Goal: Task Accomplishment & Management: Manage account settings

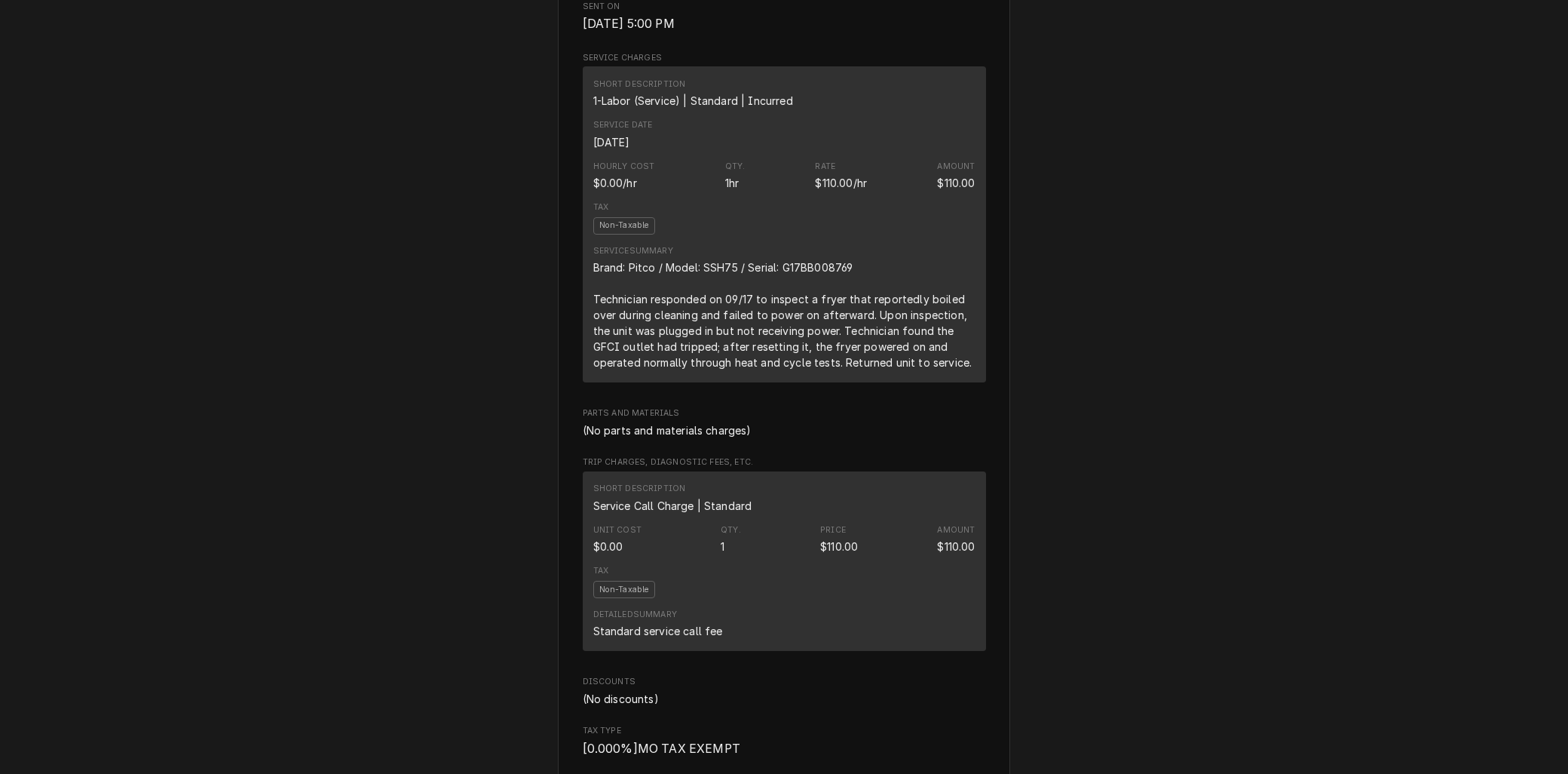
scroll to position [769, 0]
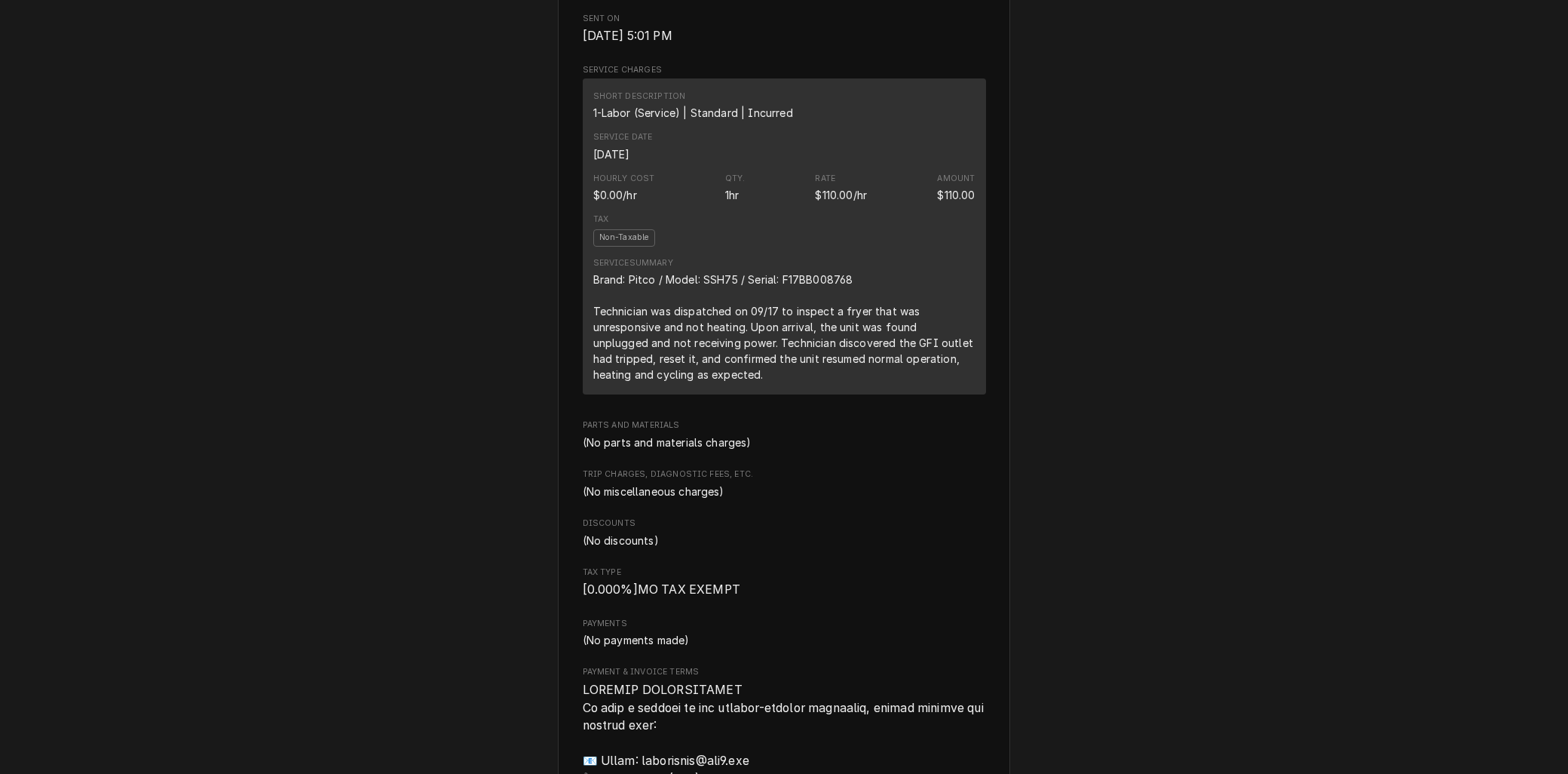
scroll to position [515, 0]
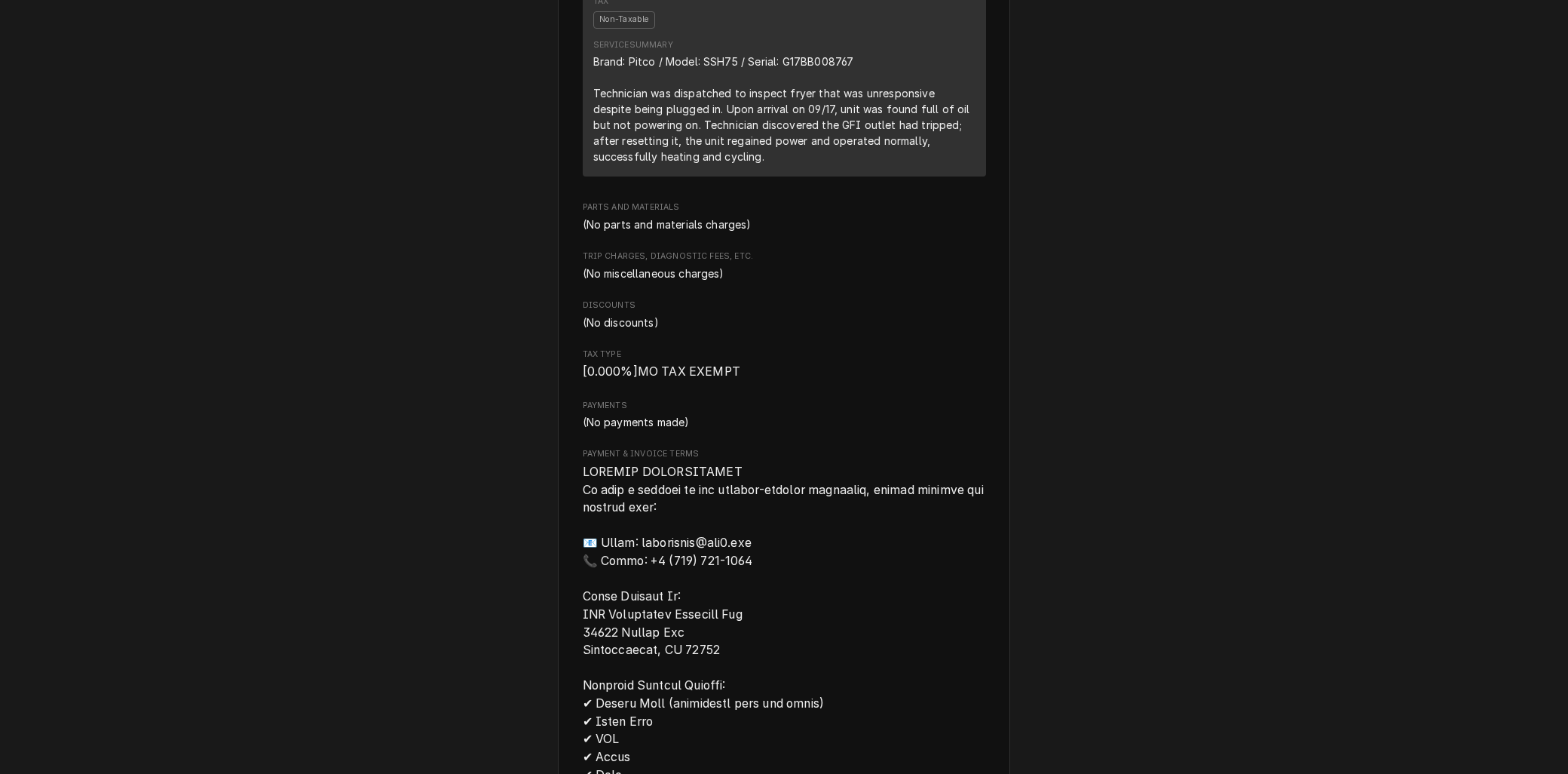
scroll to position [586, 0]
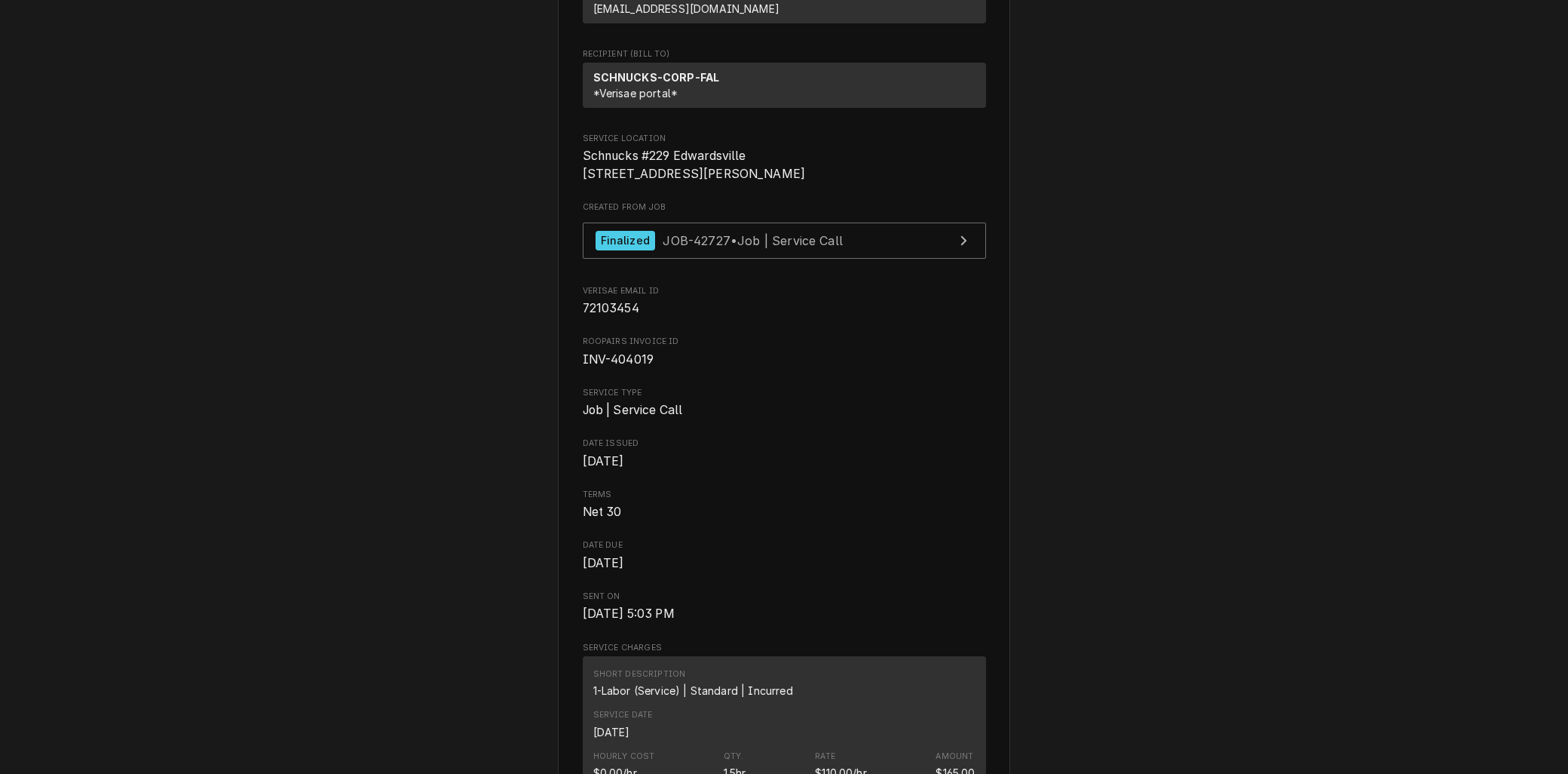
scroll to position [15, 0]
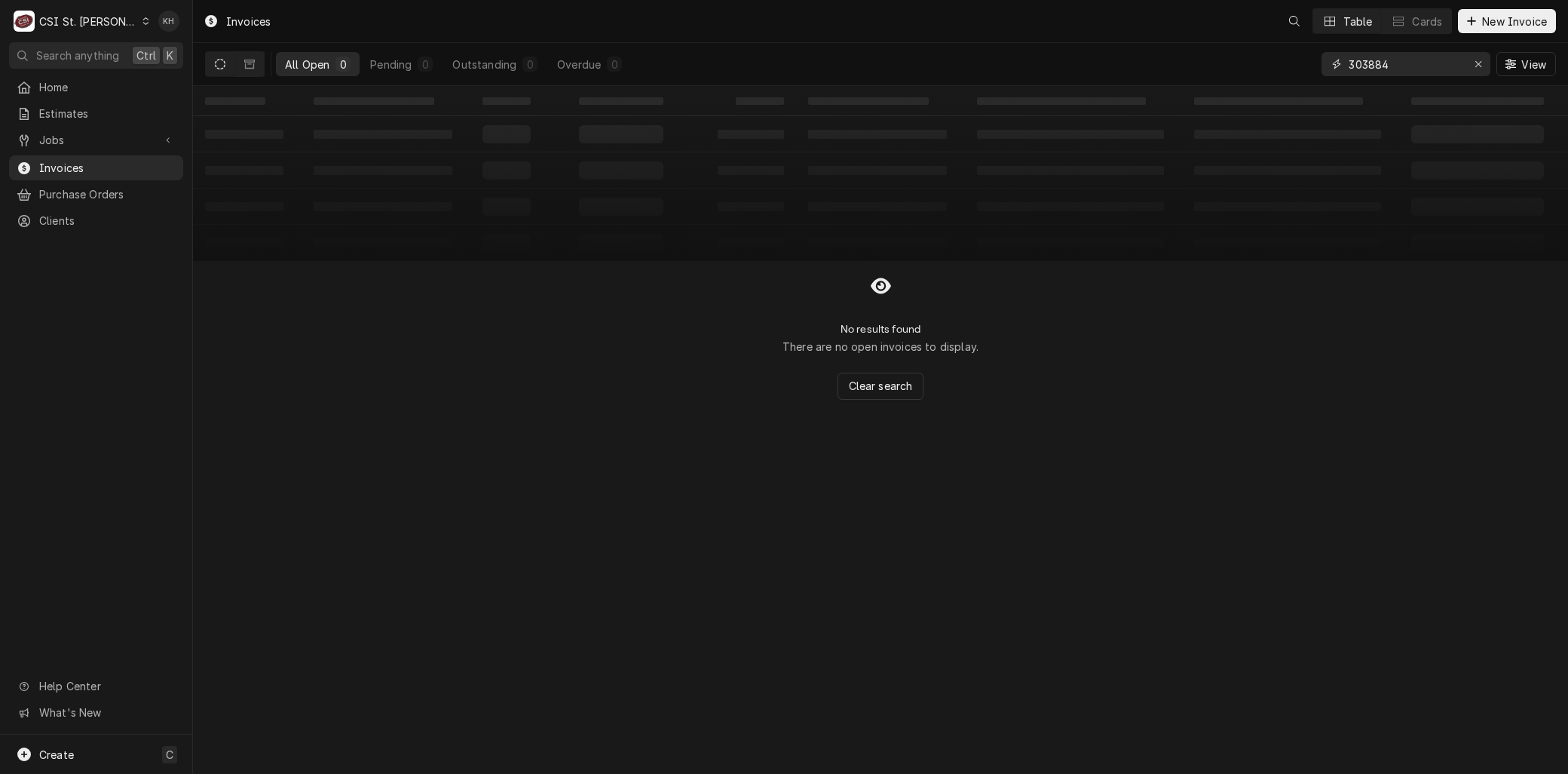
drag, startPoint x: 1446, startPoint y: 62, endPoint x: 1156, endPoint y: 34, distance: 291.3
click at [1156, 34] on div "Invoices Table Cards New Invoice All Open 0 Pending 0 Outstanding 0 Overdue 0 3…" at bounding box center [880, 42] width 1375 height 86
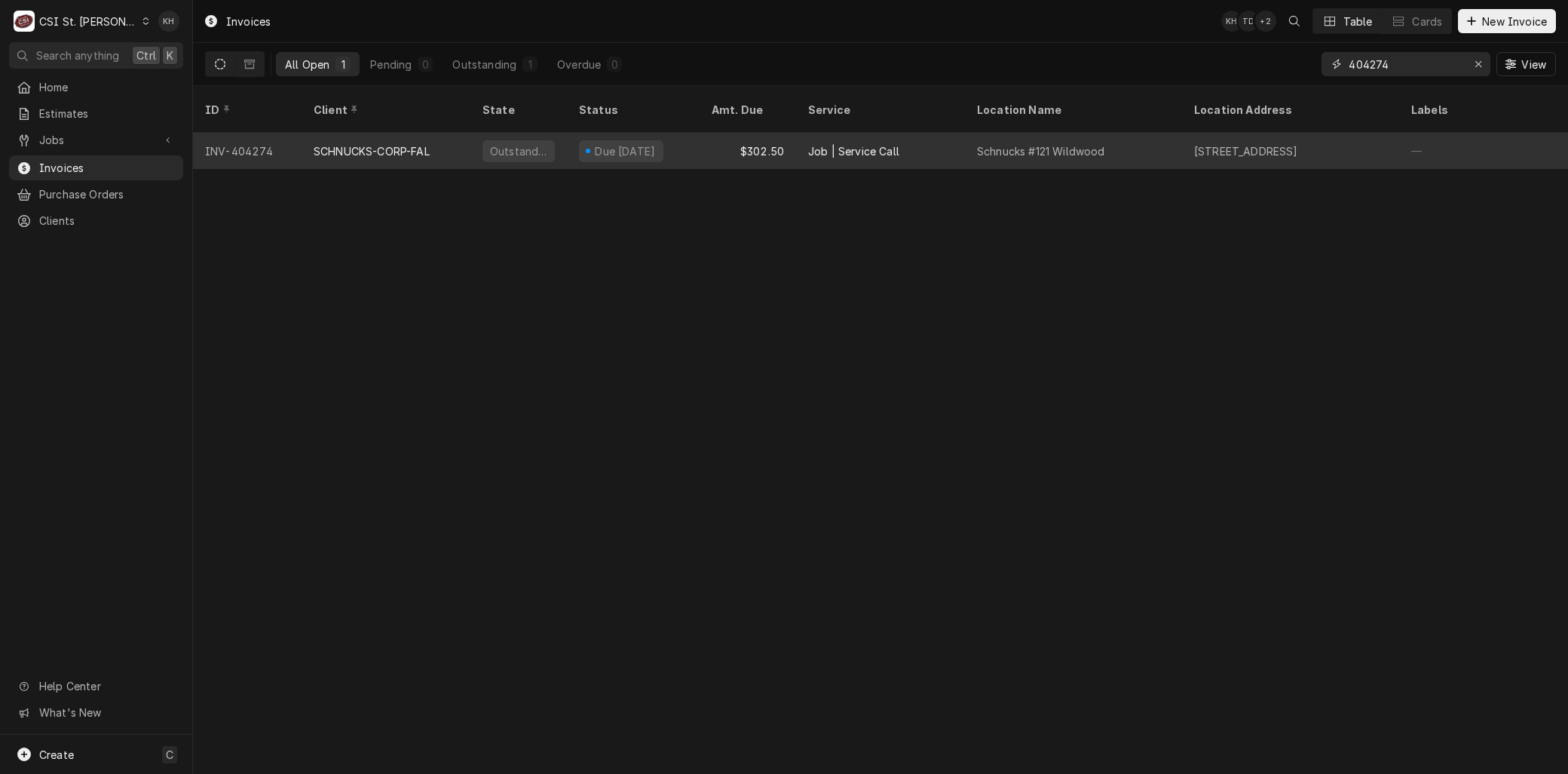
type input "404274"
click at [388, 141] on div "SCHNUCKS-CORP-FAL" at bounding box center [386, 151] width 169 height 37
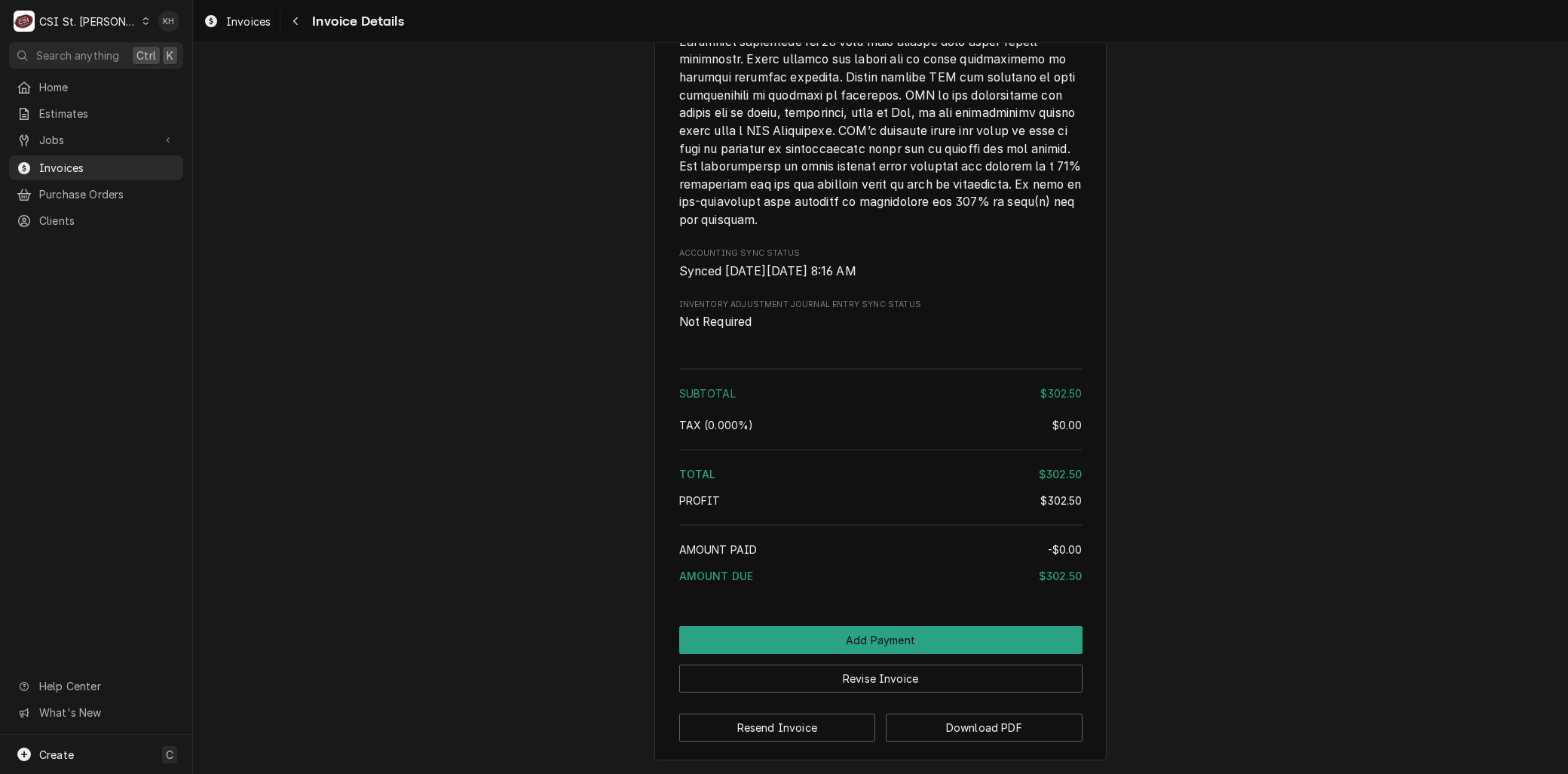
scroll to position [2380, 0]
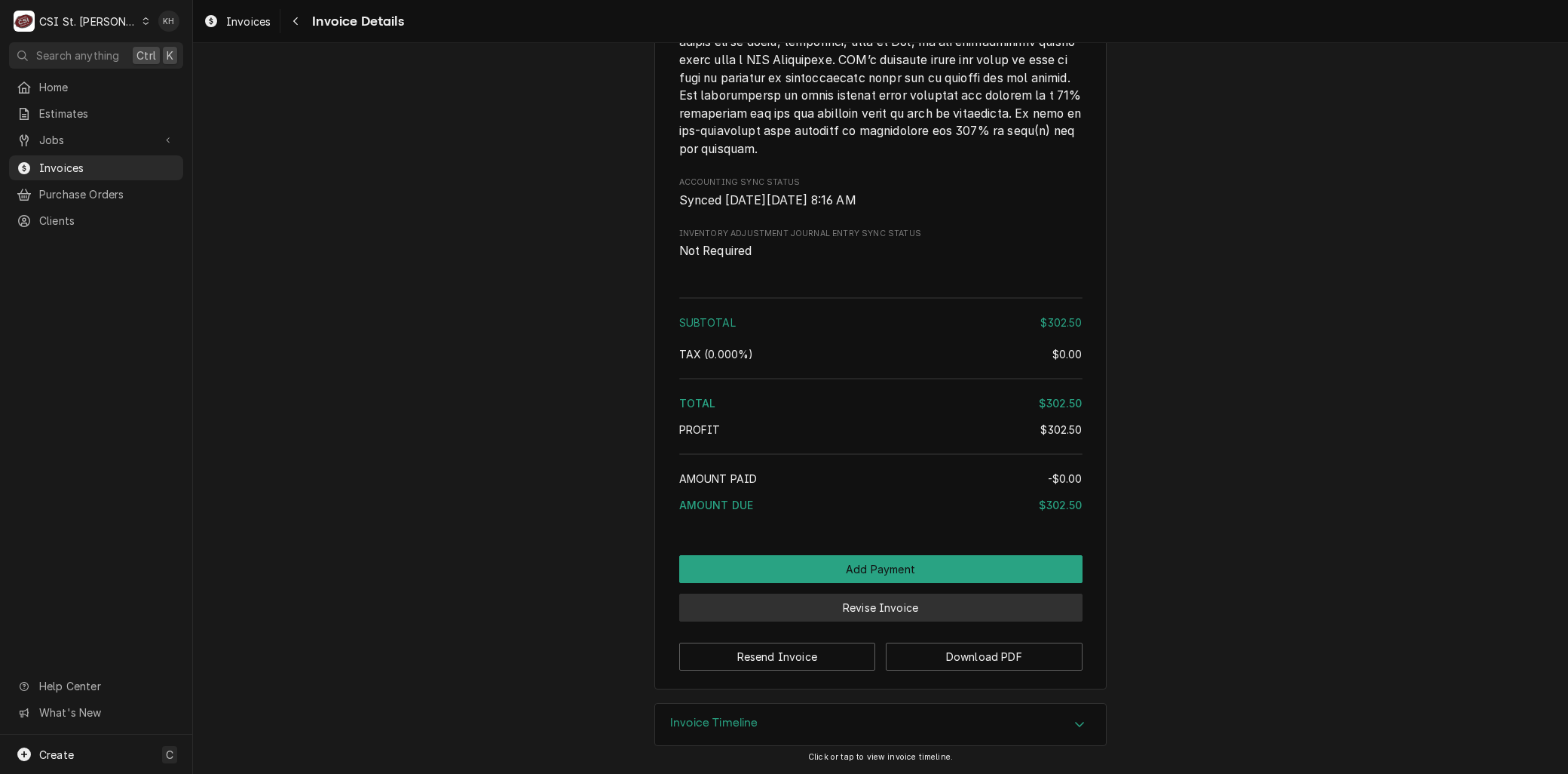
click at [863, 594] on button "Revise Invoice" at bounding box center [880, 608] width 403 height 28
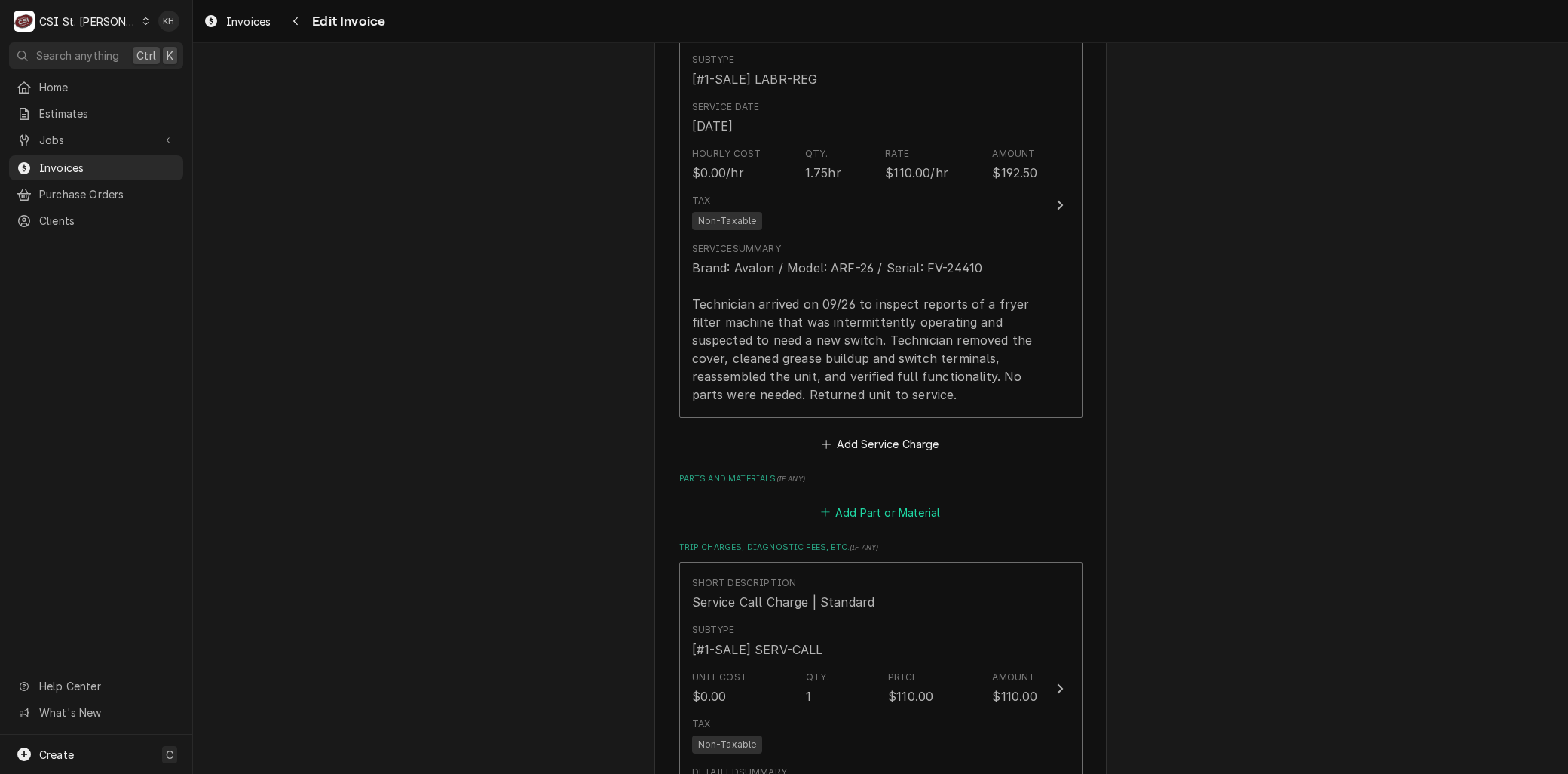
scroll to position [1508, 0]
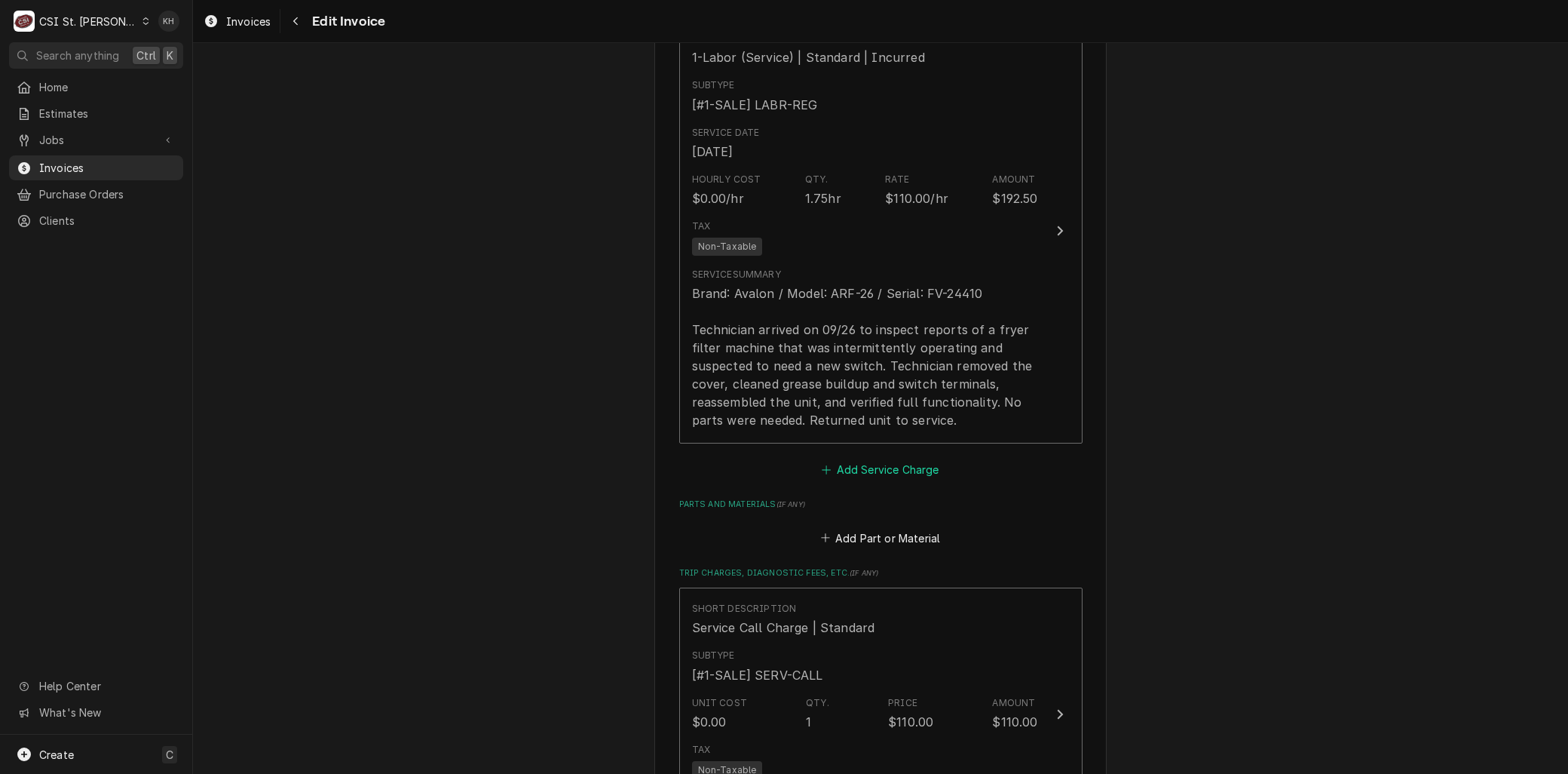
click at [841, 473] on button "Add Service Charge" at bounding box center [880, 469] width 122 height 21
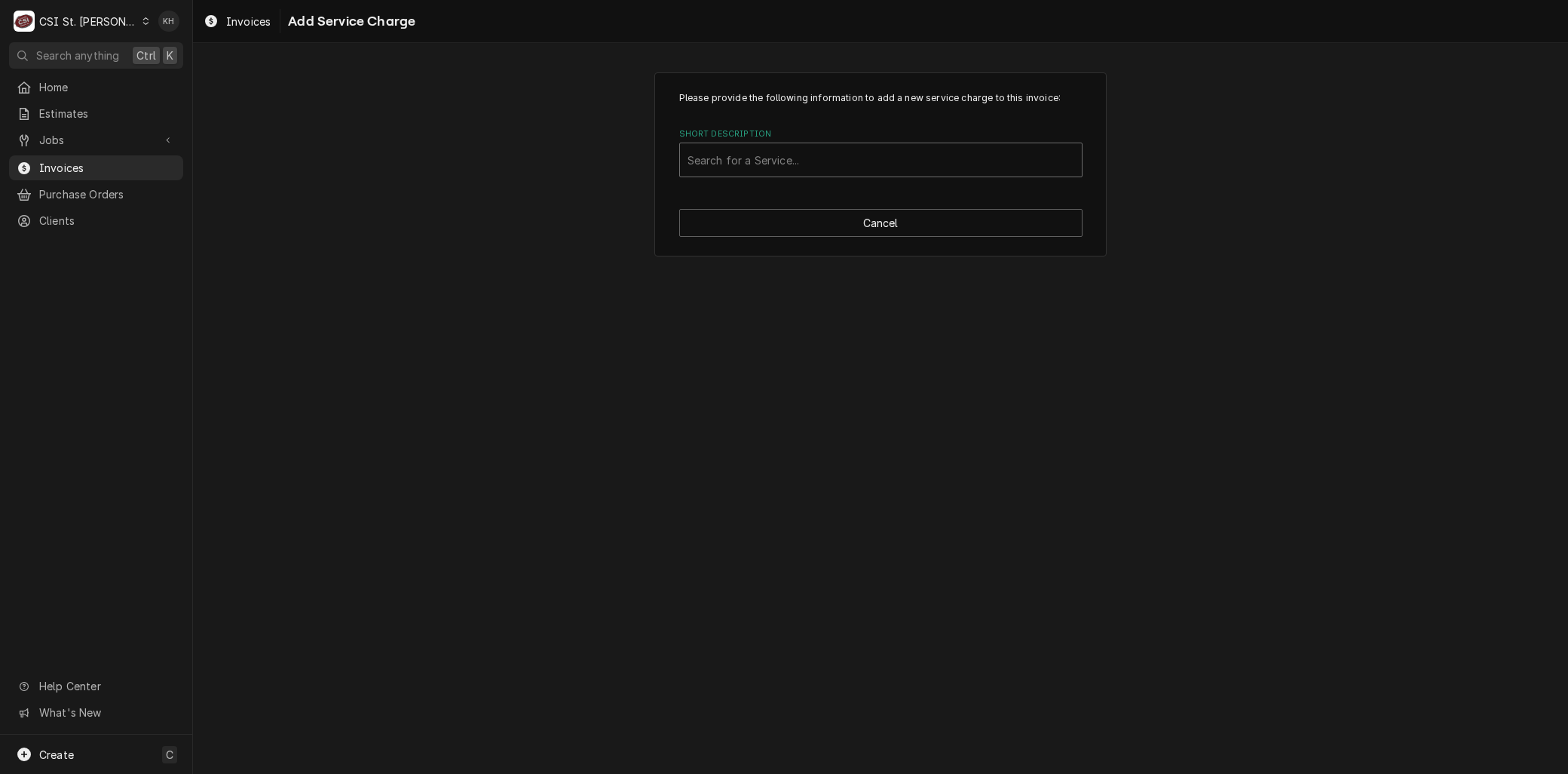
click at [729, 156] on div "Short Description" at bounding box center [880, 160] width 386 height 27
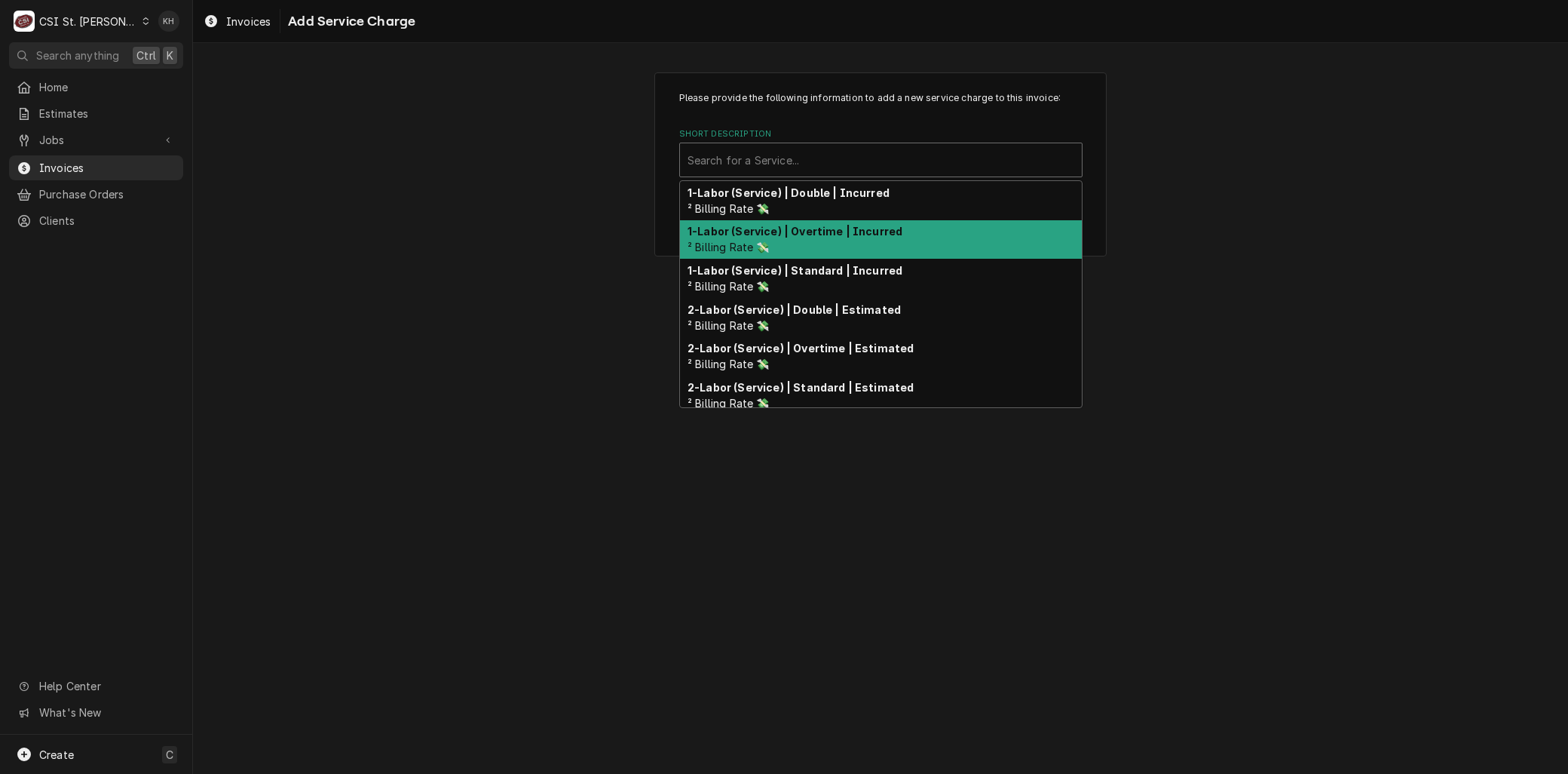
click at [744, 239] on div "1-Labor (Service) | Overtime | Incurred ² Billing Rate 💸" at bounding box center [881, 239] width 402 height 39
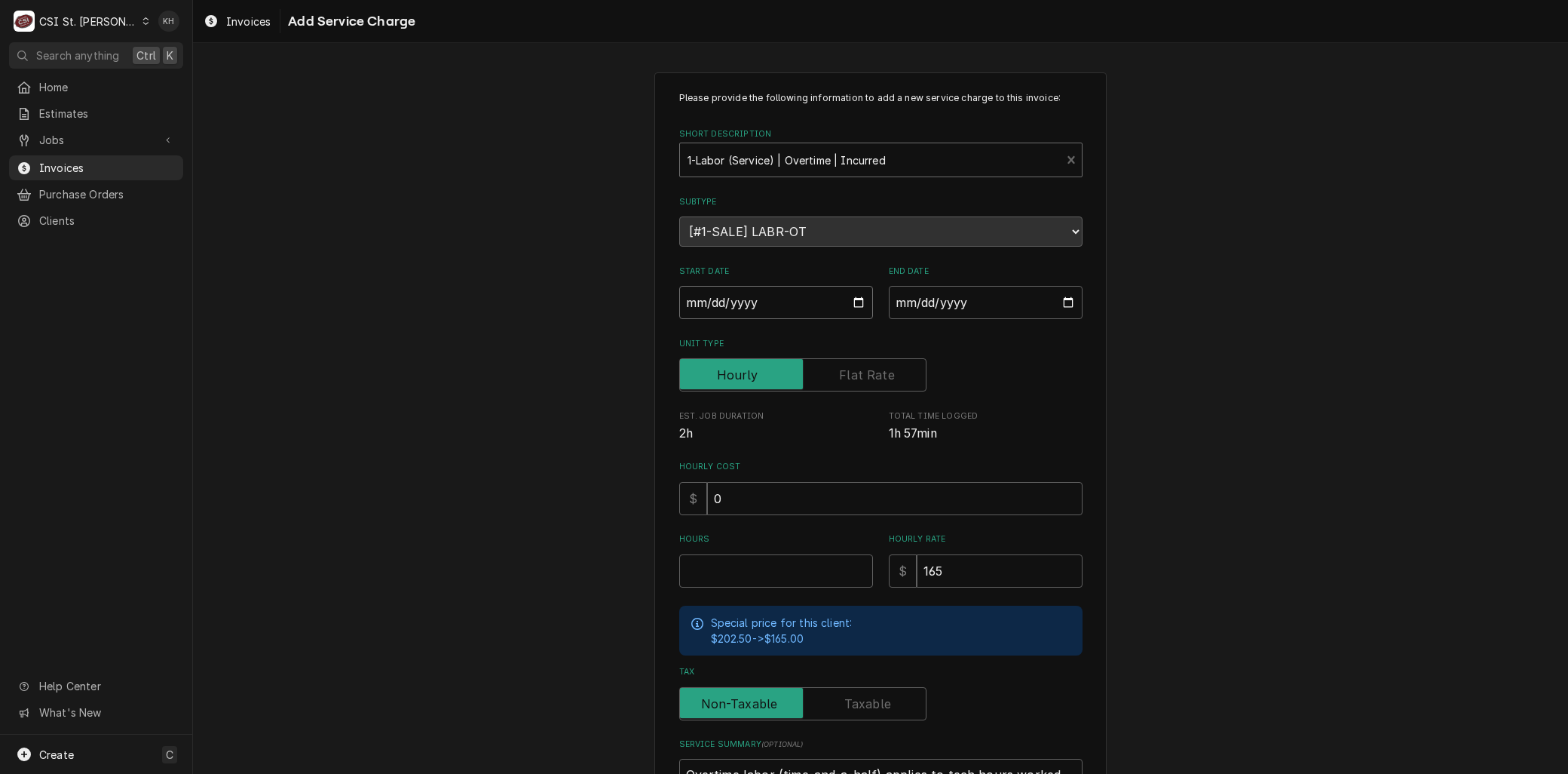
click at [848, 300] on input "Start Date" at bounding box center [775, 303] width 194 height 33
type textarea "x"
type input "2025-09-14"
type textarea "x"
type input "2025-09-26"
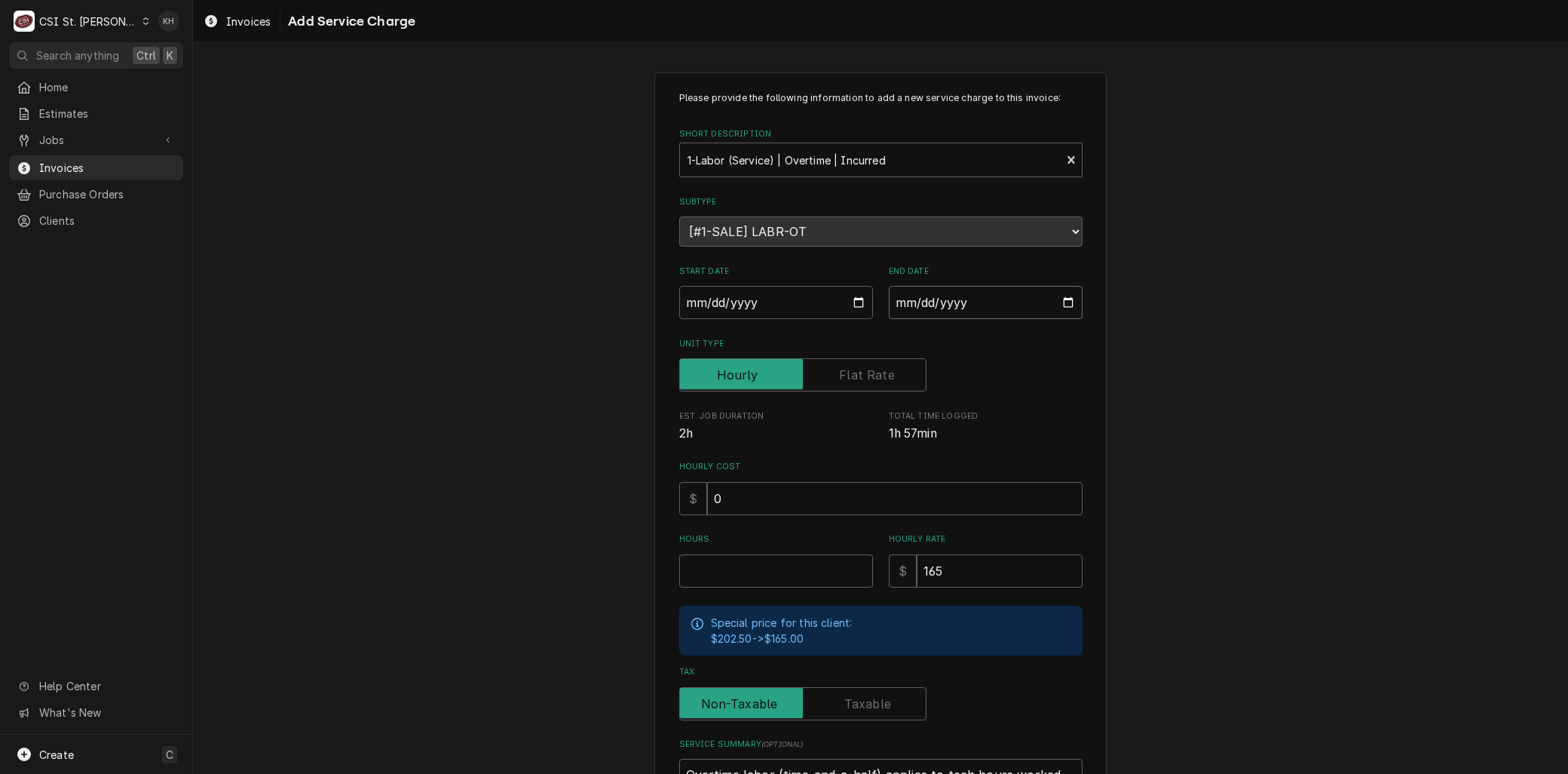
click at [1054, 302] on input "End Date" at bounding box center [986, 303] width 194 height 33
type textarea "x"
type input "2025-09-26"
click at [704, 564] on input "Hours" at bounding box center [775, 571] width 194 height 33
type textarea "x"
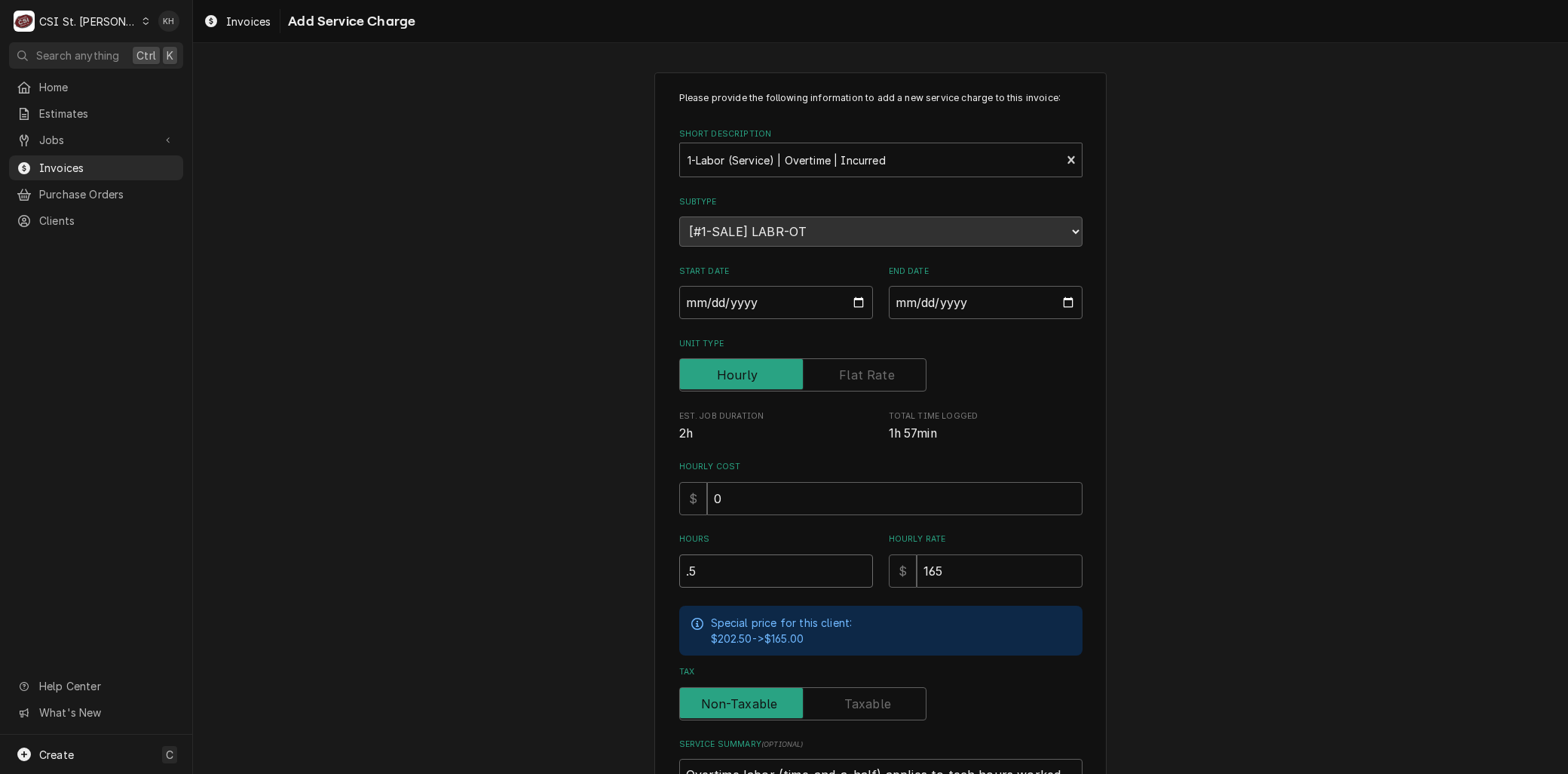
type input ".5"
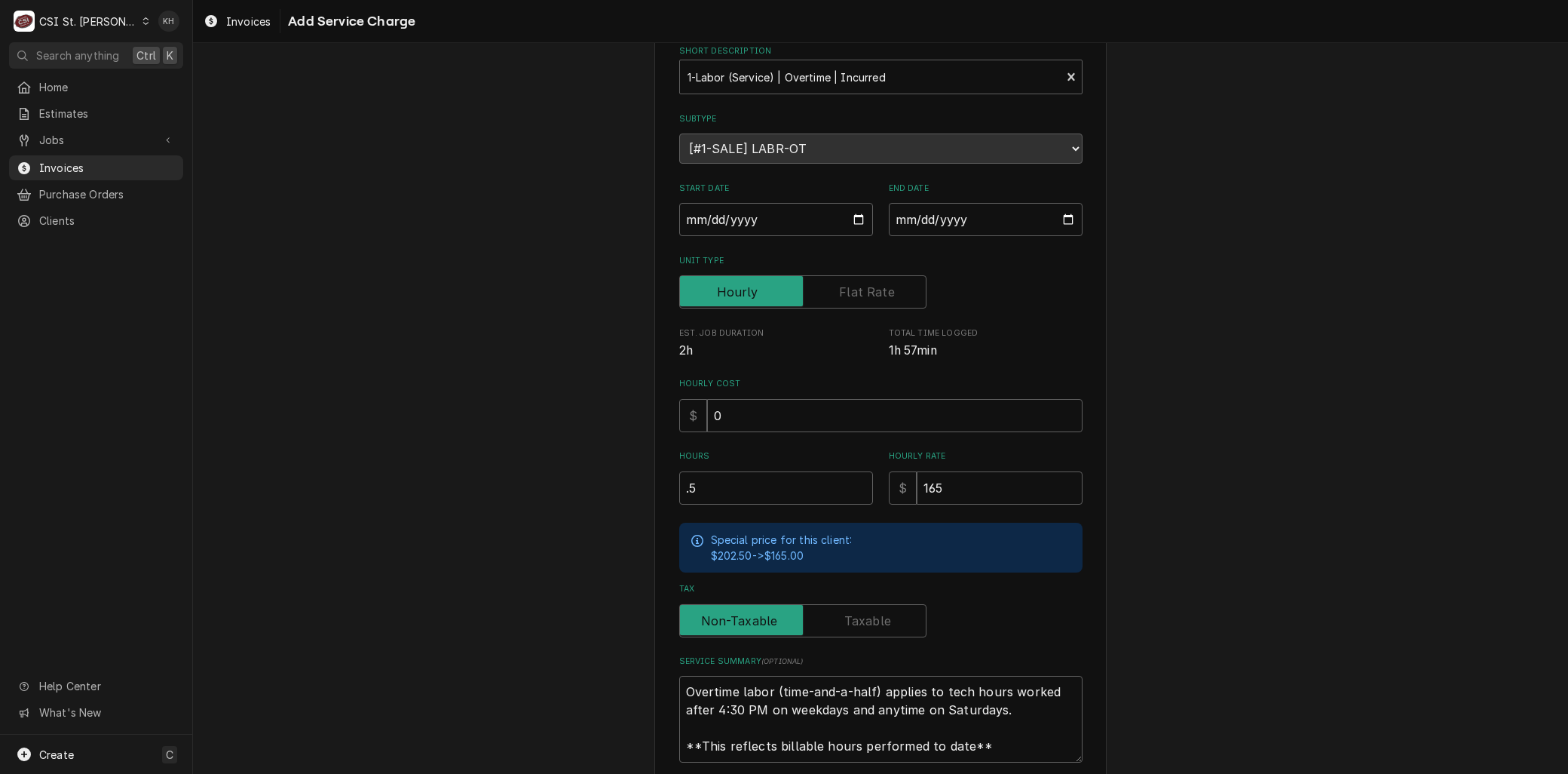
scroll to position [159, 0]
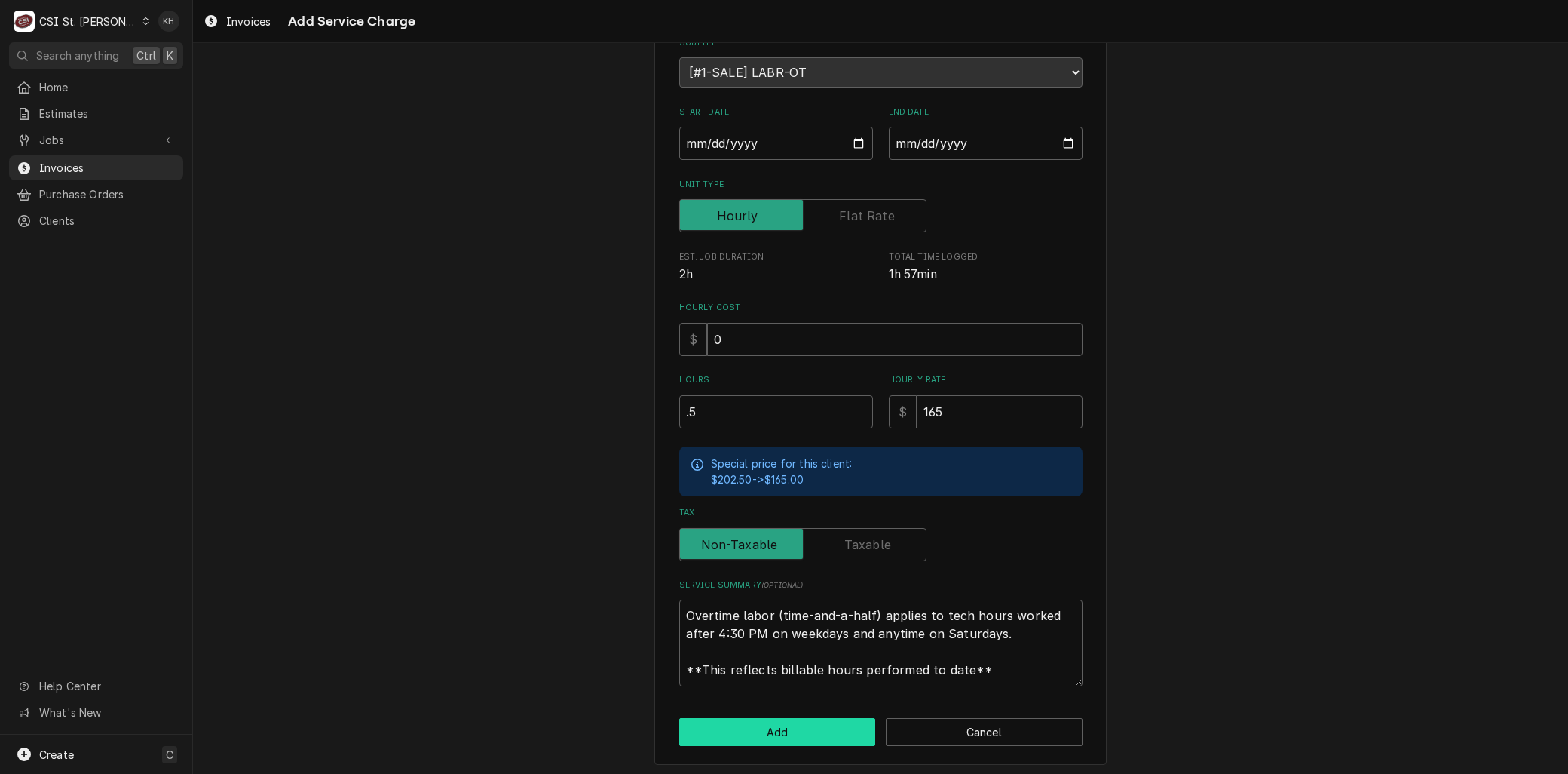
click at [792, 721] on button "Add" at bounding box center [777, 732] width 197 height 28
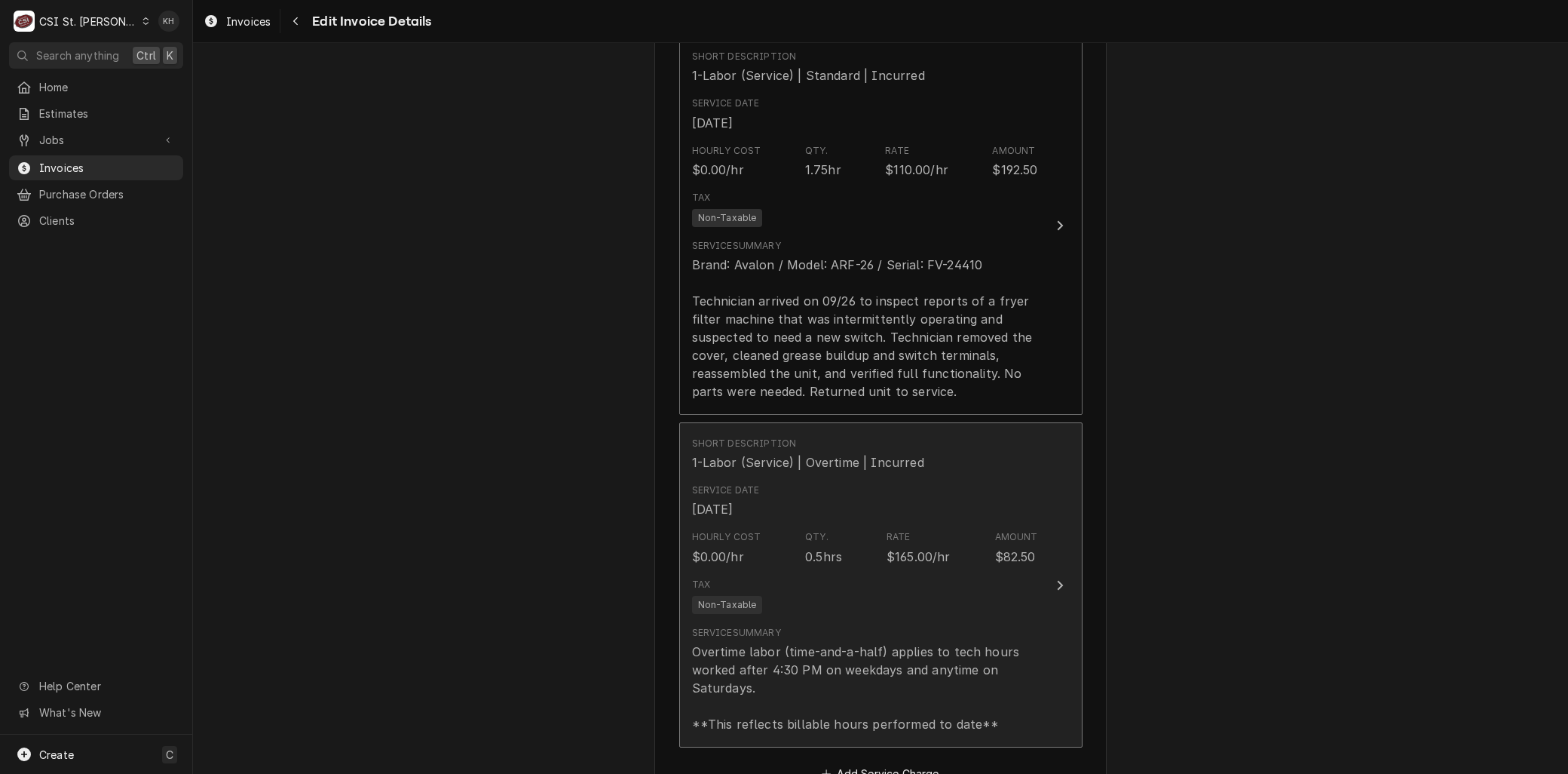
scroll to position [1490, 0]
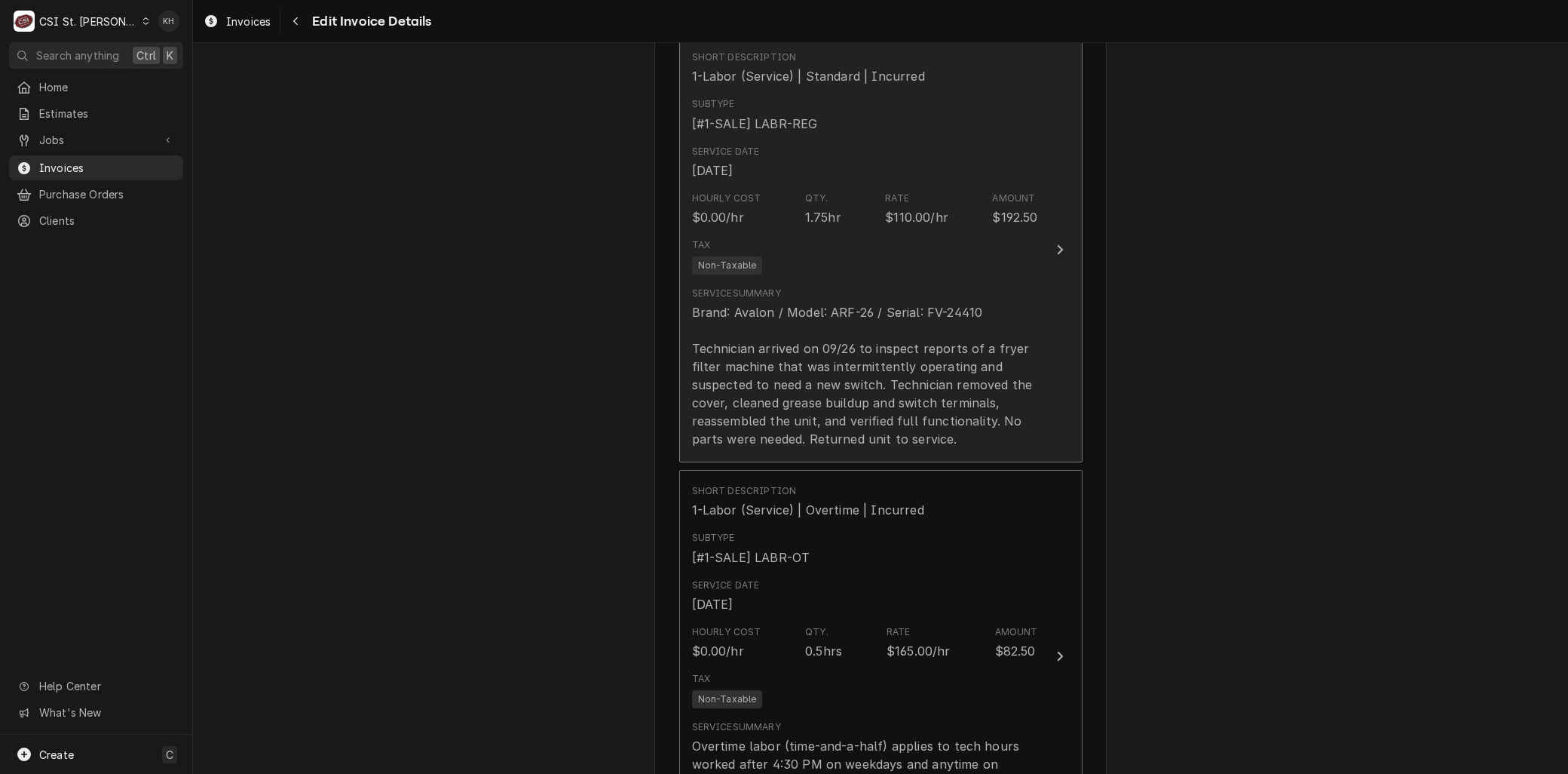
click at [859, 417] on div "Brand: Avalon / Model: ARF-26 / Serial: FV-24410 Technician arrived on 09/26 to…" at bounding box center [865, 376] width 346 height 145
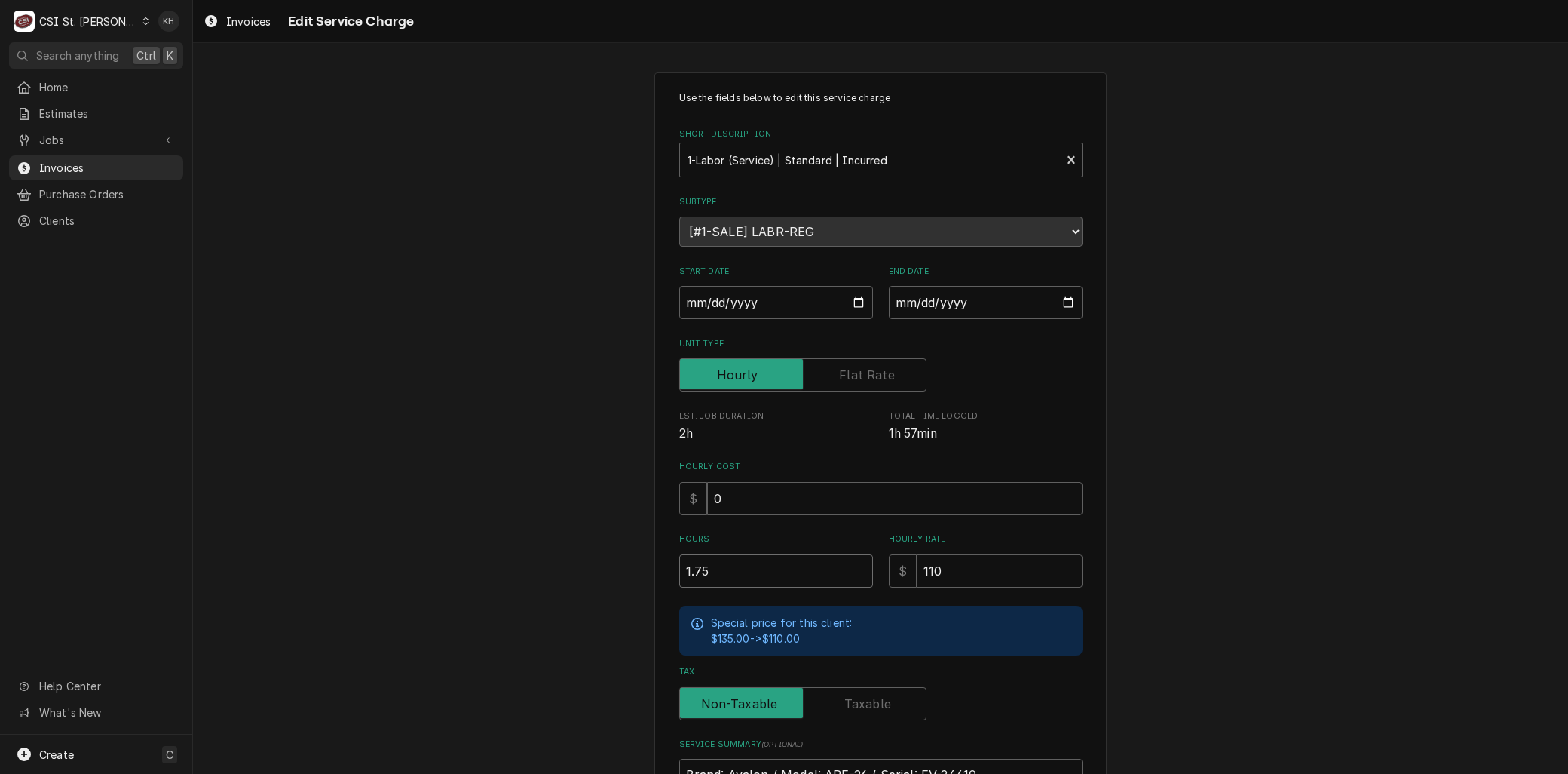
drag, startPoint x: 714, startPoint y: 574, endPoint x: 422, endPoint y: 528, distance: 295.6
click at [422, 528] on div "Use the fields below to edit this service charge Short Description 1-Labor (Ser…" at bounding box center [880, 545] width 1375 height 971
type textarea "x"
type input "1"
type textarea "x"
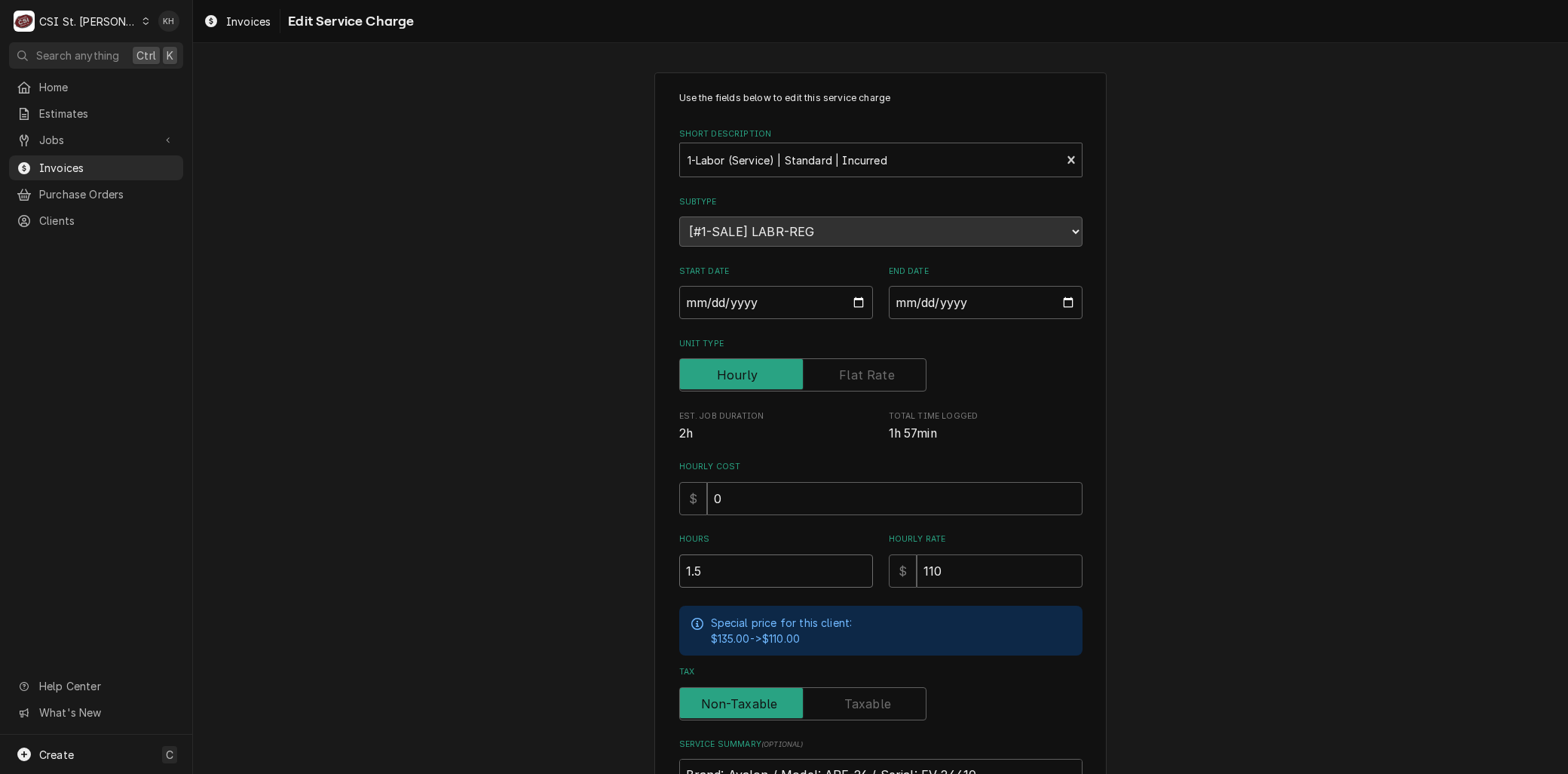
type input "1.5"
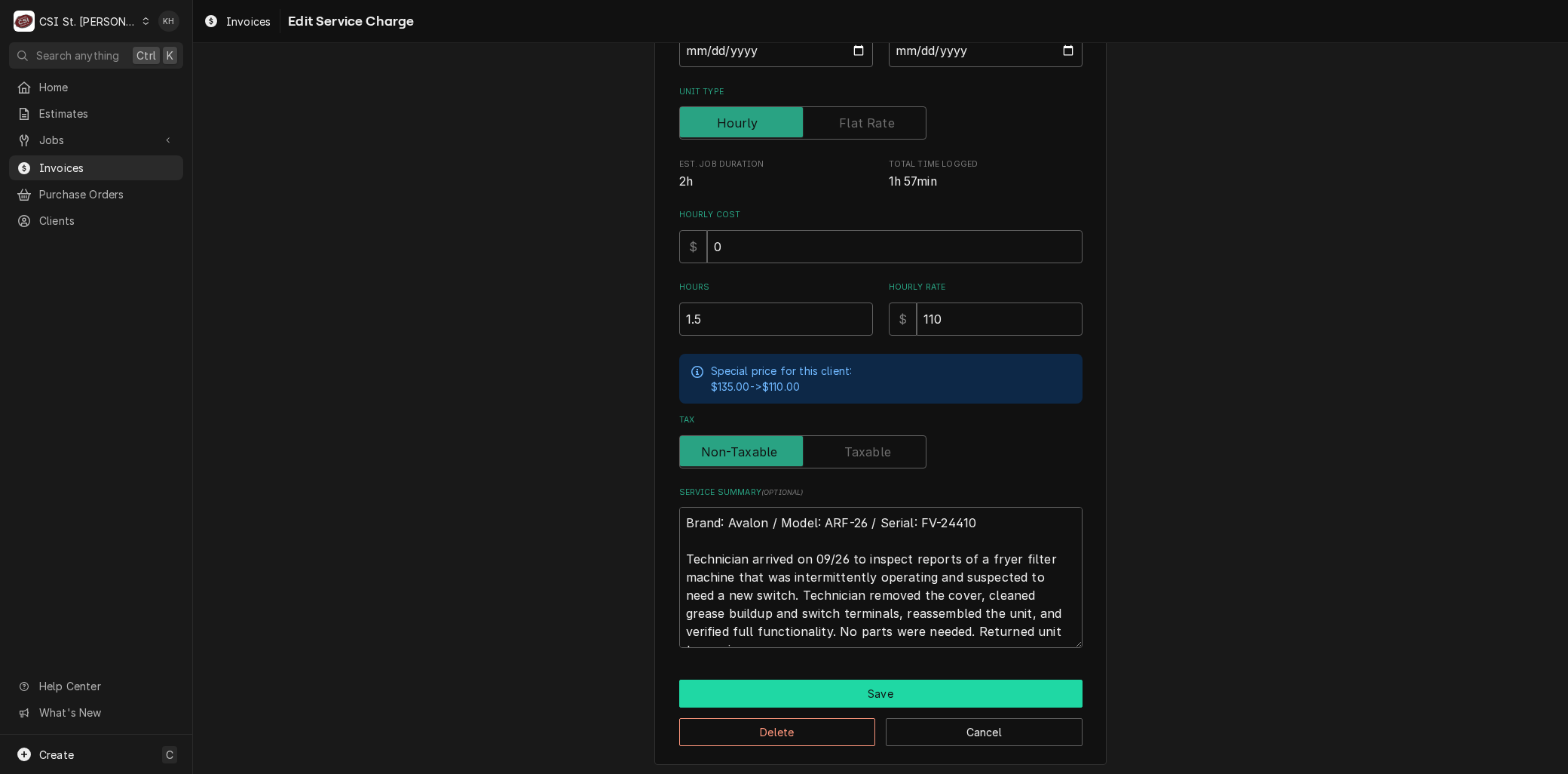
click at [782, 697] on button "Save" at bounding box center [880, 693] width 403 height 28
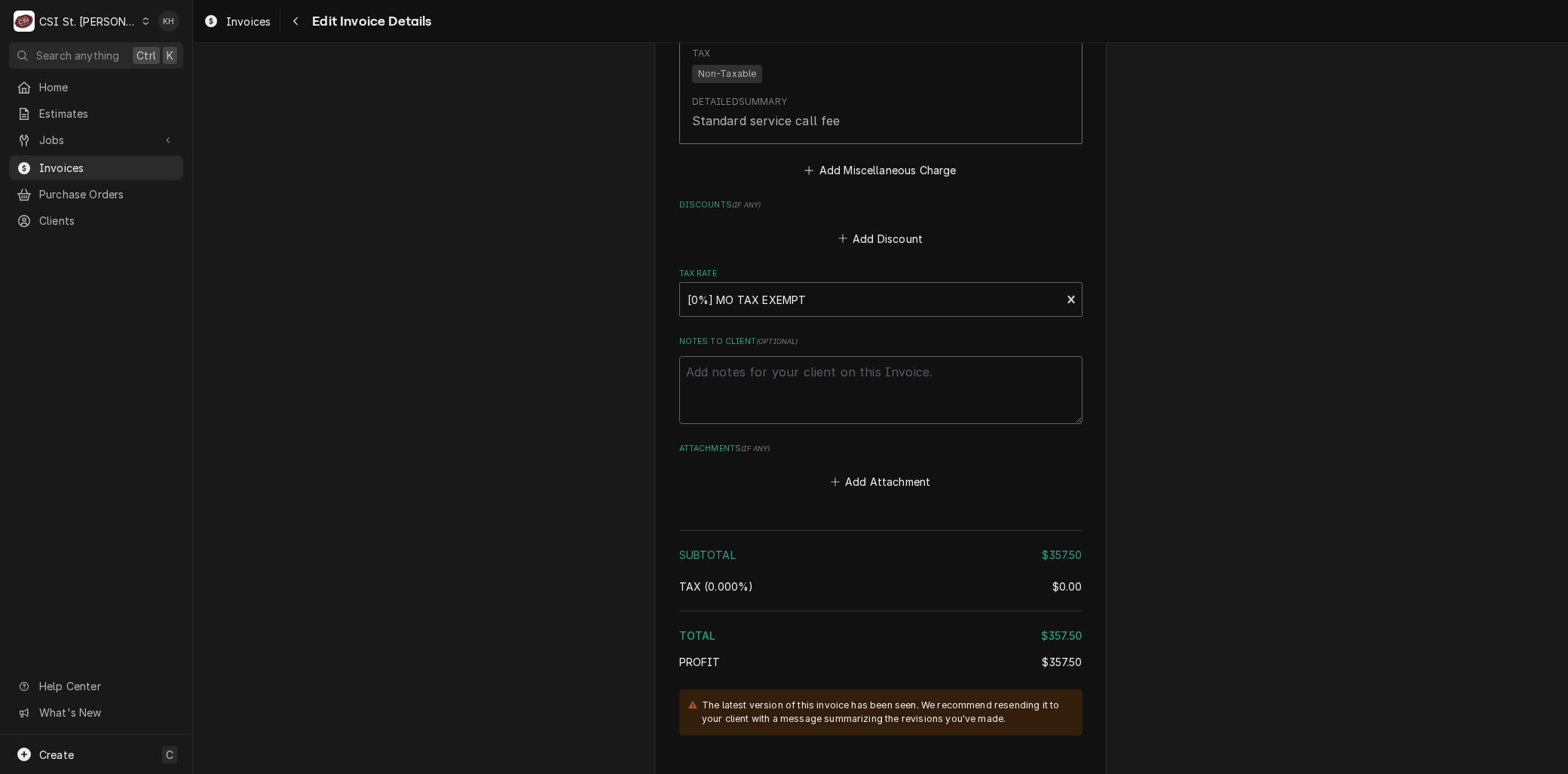
scroll to position [2728, 0]
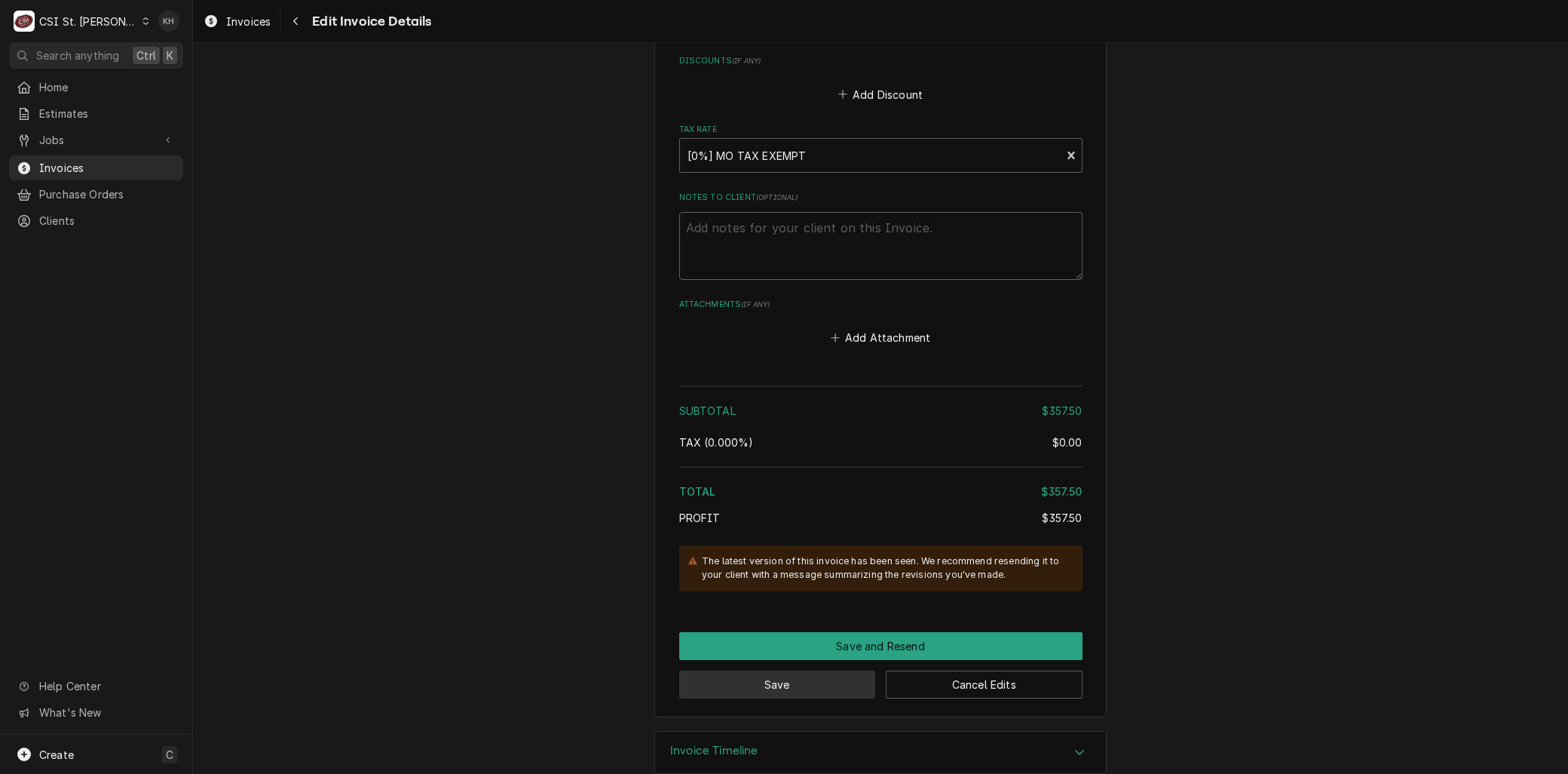
click at [705, 681] on button "Save" at bounding box center [777, 685] width 197 height 28
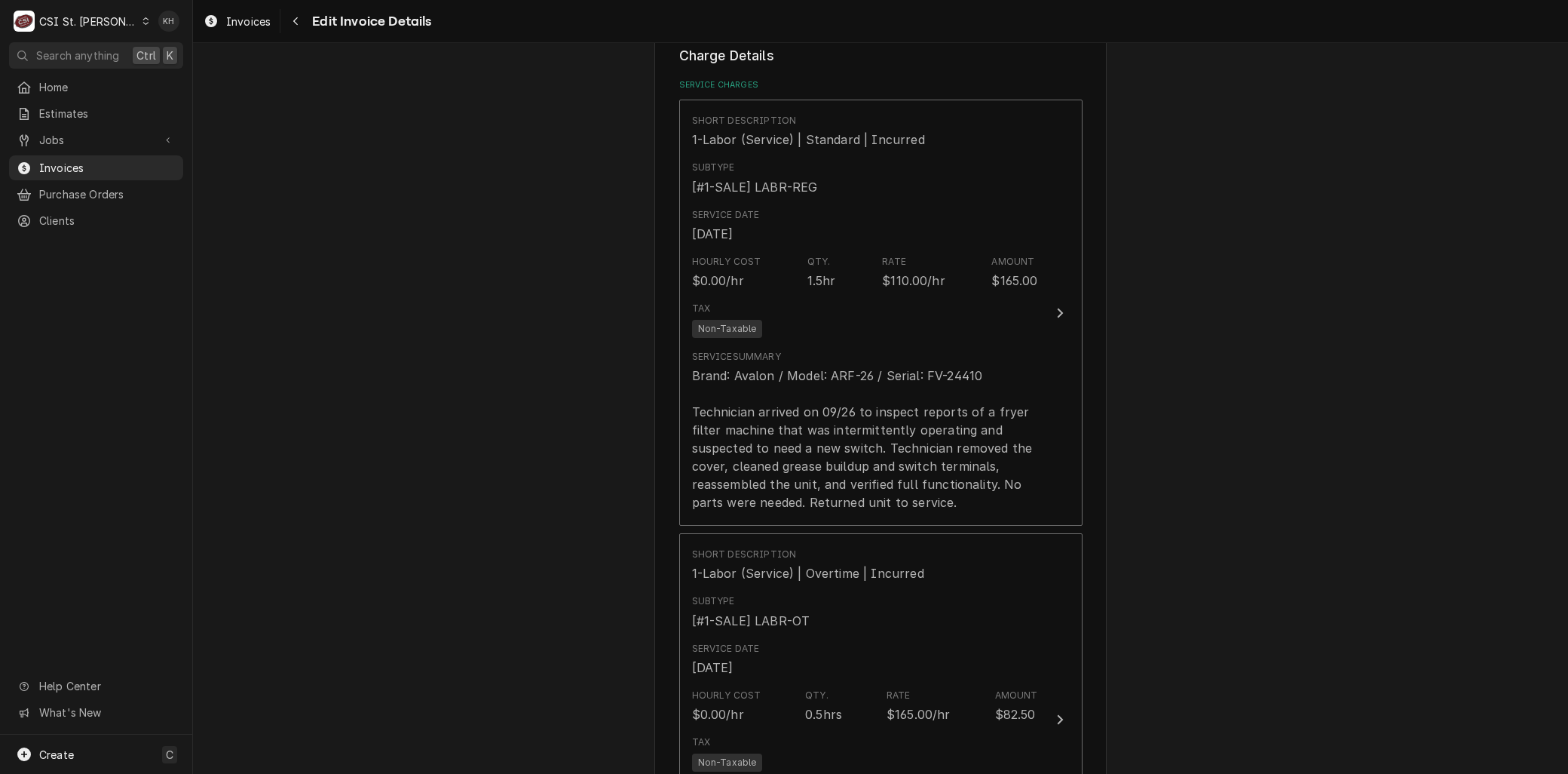
type textarea "x"
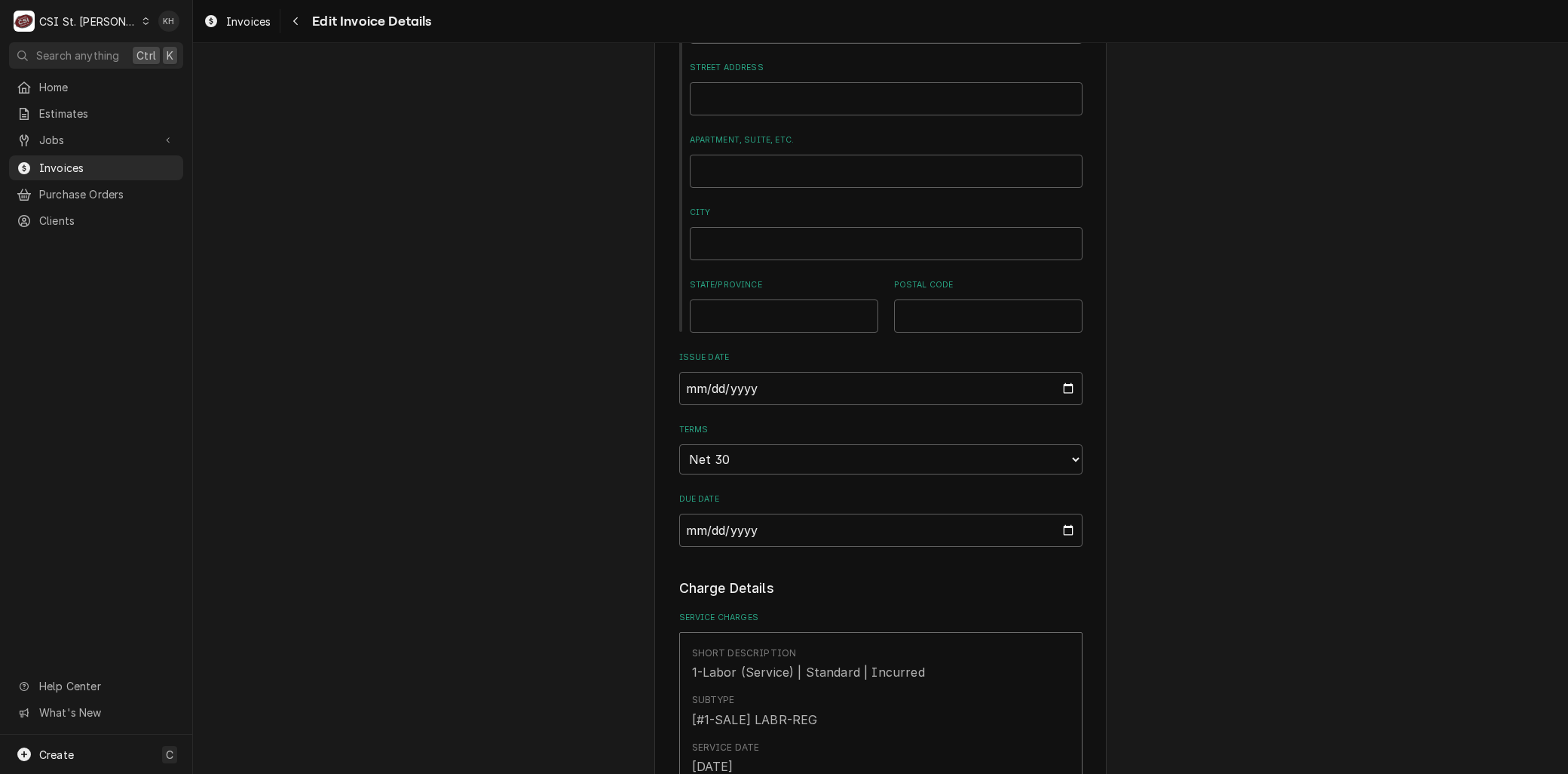
scroll to position [633, 0]
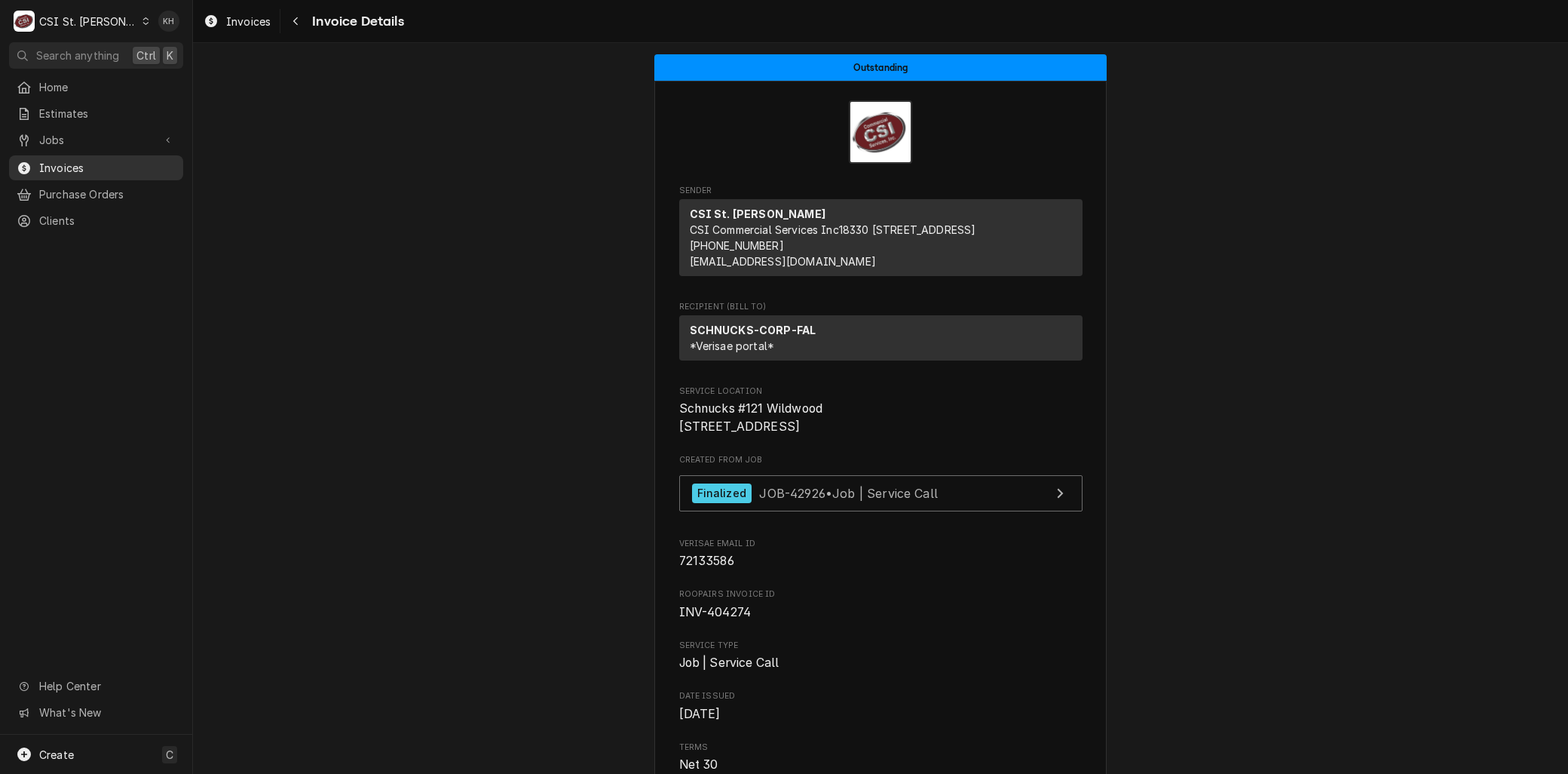
click at [83, 164] on span "Invoices" at bounding box center [107, 167] width 136 height 16
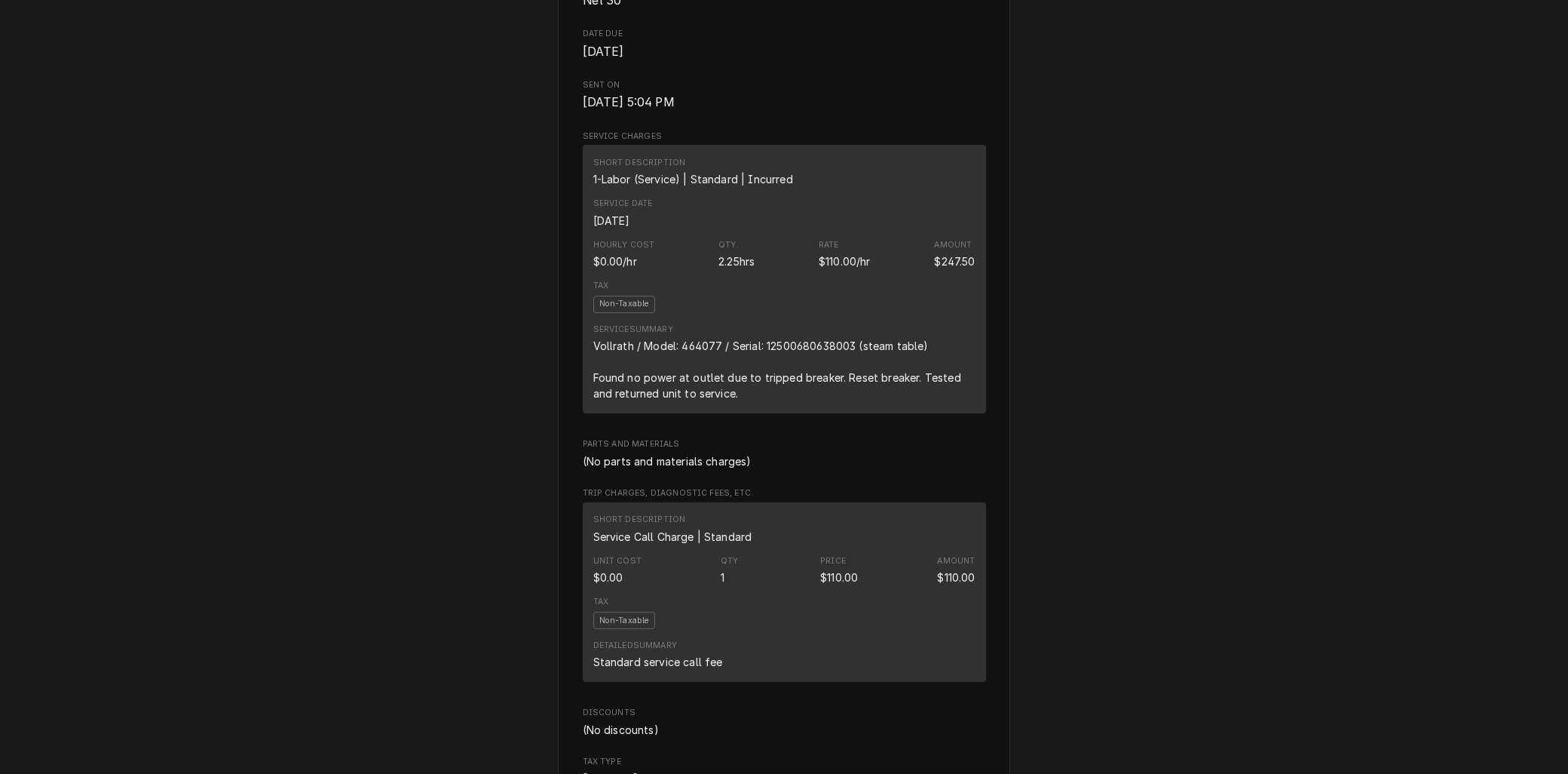
scroll to position [51, 0]
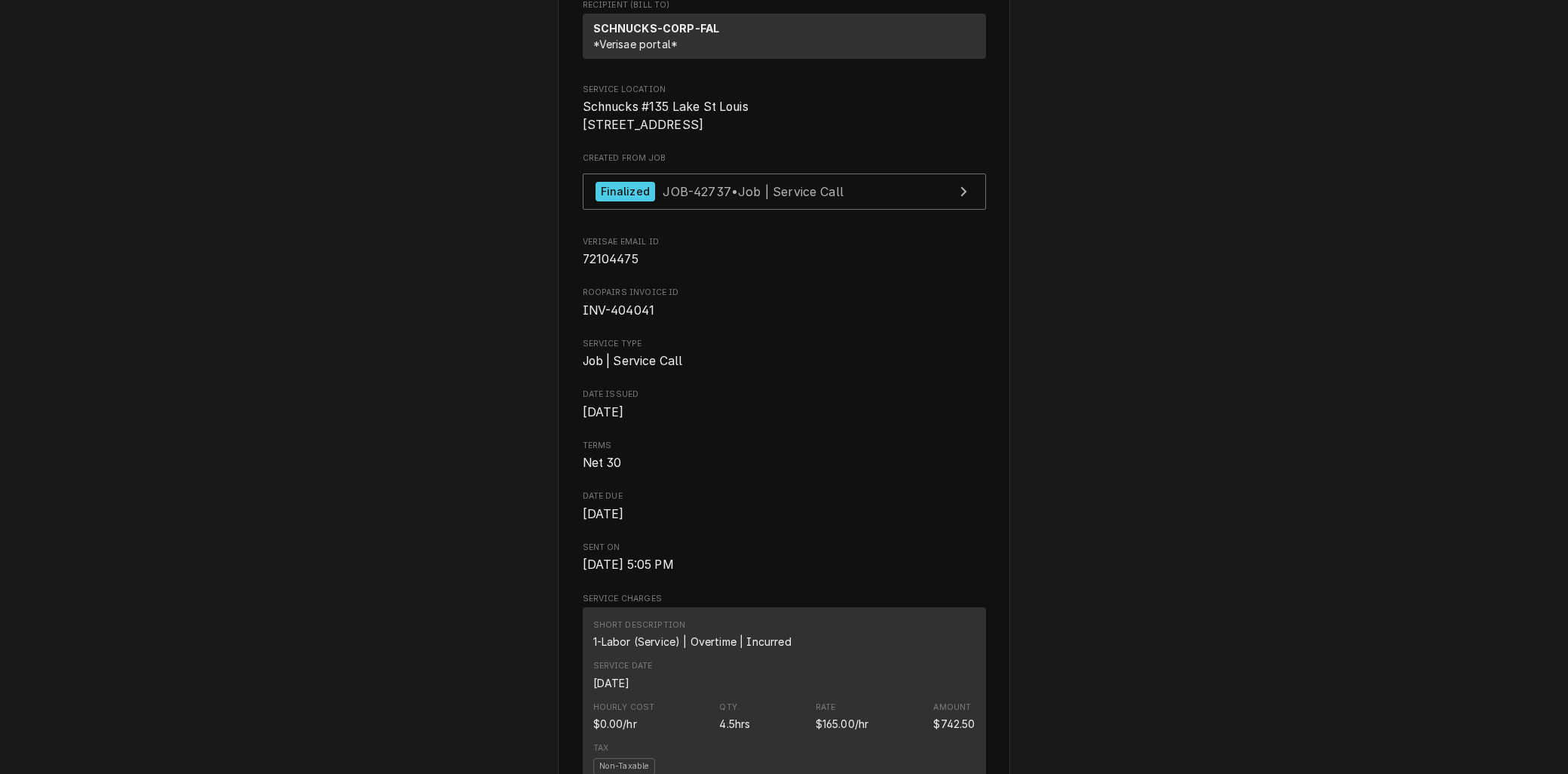
scroll to position [209, 0]
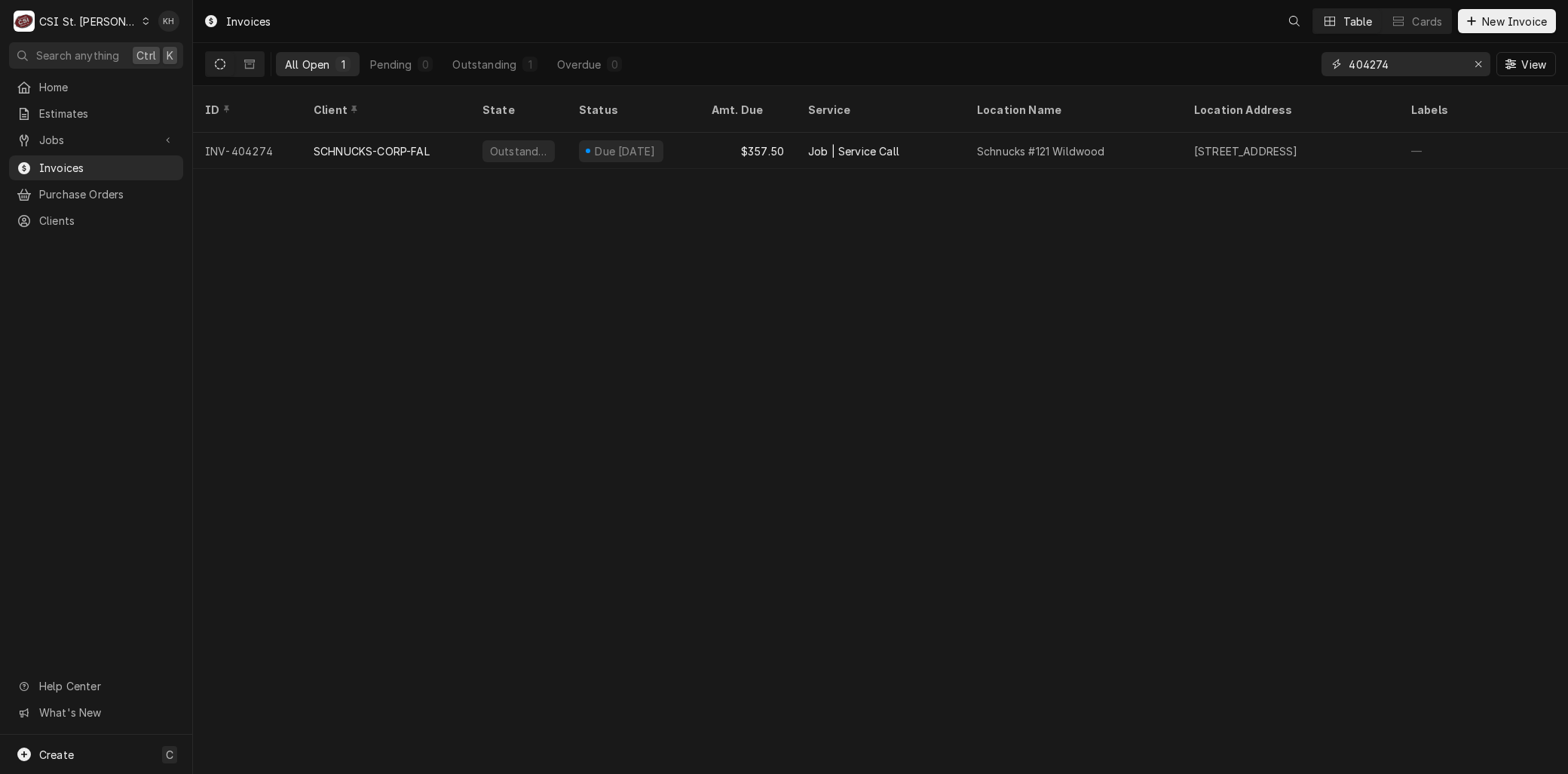
drag, startPoint x: 1393, startPoint y: 64, endPoint x: 1126, endPoint y: 61, distance: 267.0
click at [1140, 61] on div "All Open 1 Pending 0 Outstanding 1 Overdue 0 404274 View" at bounding box center [881, 64] width 1351 height 42
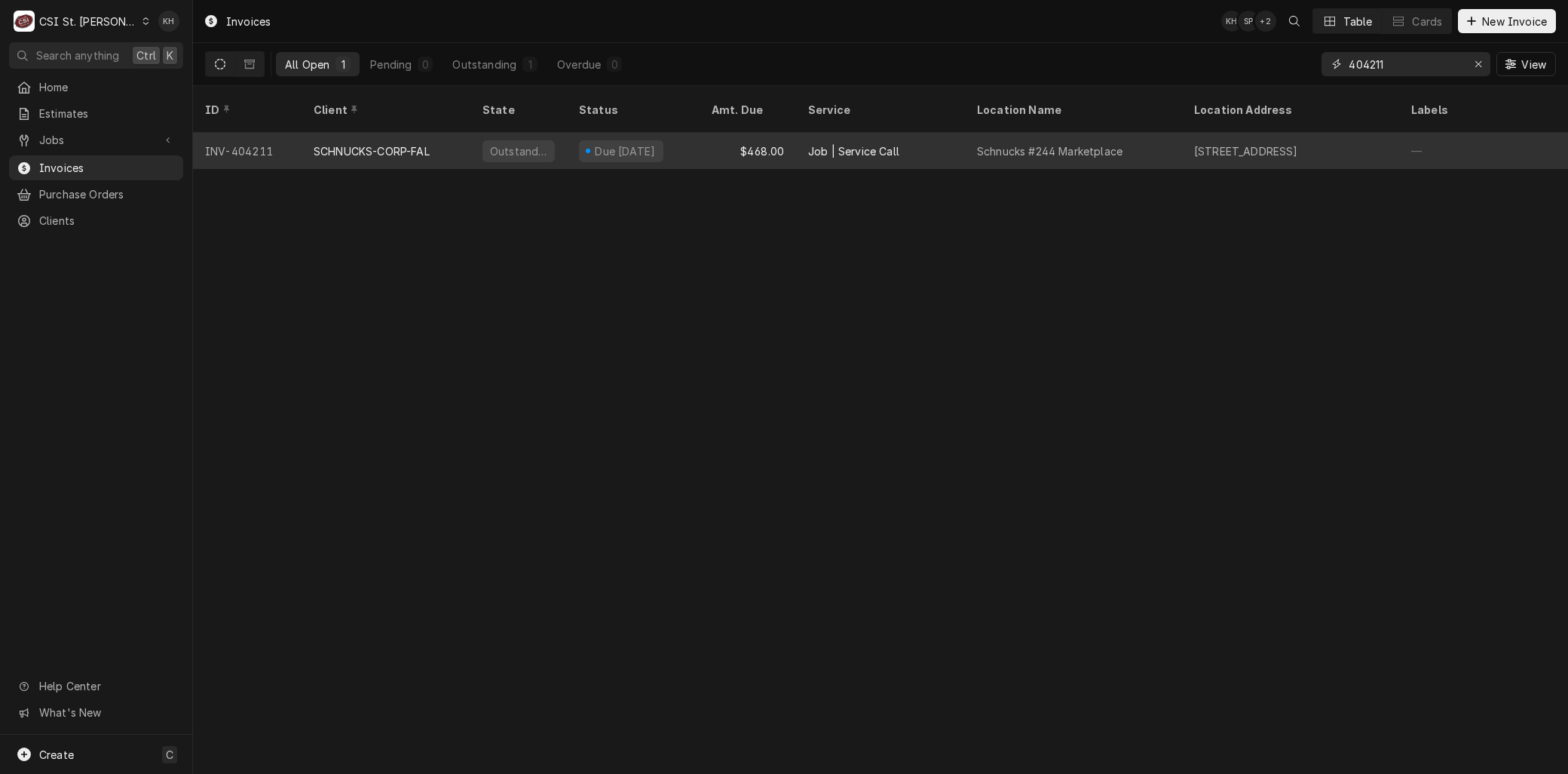
type input "404211"
click at [392, 133] on div "SCHNUCKS-CORP-FAL" at bounding box center [386, 151] width 169 height 37
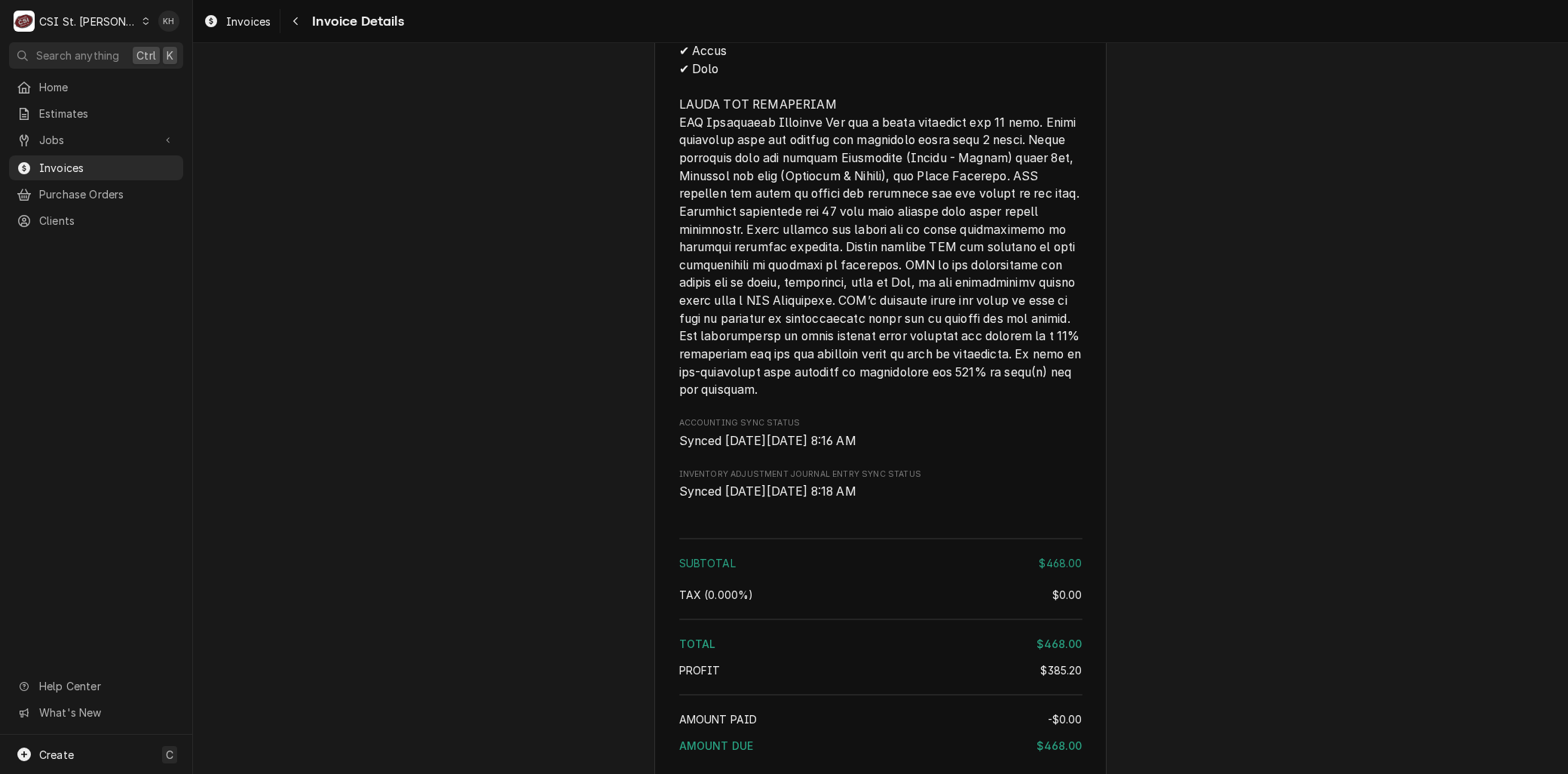
scroll to position [2430, 0]
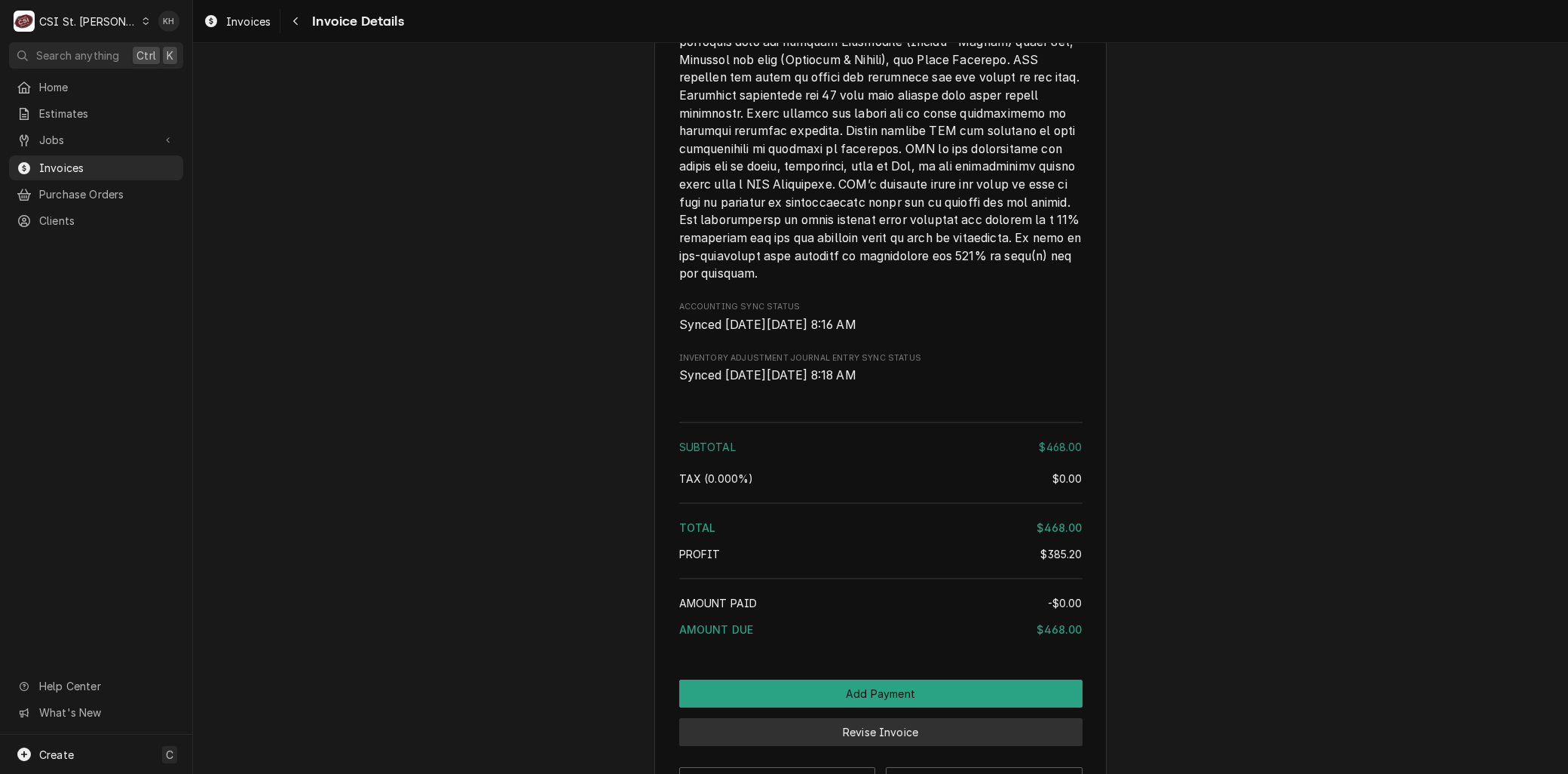
click at [867, 746] on button "Revise Invoice" at bounding box center [880, 732] width 403 height 28
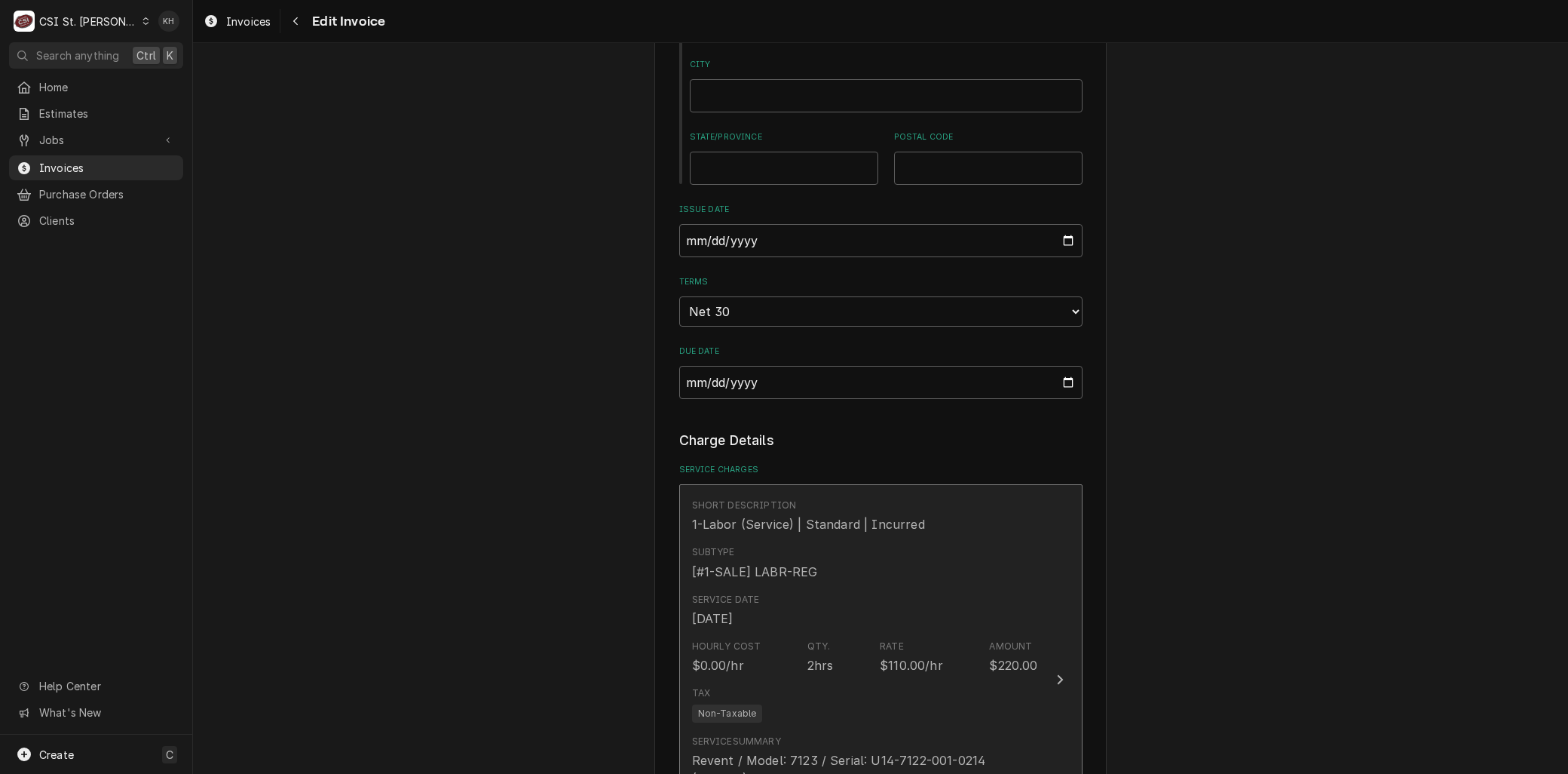
click at [837, 573] on div "Subtype [#1-SALE] LABR-REG" at bounding box center [865, 563] width 346 height 47
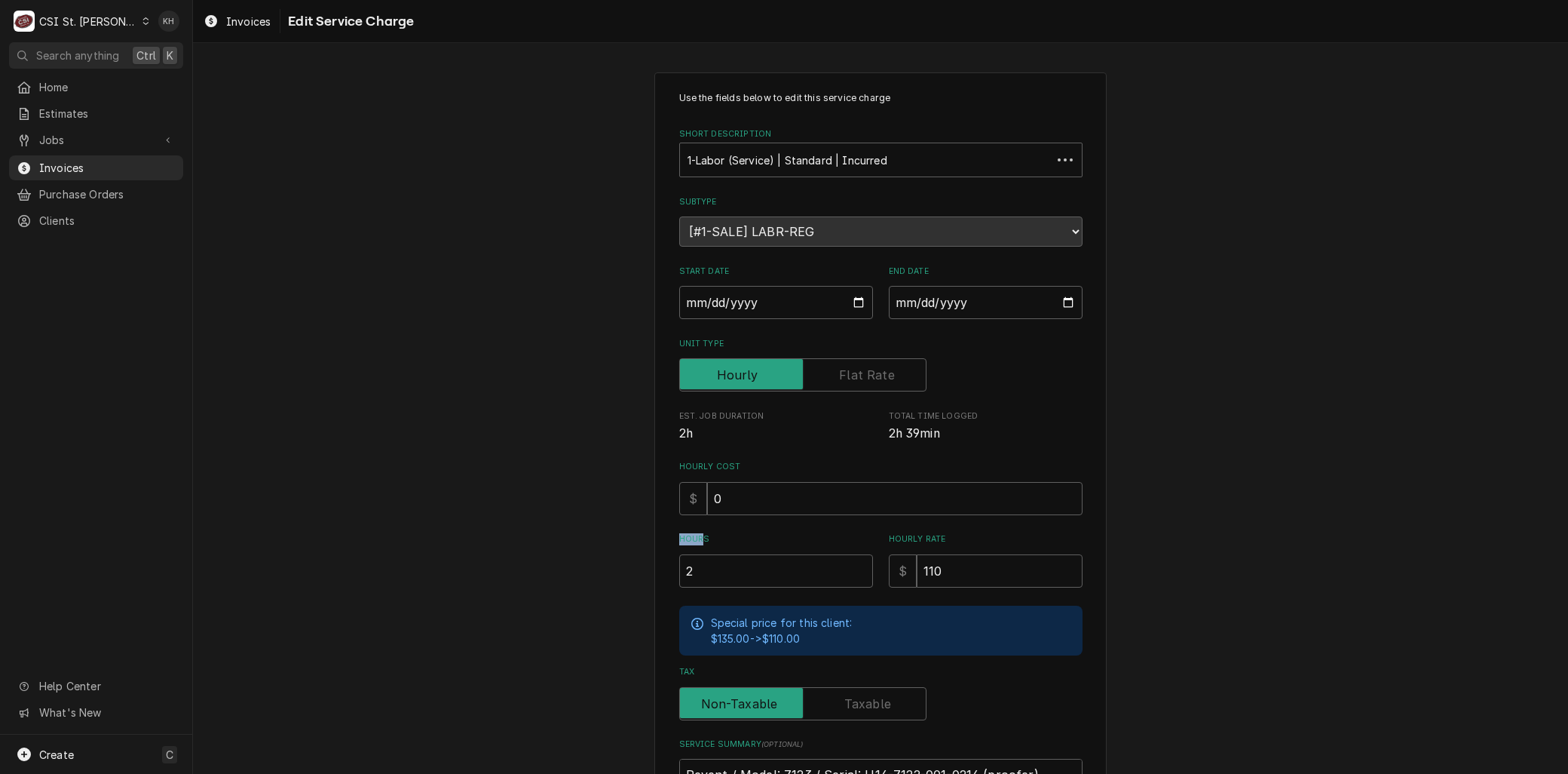
drag, startPoint x: 682, startPoint y: 545, endPoint x: 532, endPoint y: 545, distance: 150.0
click at [532, 545] on div "Use the fields below to edit this service charge Short Description 1-Labor (Ser…" at bounding box center [880, 517] width 1375 height 917
drag, startPoint x: 710, startPoint y: 568, endPoint x: 533, endPoint y: 569, distance: 177.0
click at [535, 569] on div "Use the fields below to edit this service charge Short Description 1-Labor (Ser…" at bounding box center [880, 517] width 1375 height 917
type textarea "x"
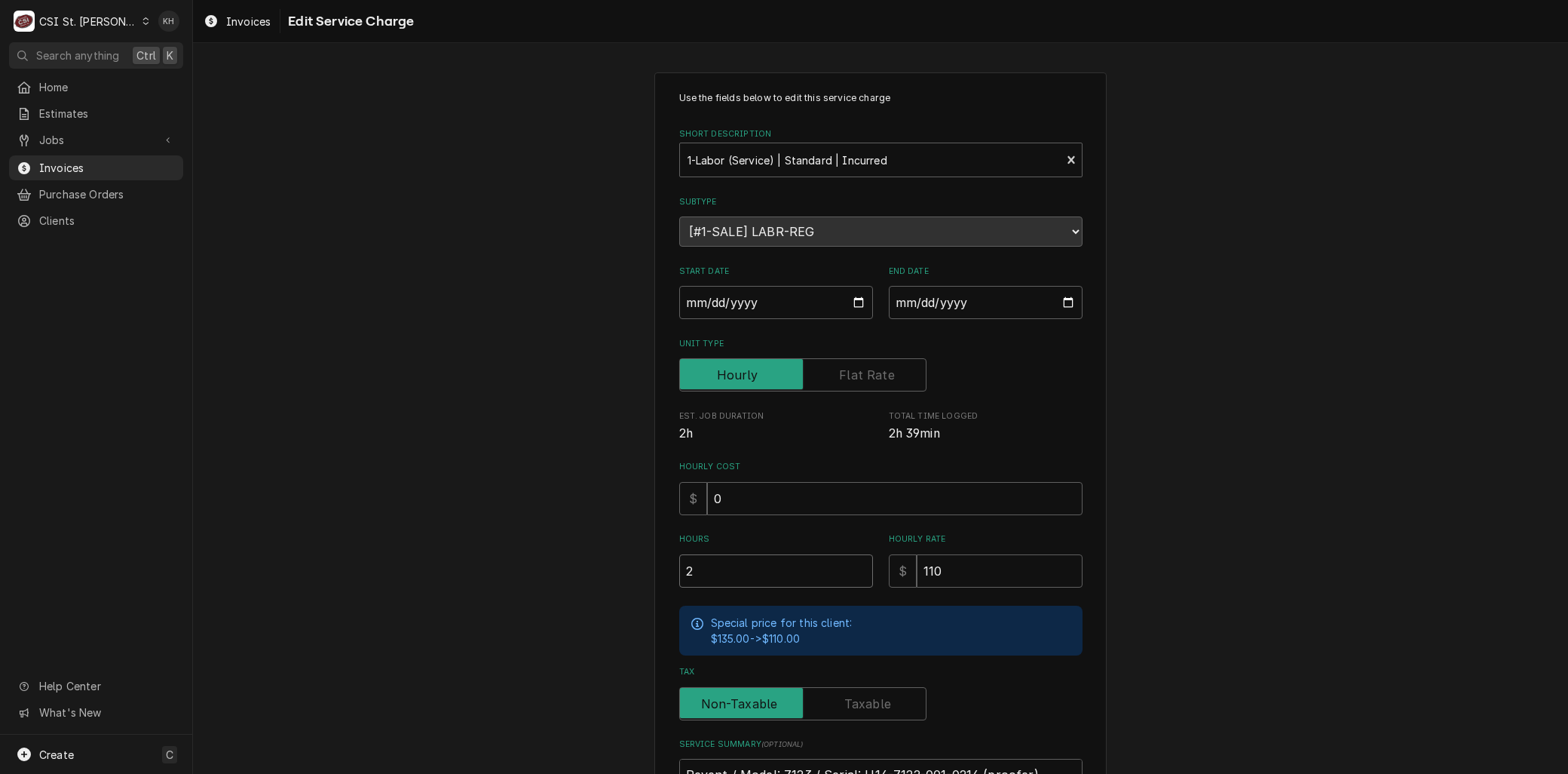
type input "1"
type textarea "x"
type input "1.7"
type textarea "x"
type input "1.75"
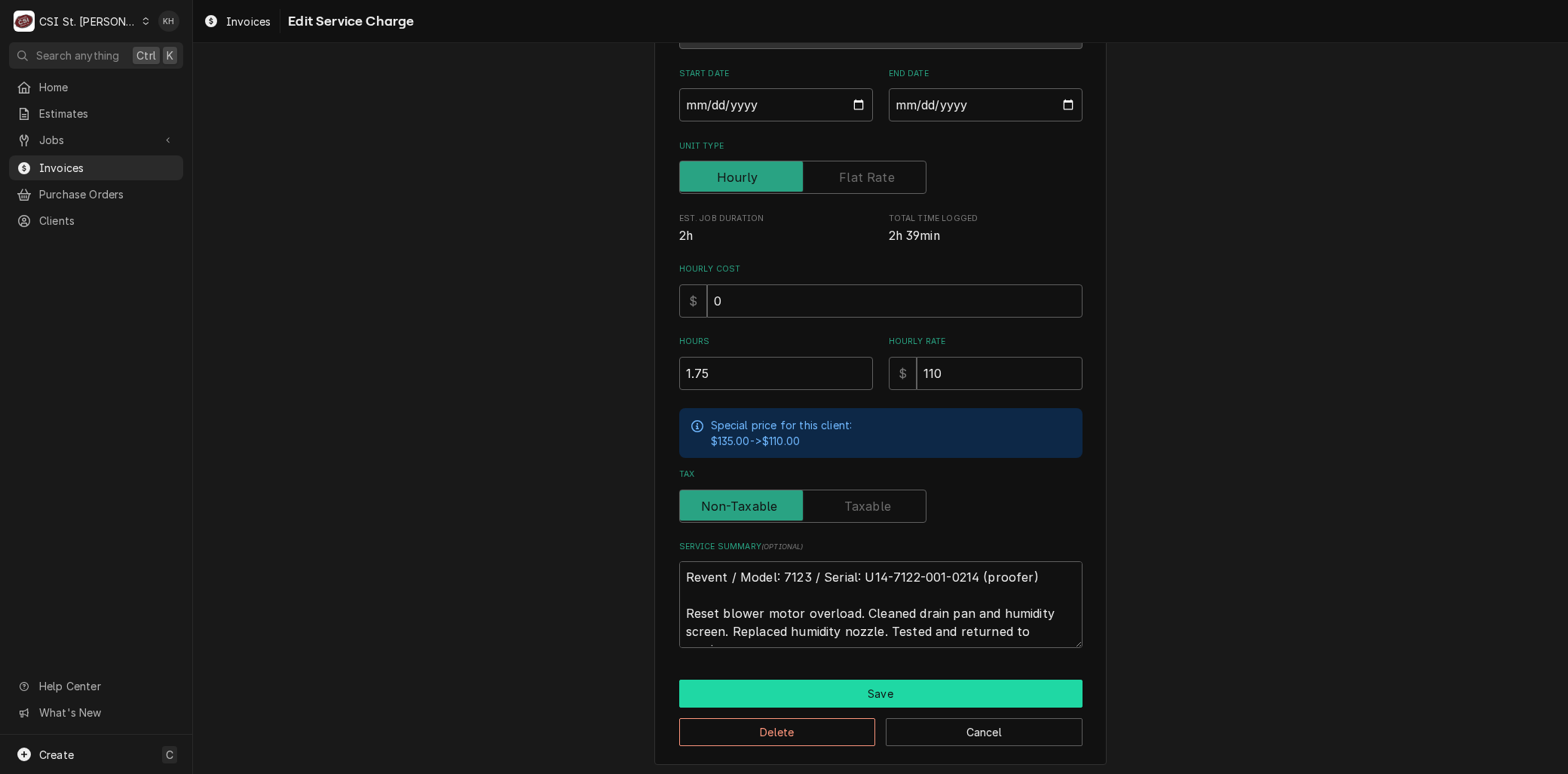
click at [845, 688] on button "Save" at bounding box center [880, 693] width 403 height 28
type textarea "x"
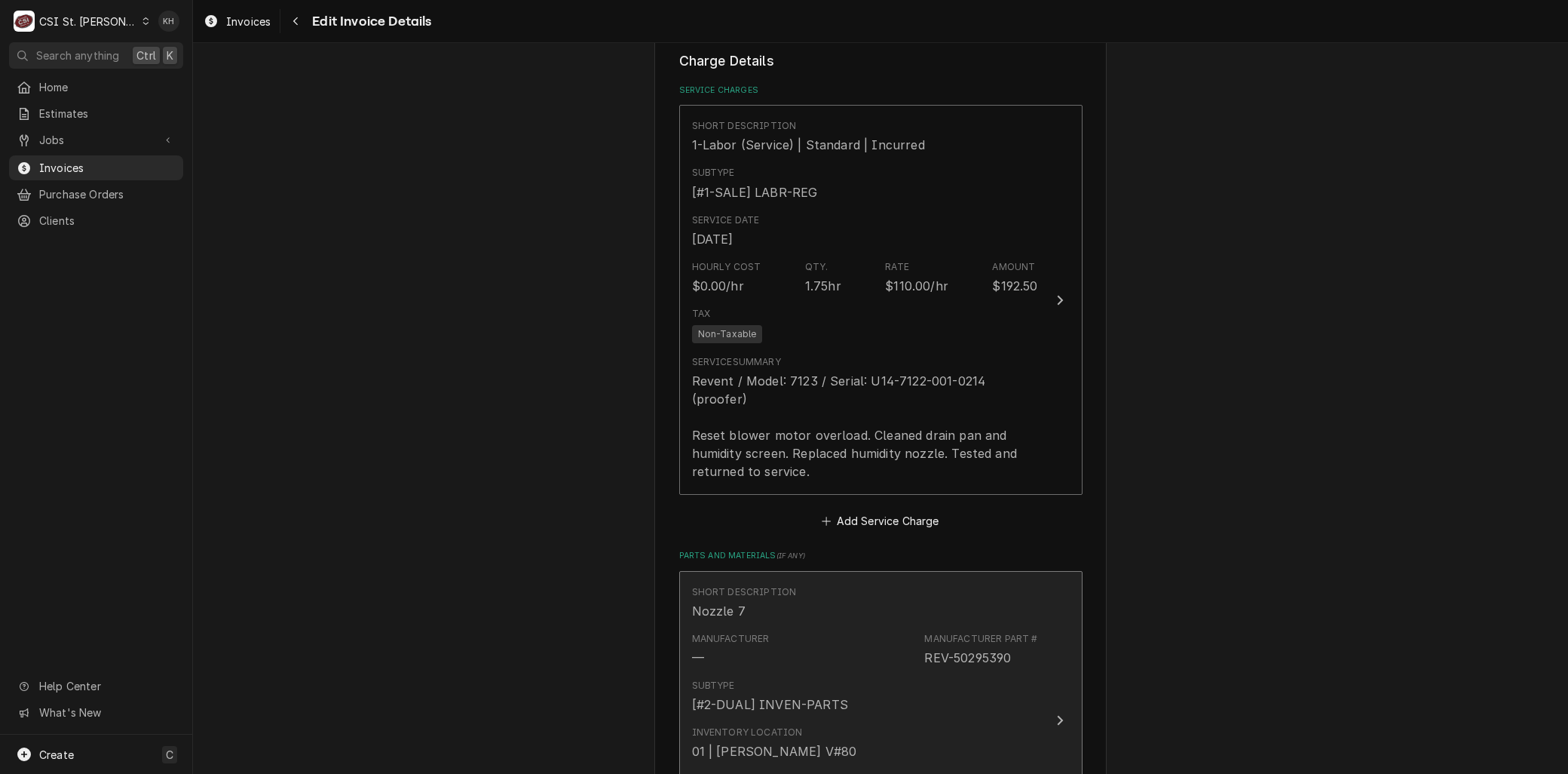
scroll to position [1406, 0]
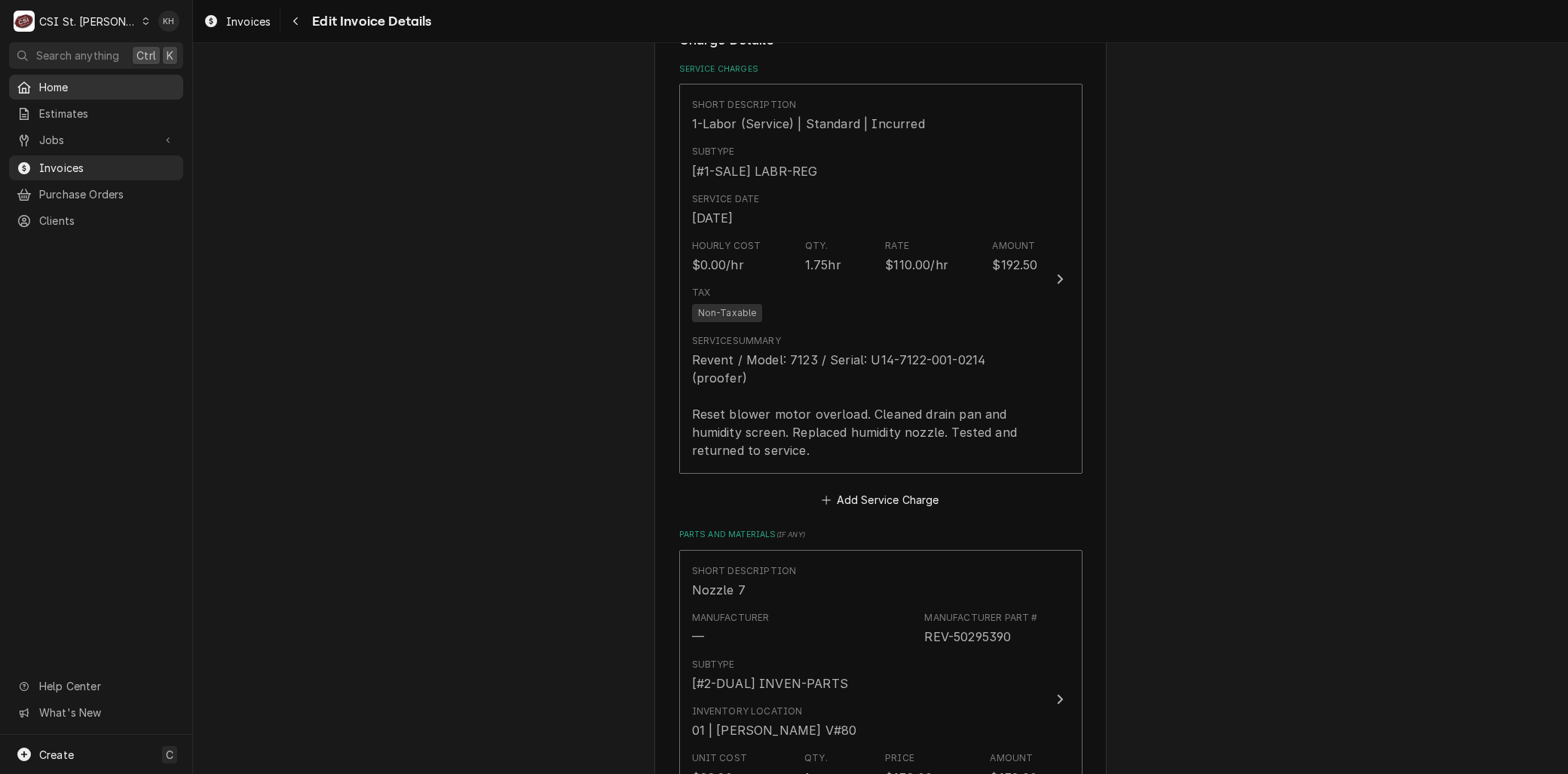
drag, startPoint x: 69, startPoint y: 160, endPoint x: 132, endPoint y: 80, distance: 101.8
click at [69, 160] on span "Invoices" at bounding box center [107, 167] width 136 height 16
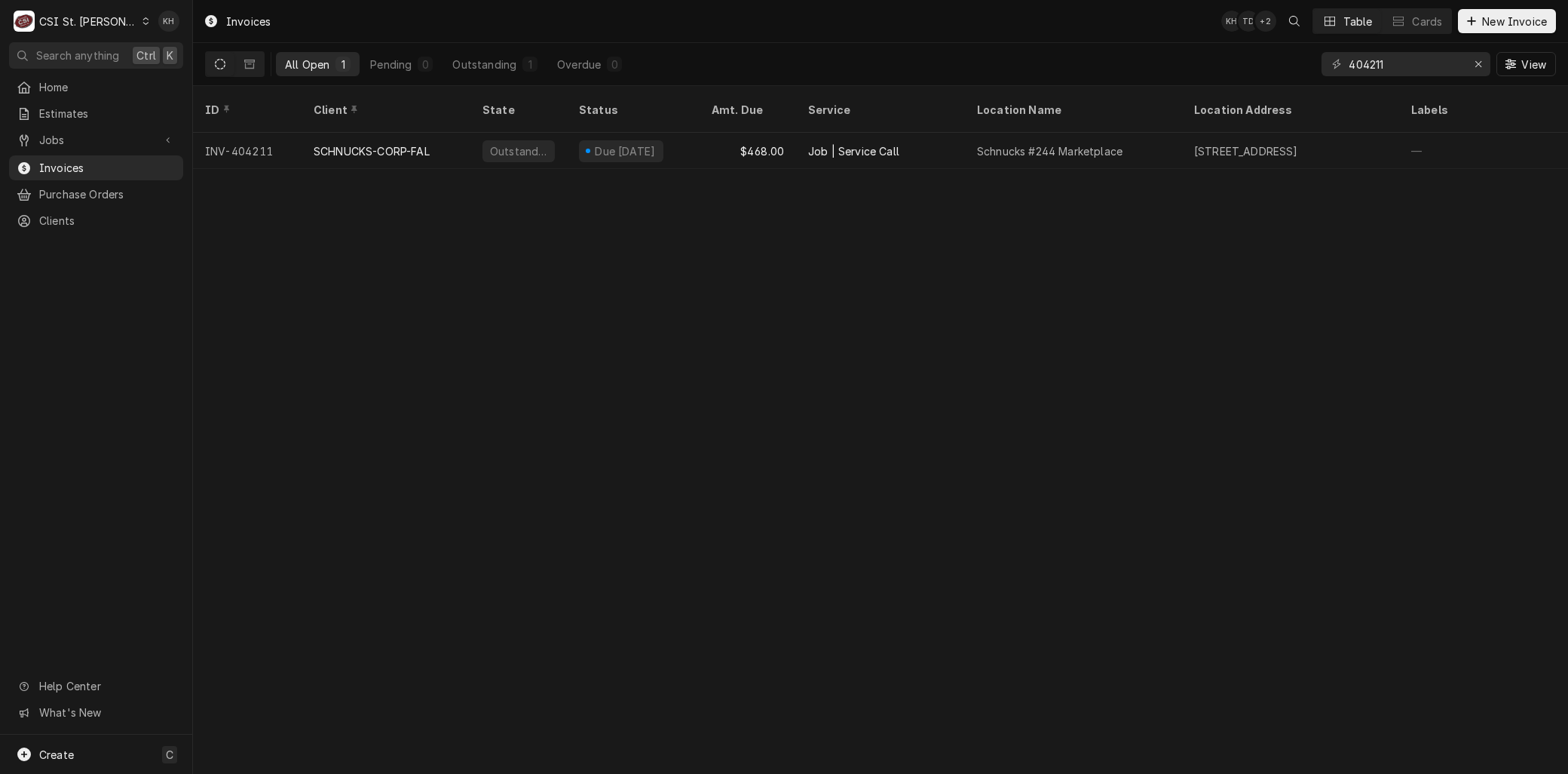
drag, startPoint x: 81, startPoint y: 159, endPoint x: 83, endPoint y: 149, distance: 10.2
click at [81, 160] on span "Invoices" at bounding box center [107, 167] width 136 height 16
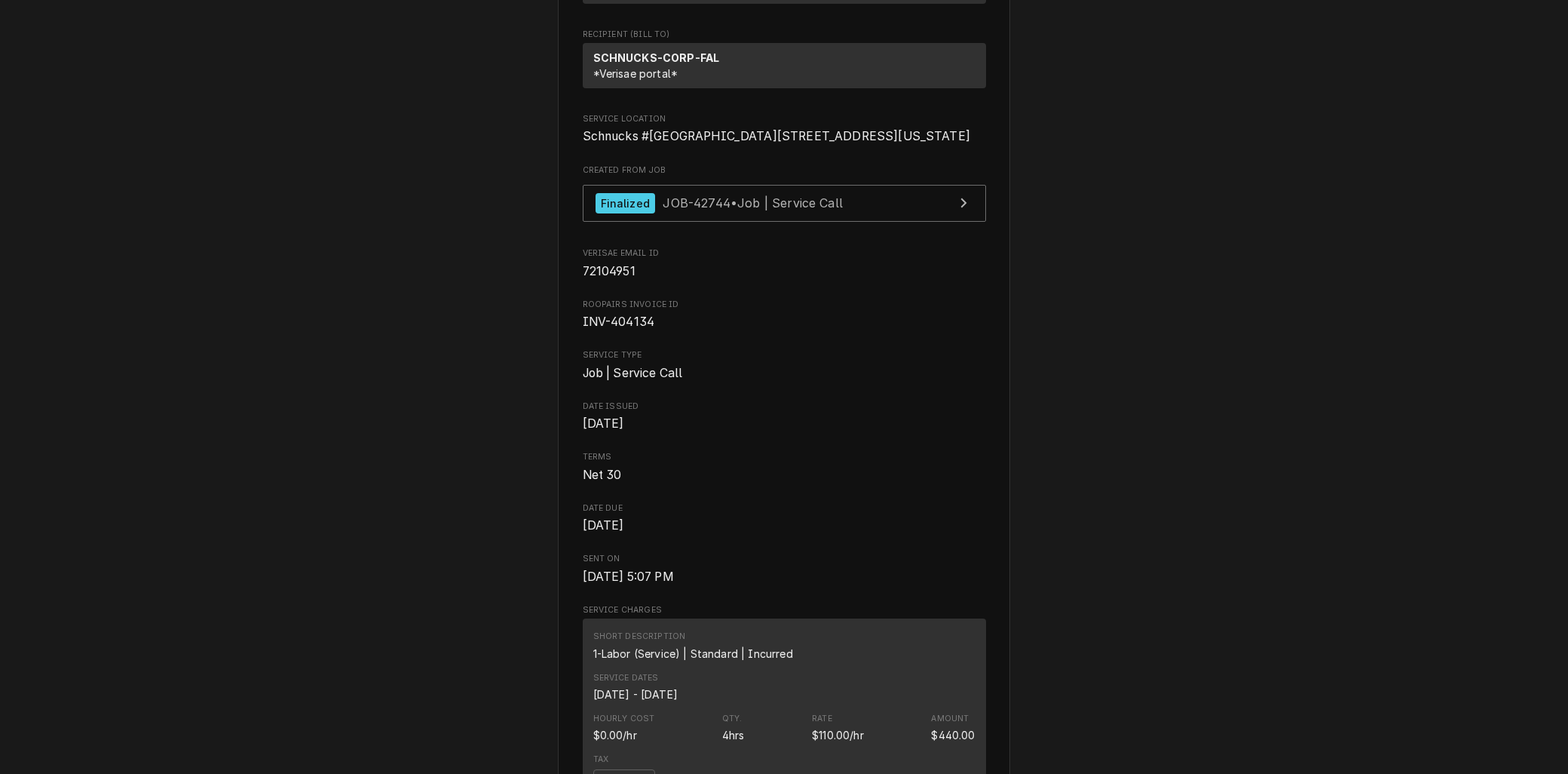
scroll to position [42, 0]
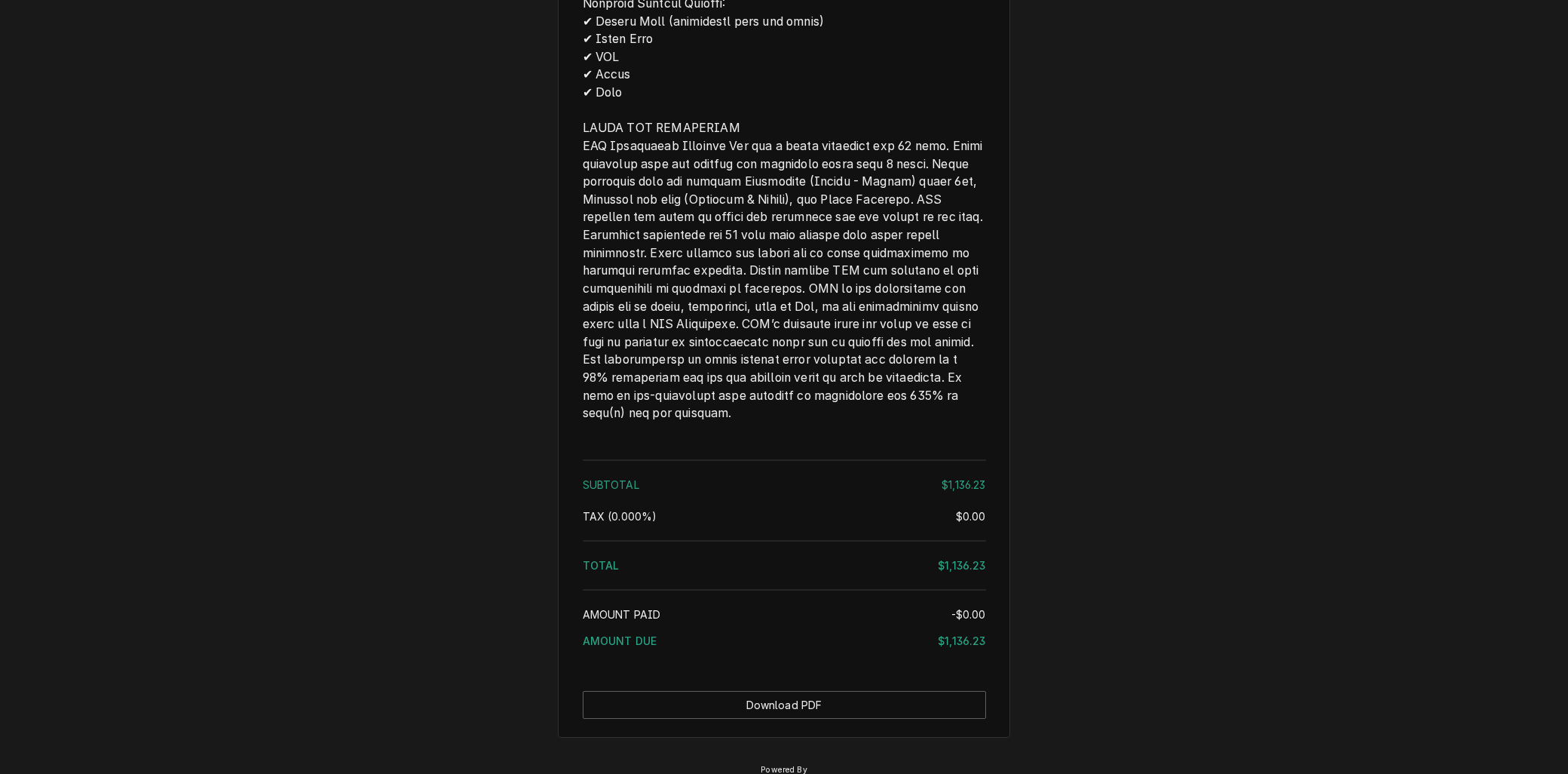
scroll to position [2288, 0]
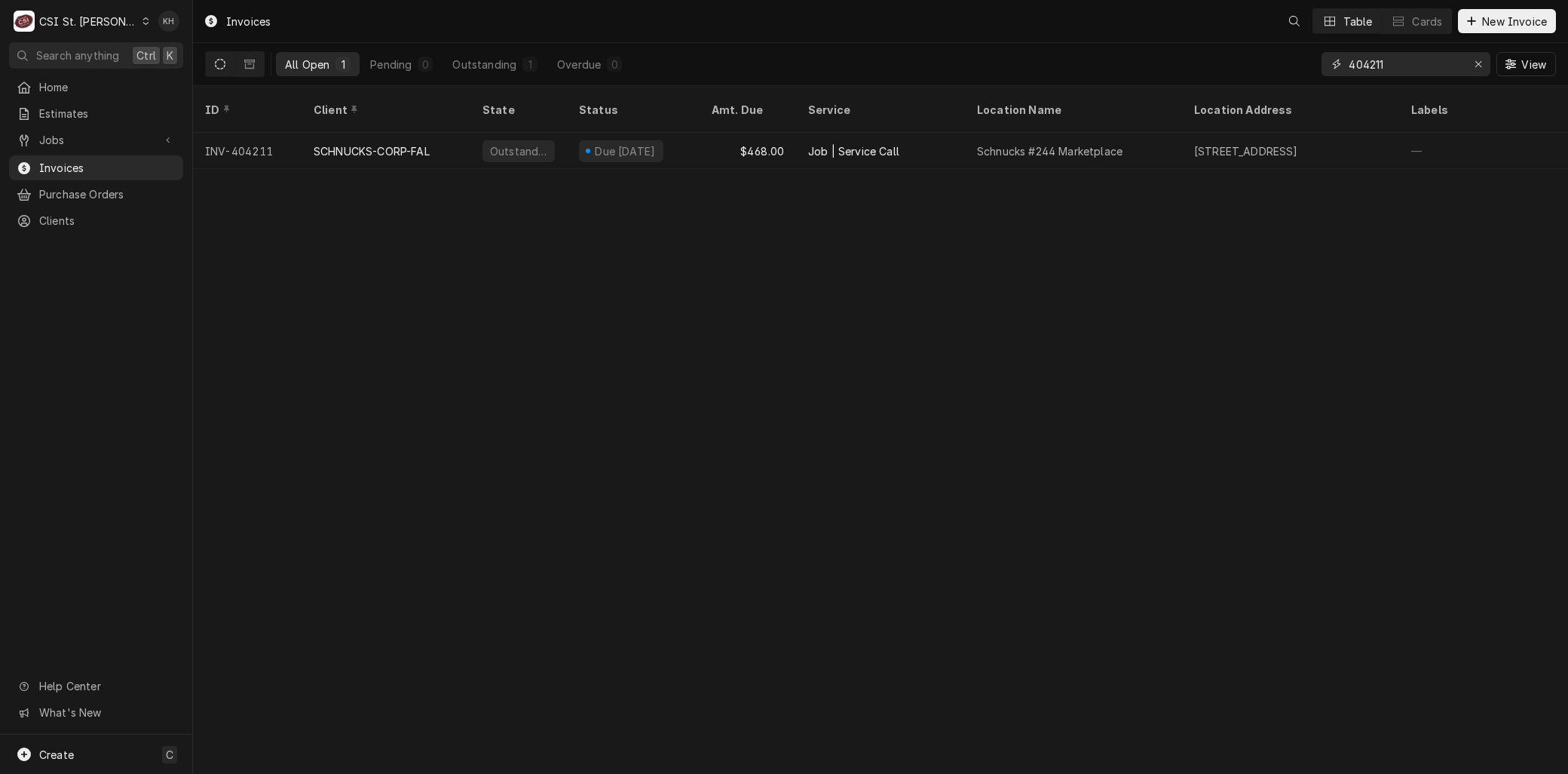
drag, startPoint x: 1316, startPoint y: 62, endPoint x: 1197, endPoint y: 59, distance: 119.0
click at [1217, 61] on div "All Open 1 Pending 0 Outstanding 1 Overdue 0 404211 View" at bounding box center [881, 64] width 1351 height 42
type input "404042"
click at [351, 143] on div "SCHNUCKS-CORP-FAL" at bounding box center [371, 150] width 116 height 16
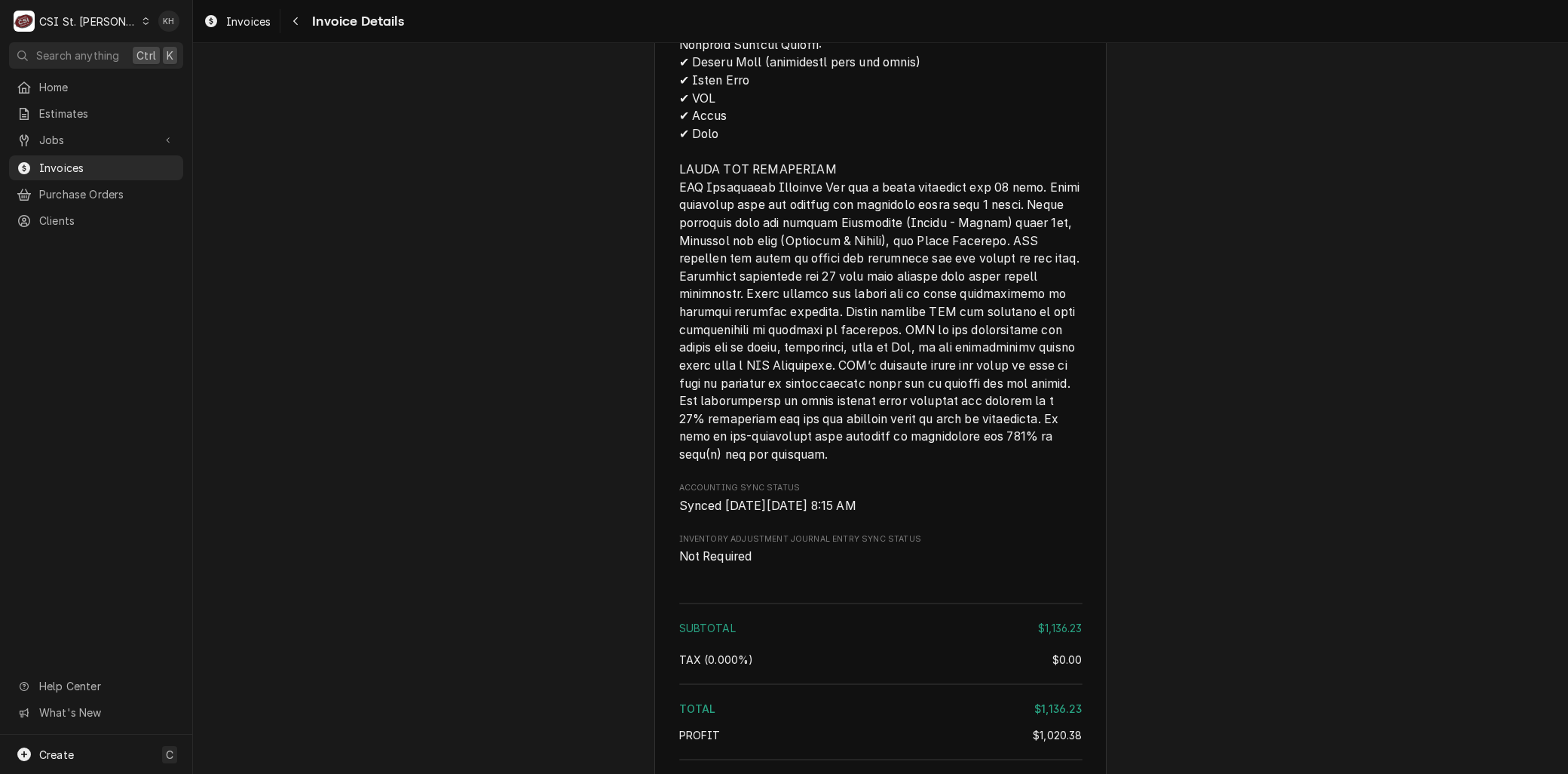
scroll to position [2808, 0]
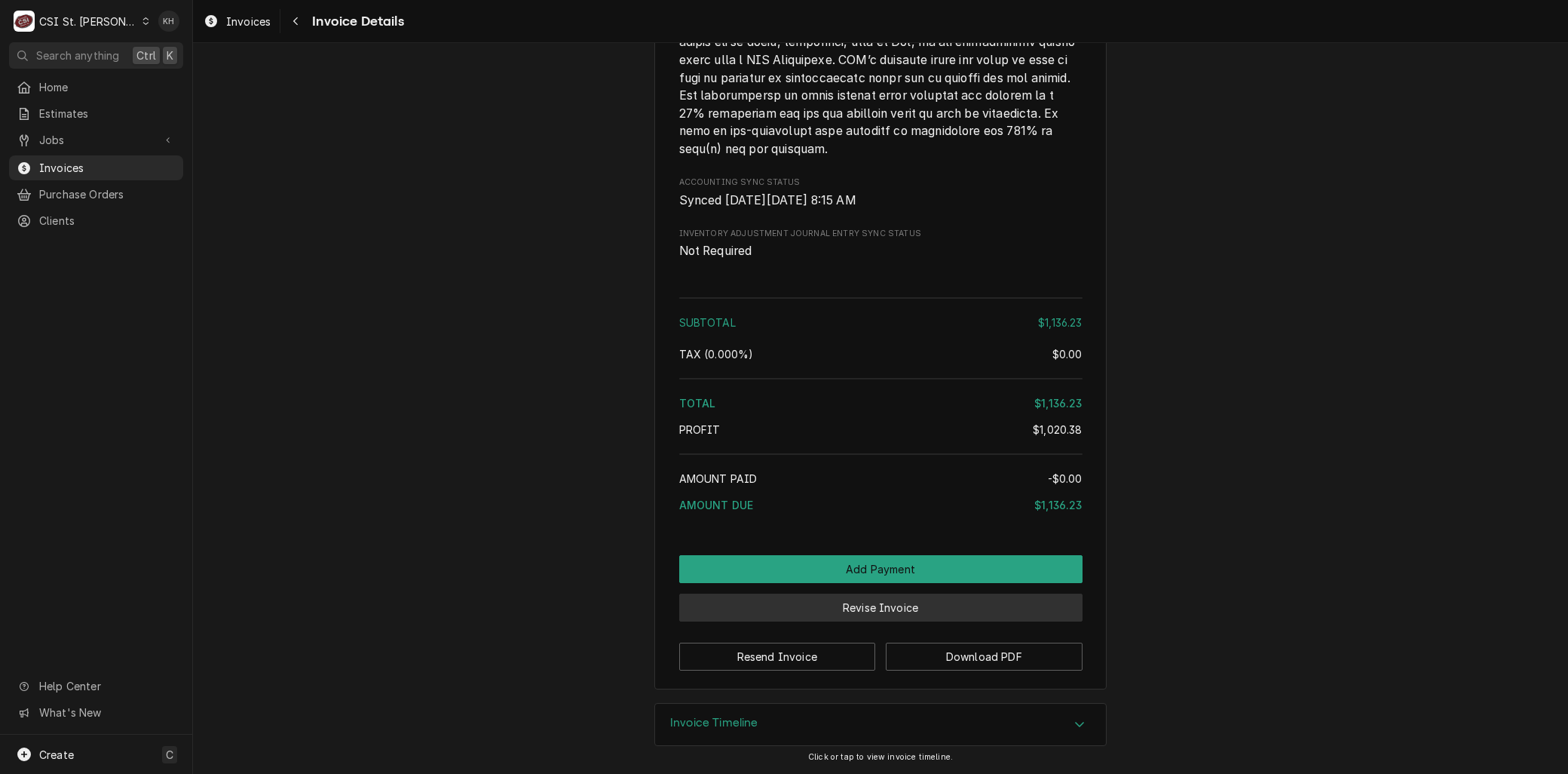
click at [849, 599] on button "Revise Invoice" at bounding box center [880, 608] width 403 height 28
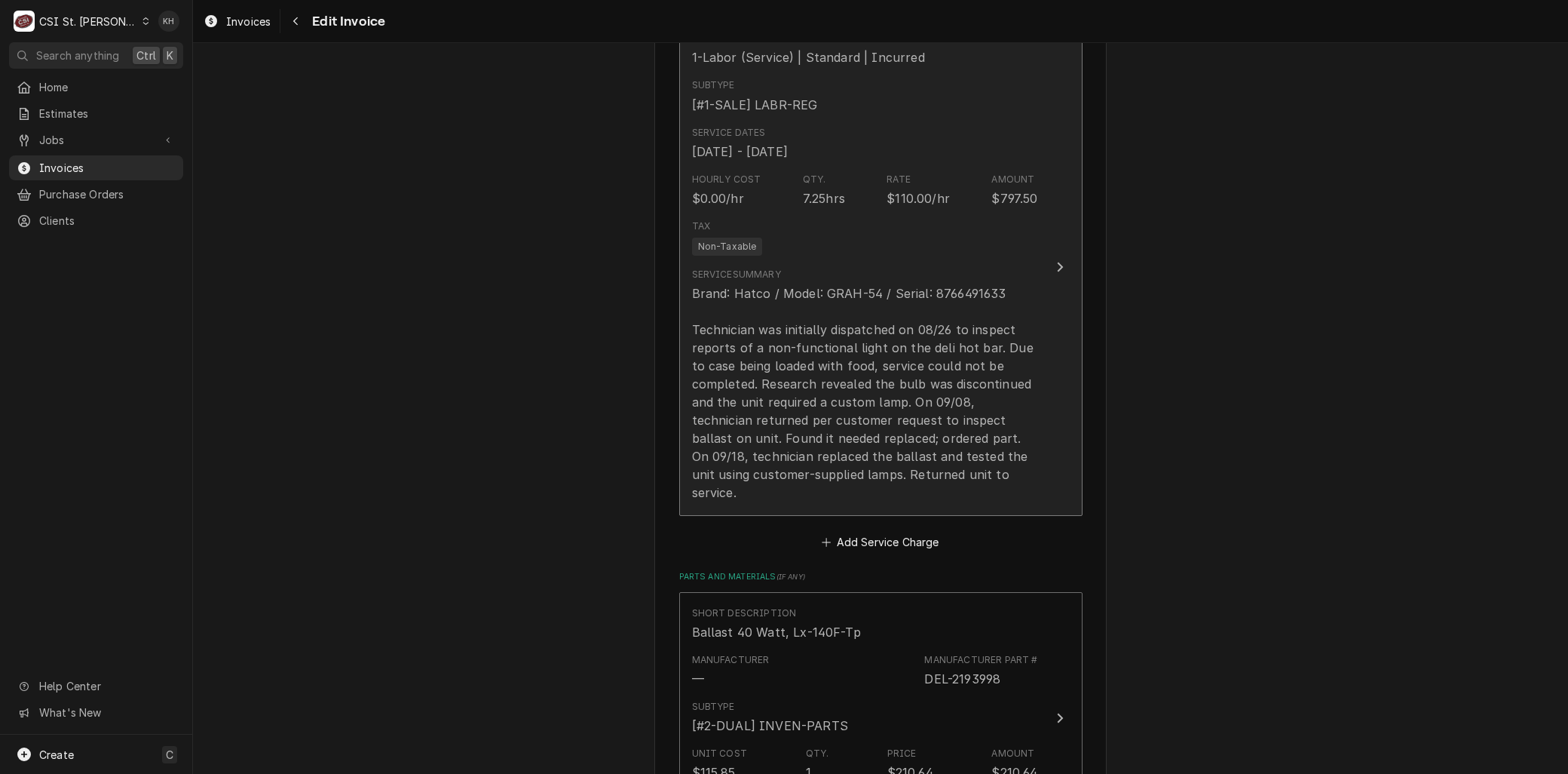
click at [825, 412] on div "Brand: Hatco / Model: GRAH-54 / Serial: 8766491633 Technician was initially dis…" at bounding box center [865, 392] width 346 height 217
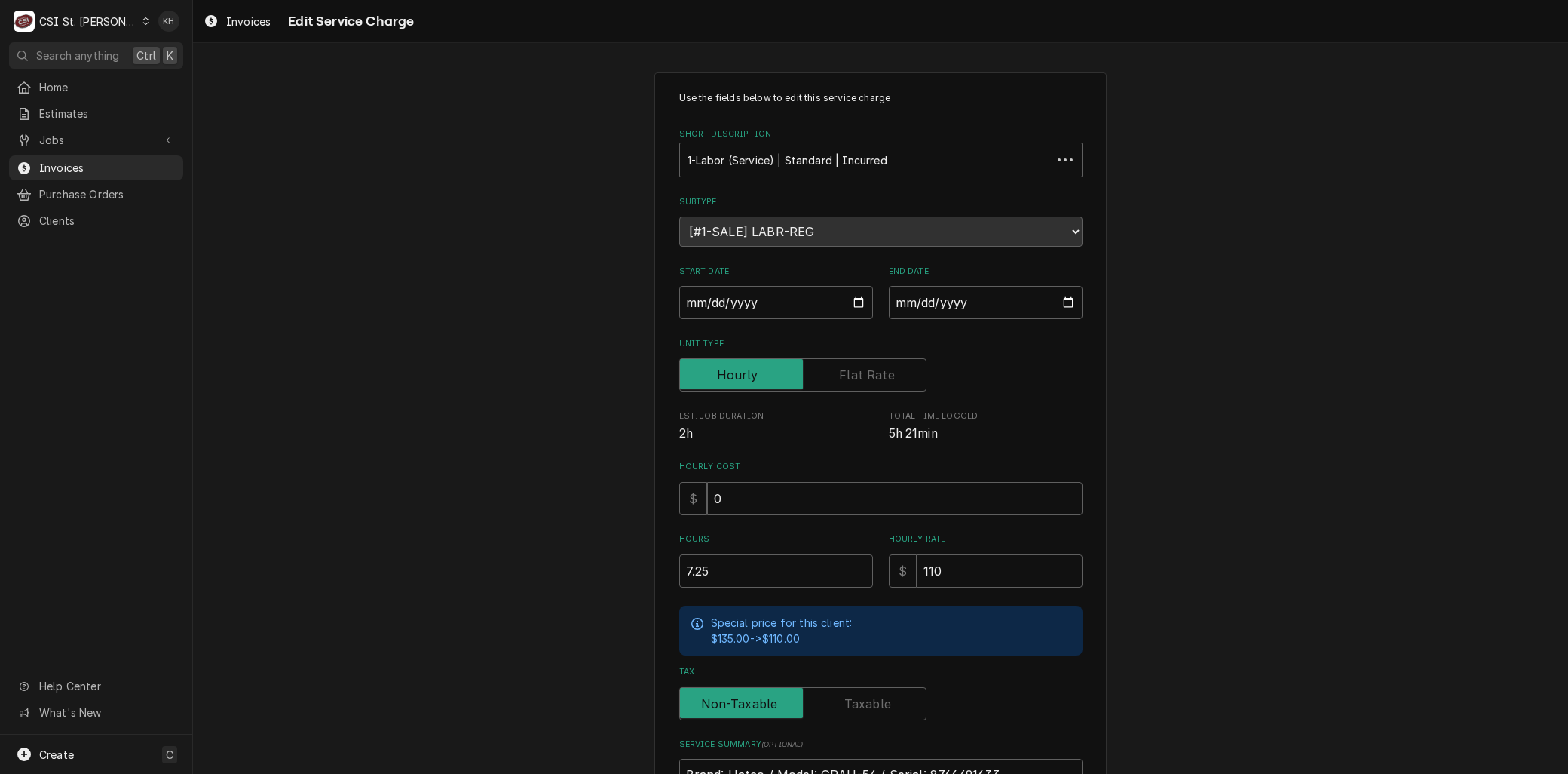
drag, startPoint x: 717, startPoint y: 544, endPoint x: 711, endPoint y: 552, distance: 10.0
click at [711, 551] on div "Hours 7.25" at bounding box center [775, 560] width 194 height 53
drag, startPoint x: 705, startPoint y: 567, endPoint x: 434, endPoint y: 532, distance: 273.3
click at [443, 535] on div "Use the fields below to edit this service charge Short Description 1-Labor (Ser…" at bounding box center [880, 572] width 1375 height 1026
type textarea "x"
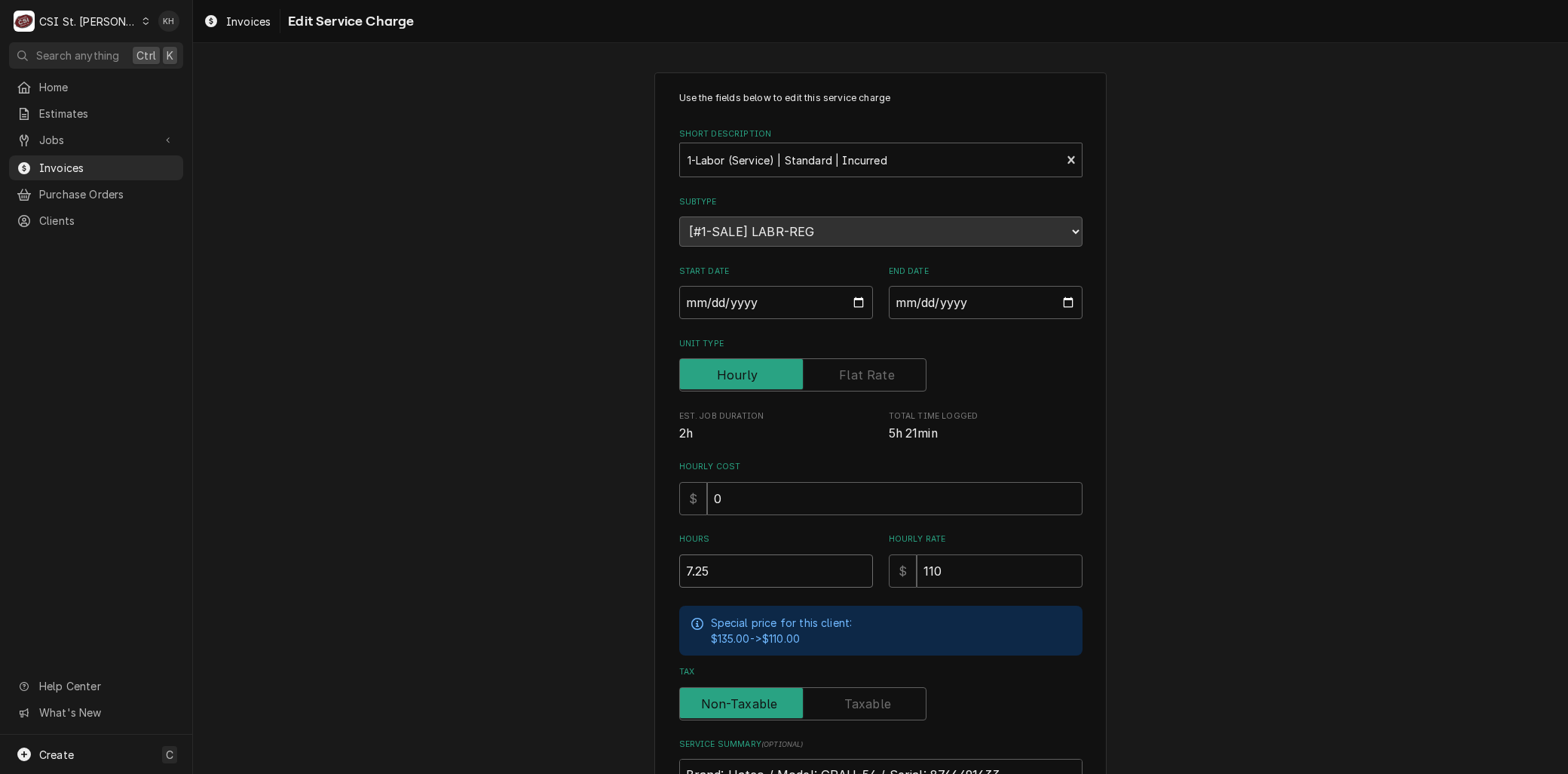
type input "6"
type textarea "x"
type input "6.7"
type textarea "x"
type input "6"
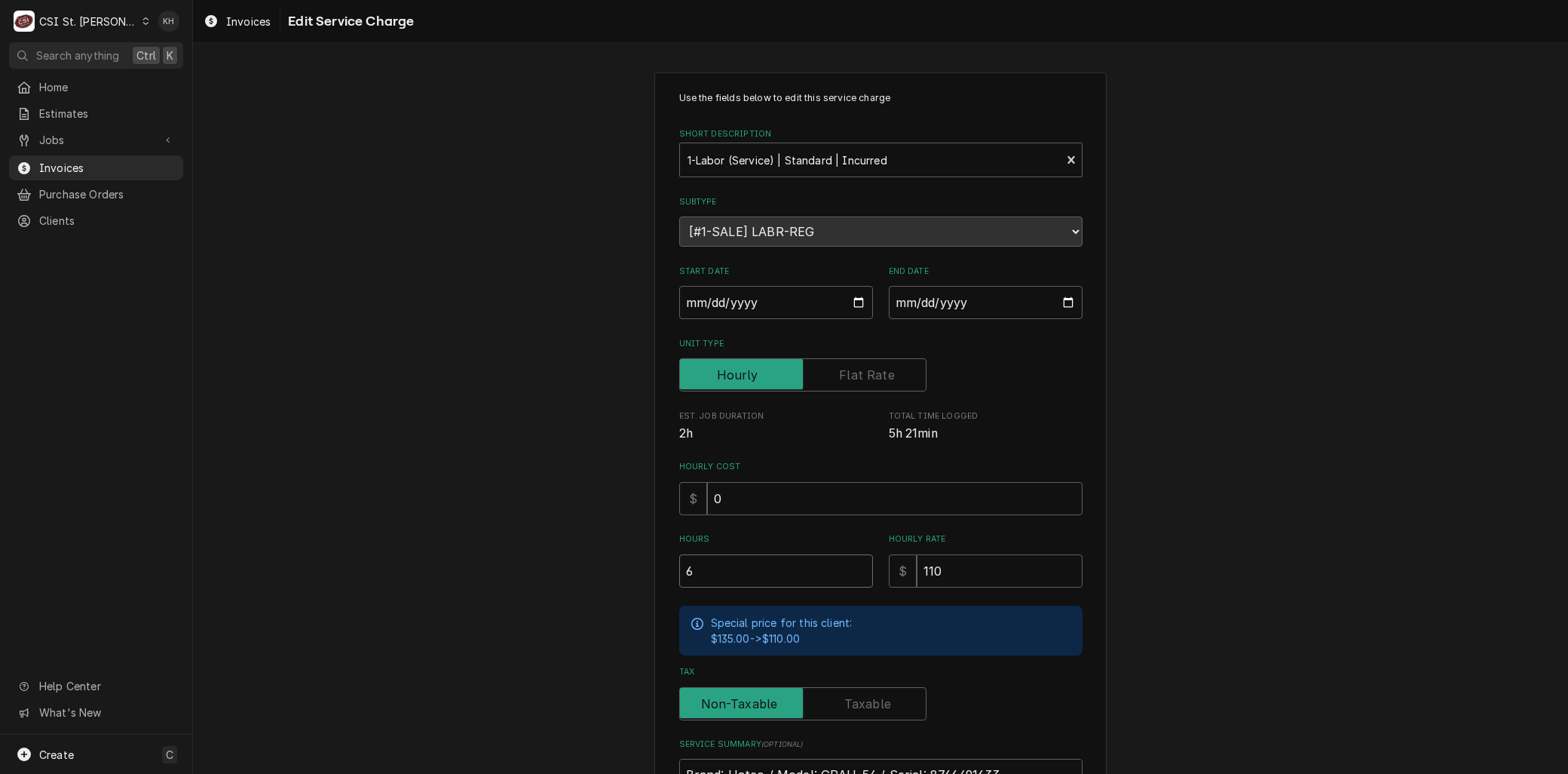
type textarea "x"
type input "6.2"
type textarea "x"
type input "6.25"
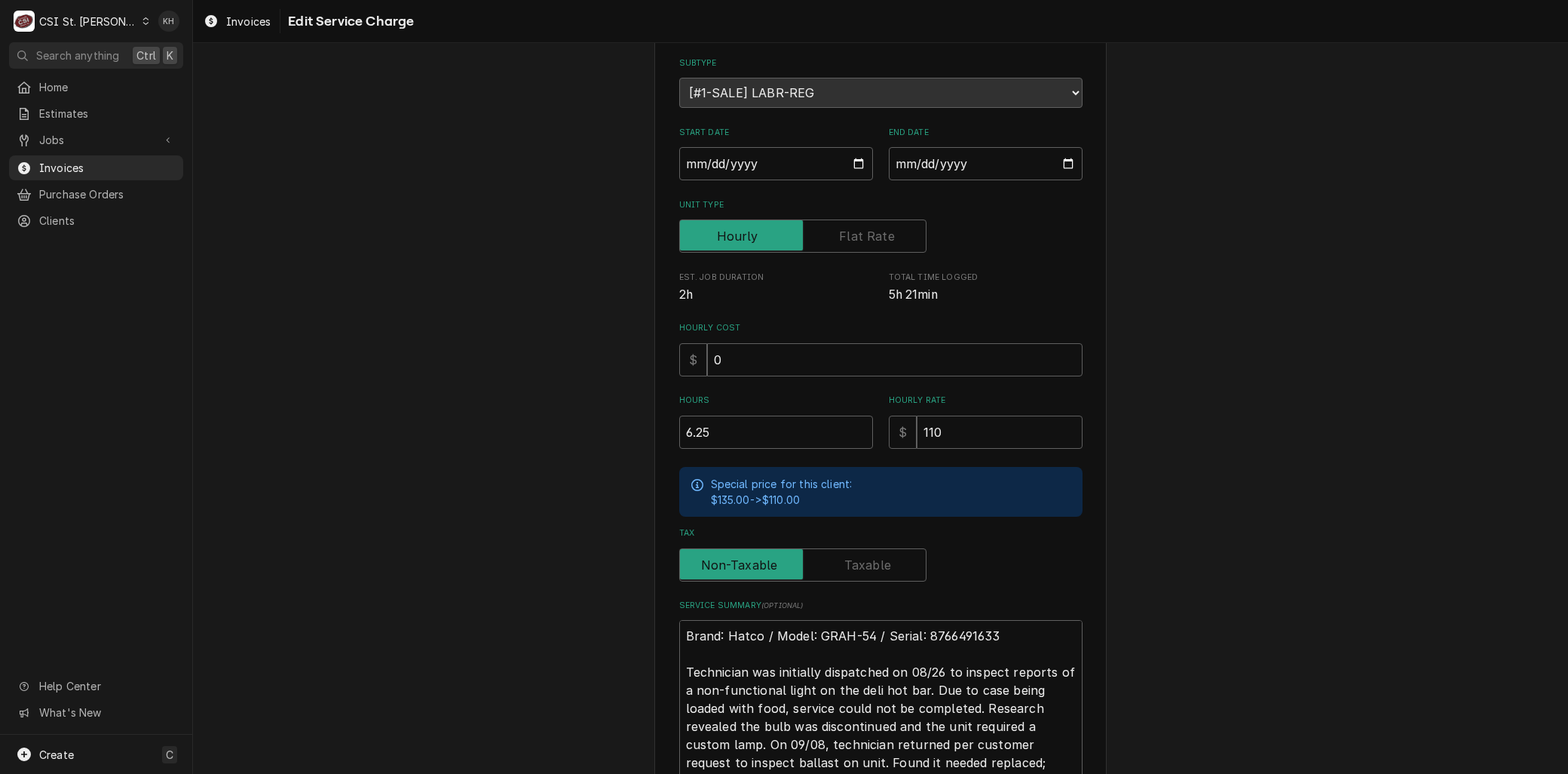
scroll to position [306, 0]
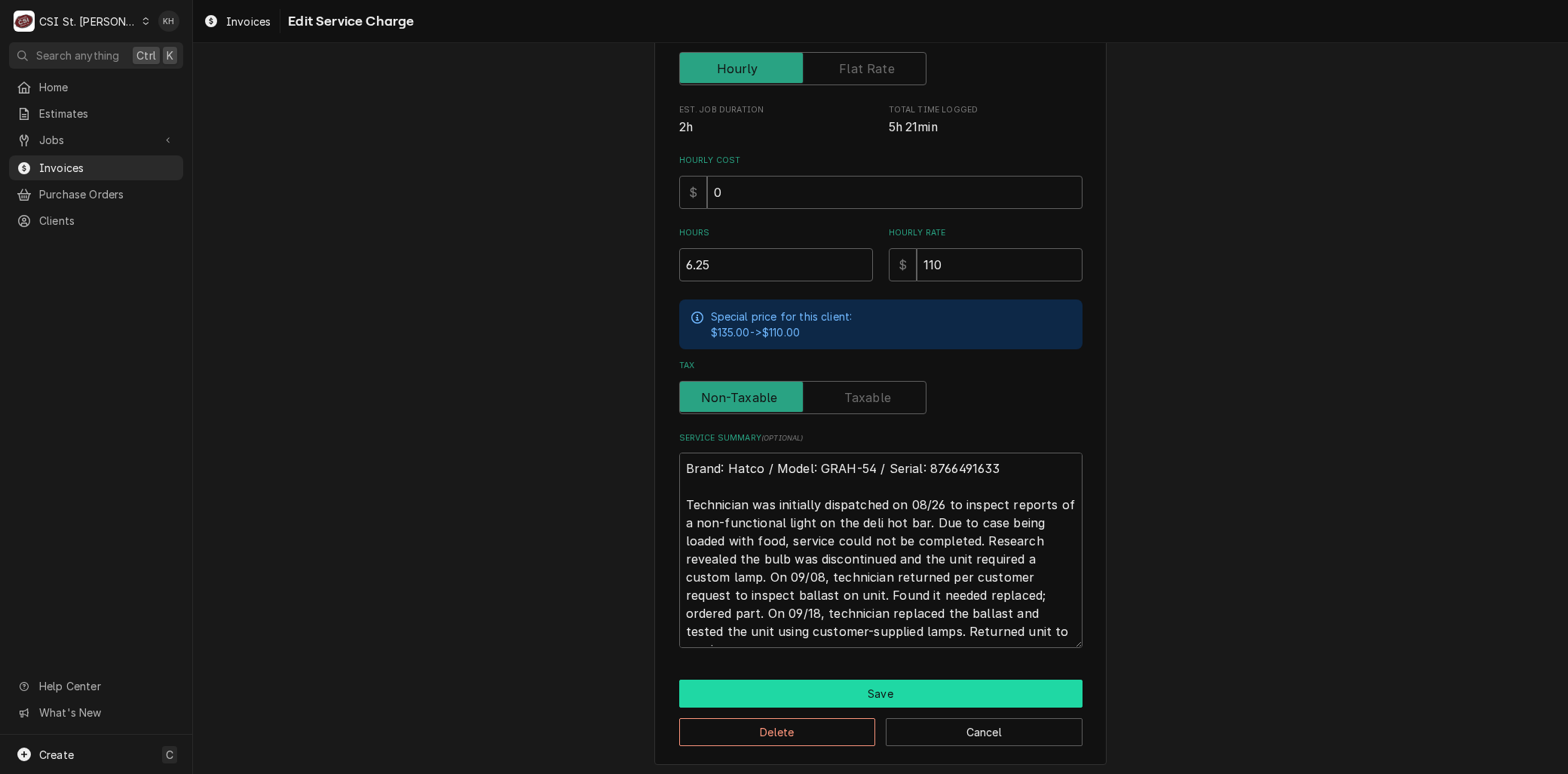
click at [773, 684] on button "Save" at bounding box center [880, 693] width 403 height 28
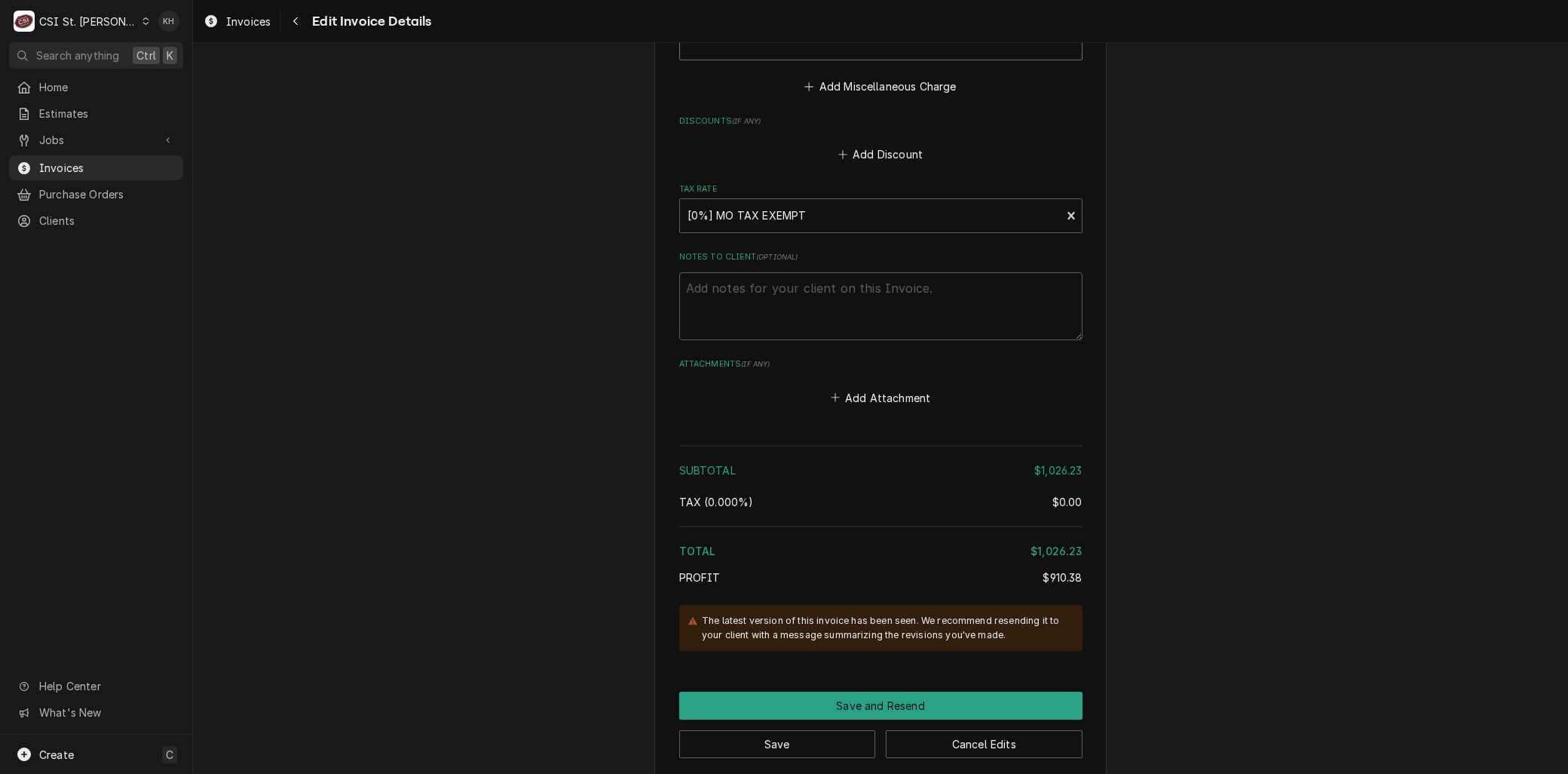
scroll to position [2905, 0]
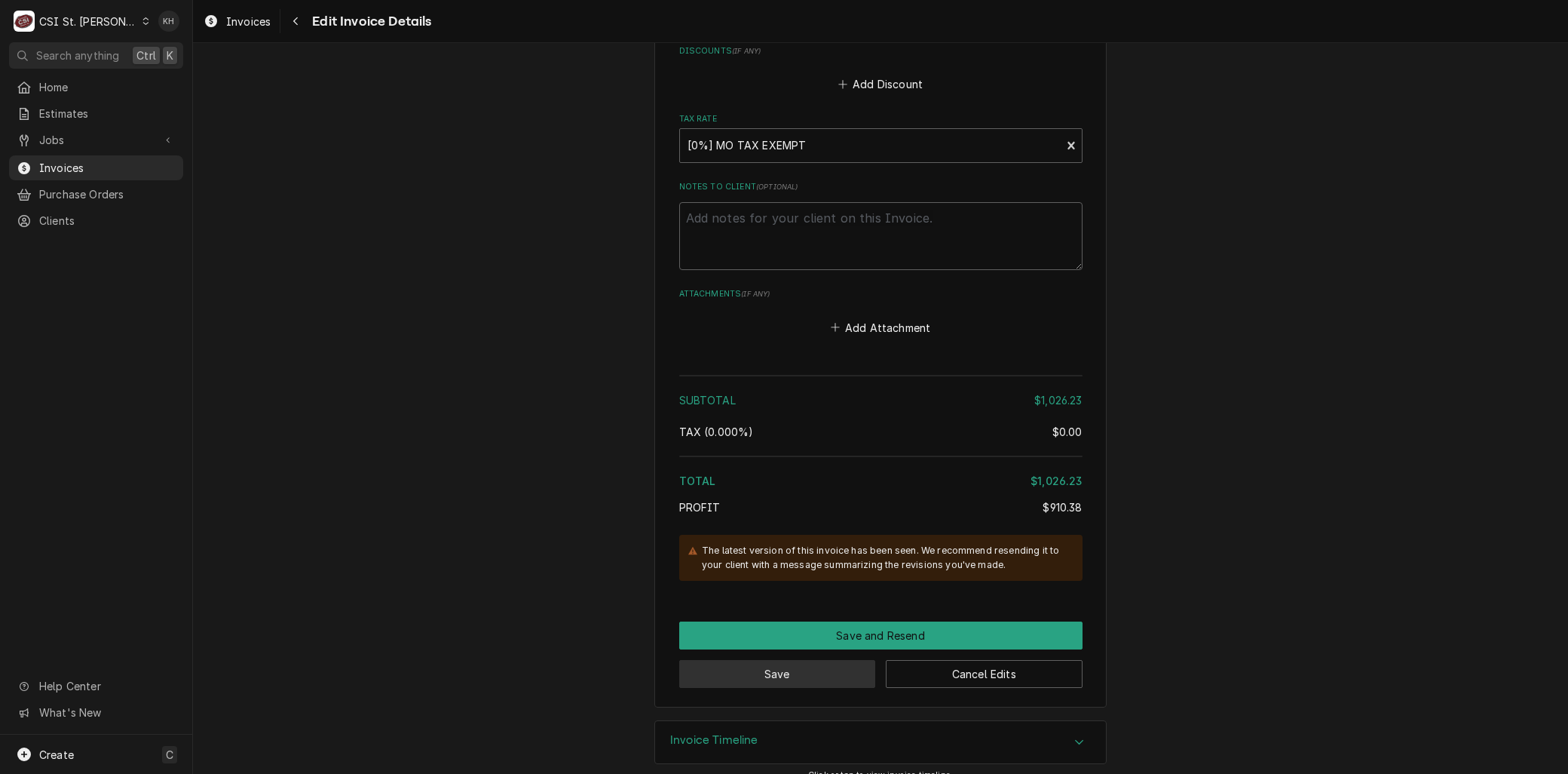
click at [808, 660] on button "Save" at bounding box center [777, 674] width 197 height 28
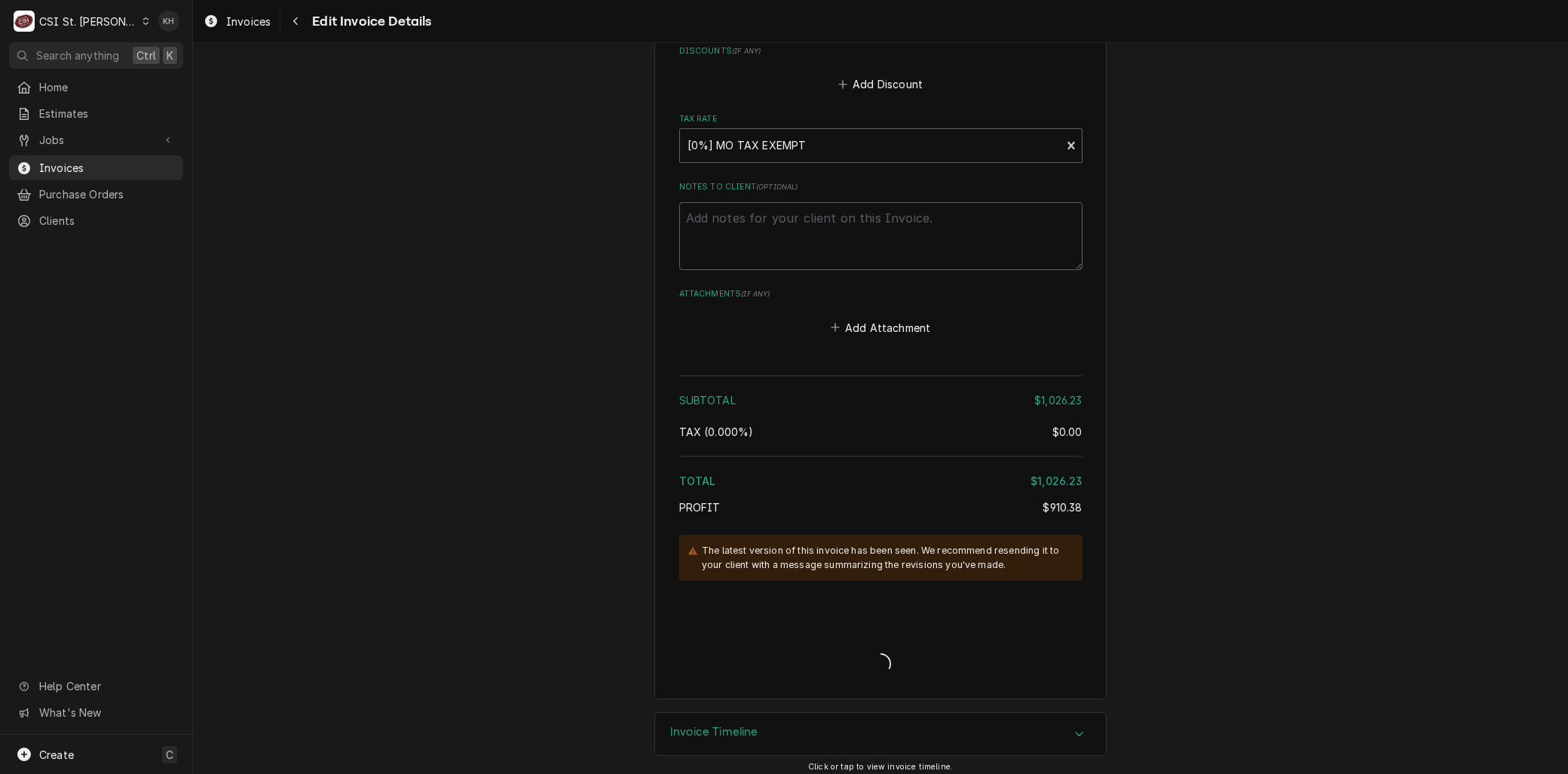
scroll to position [2895, 0]
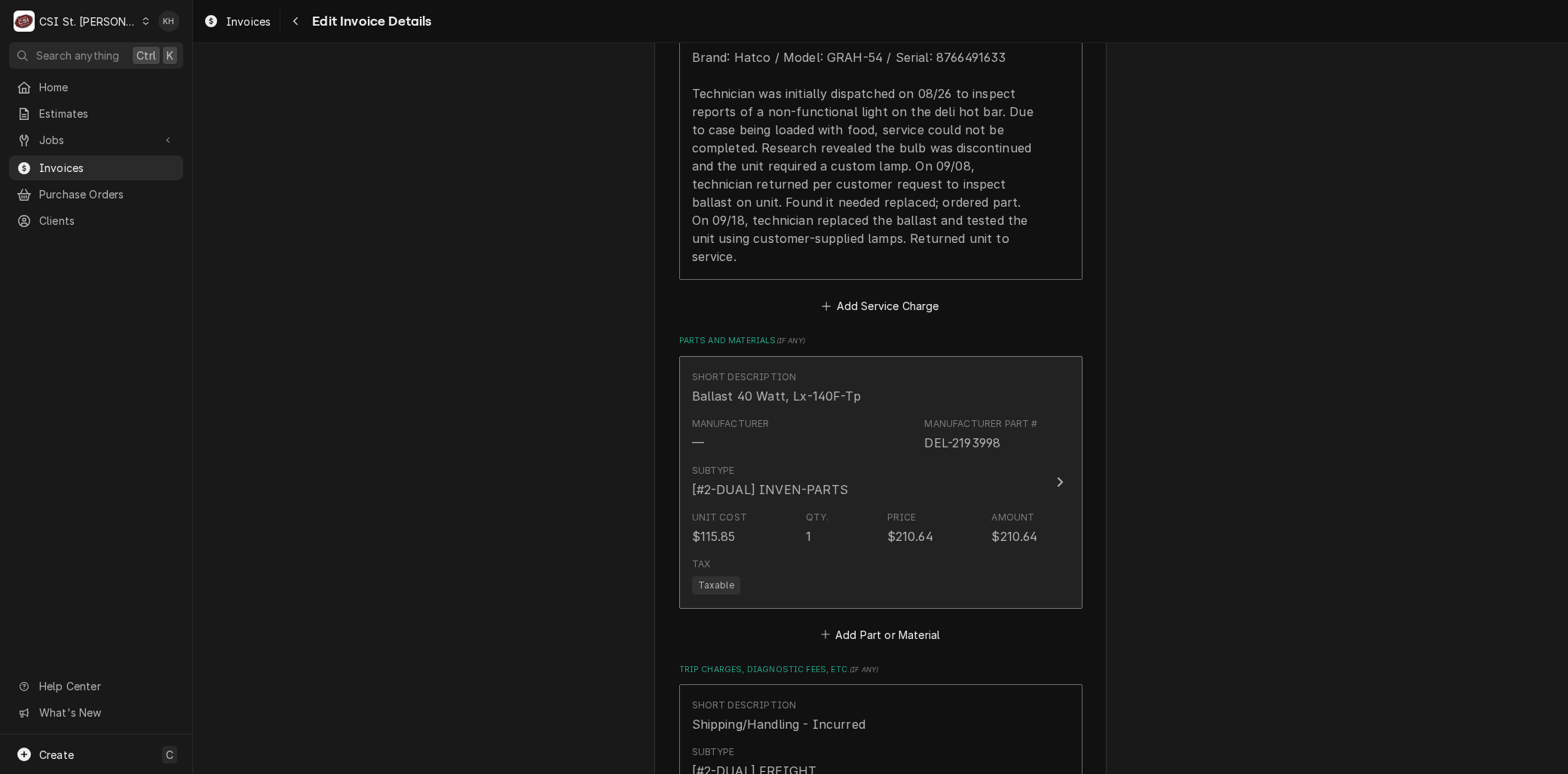
type textarea "x"
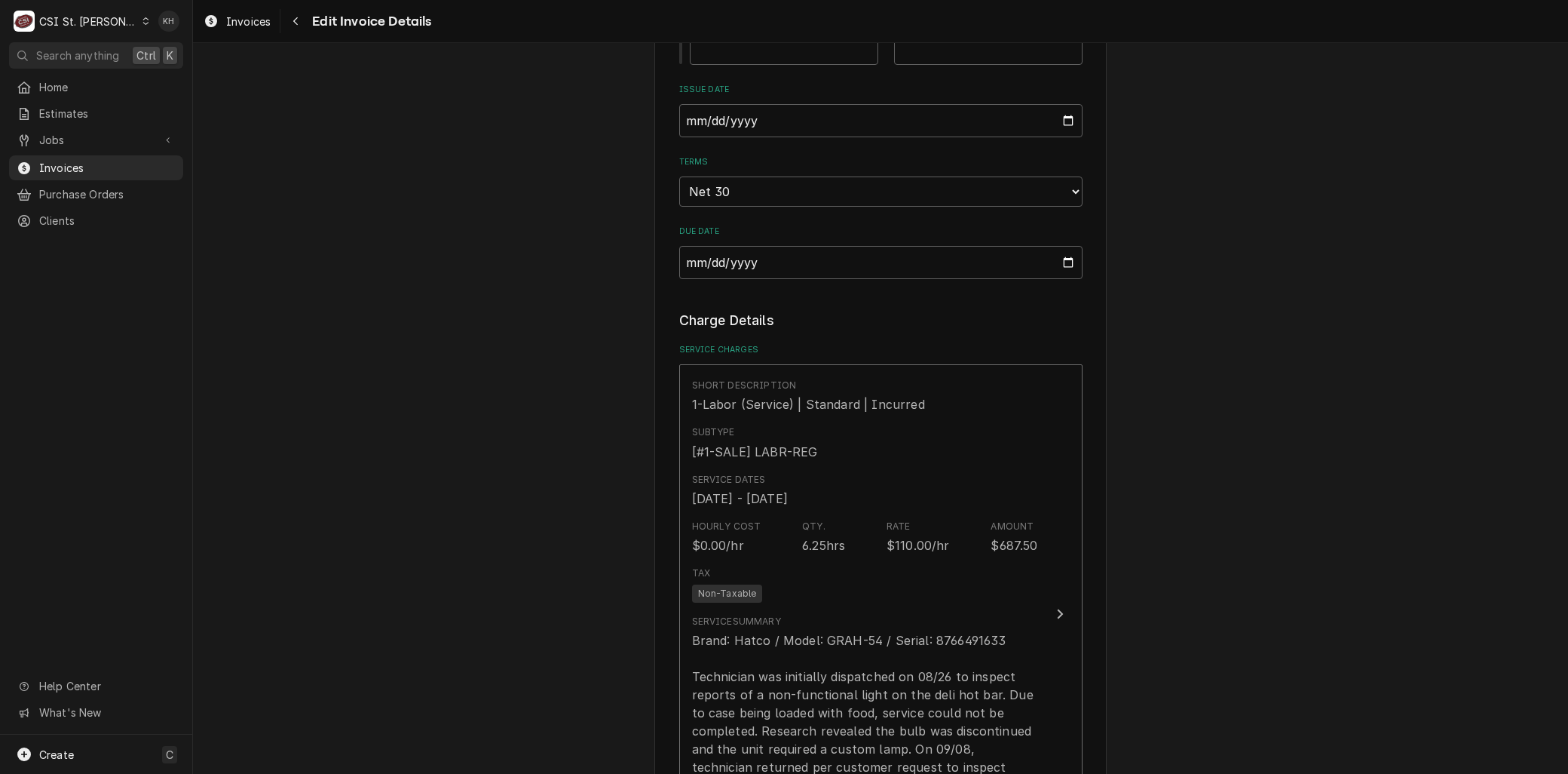
scroll to position [968, 0]
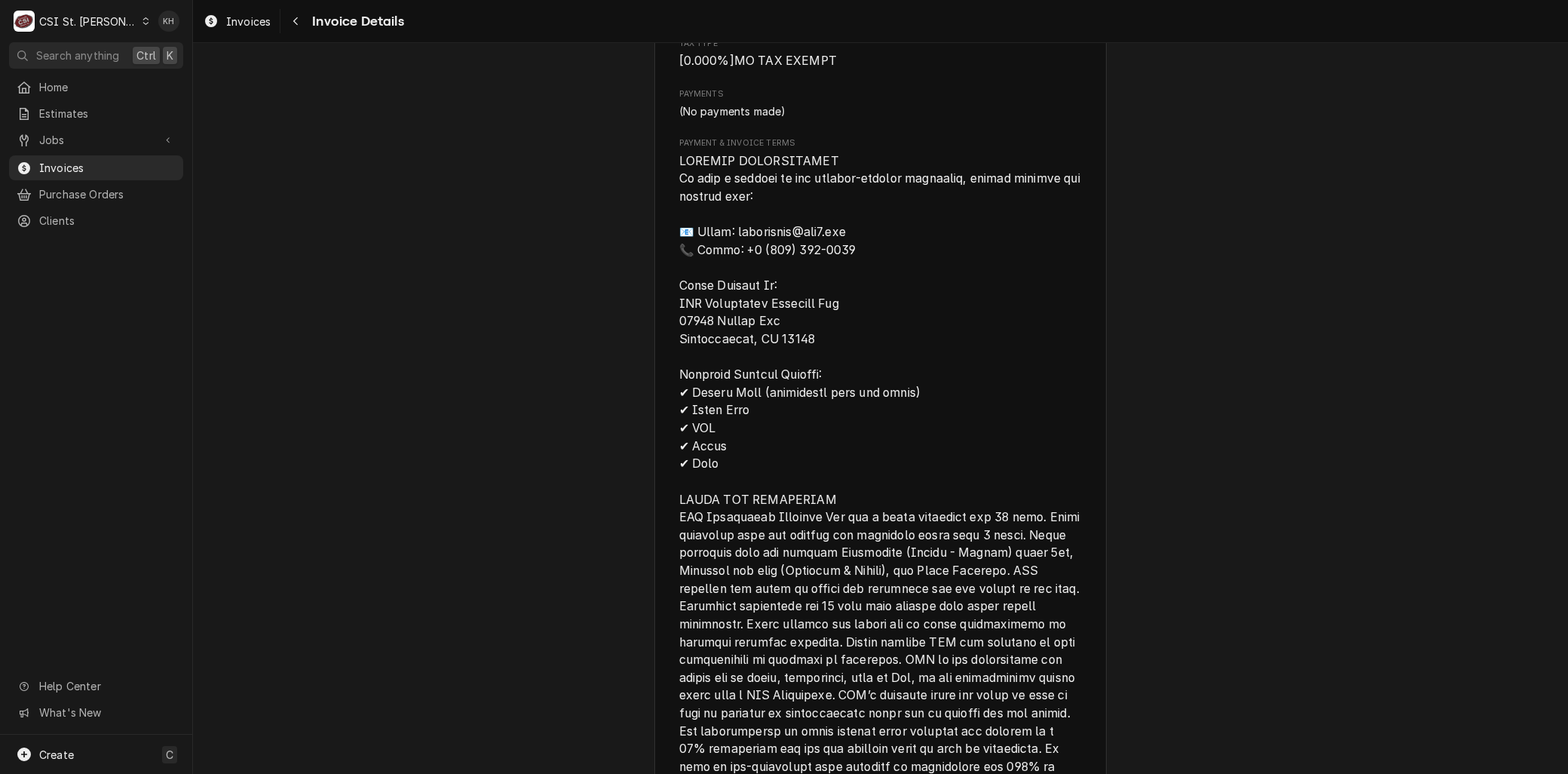
scroll to position [2178, 0]
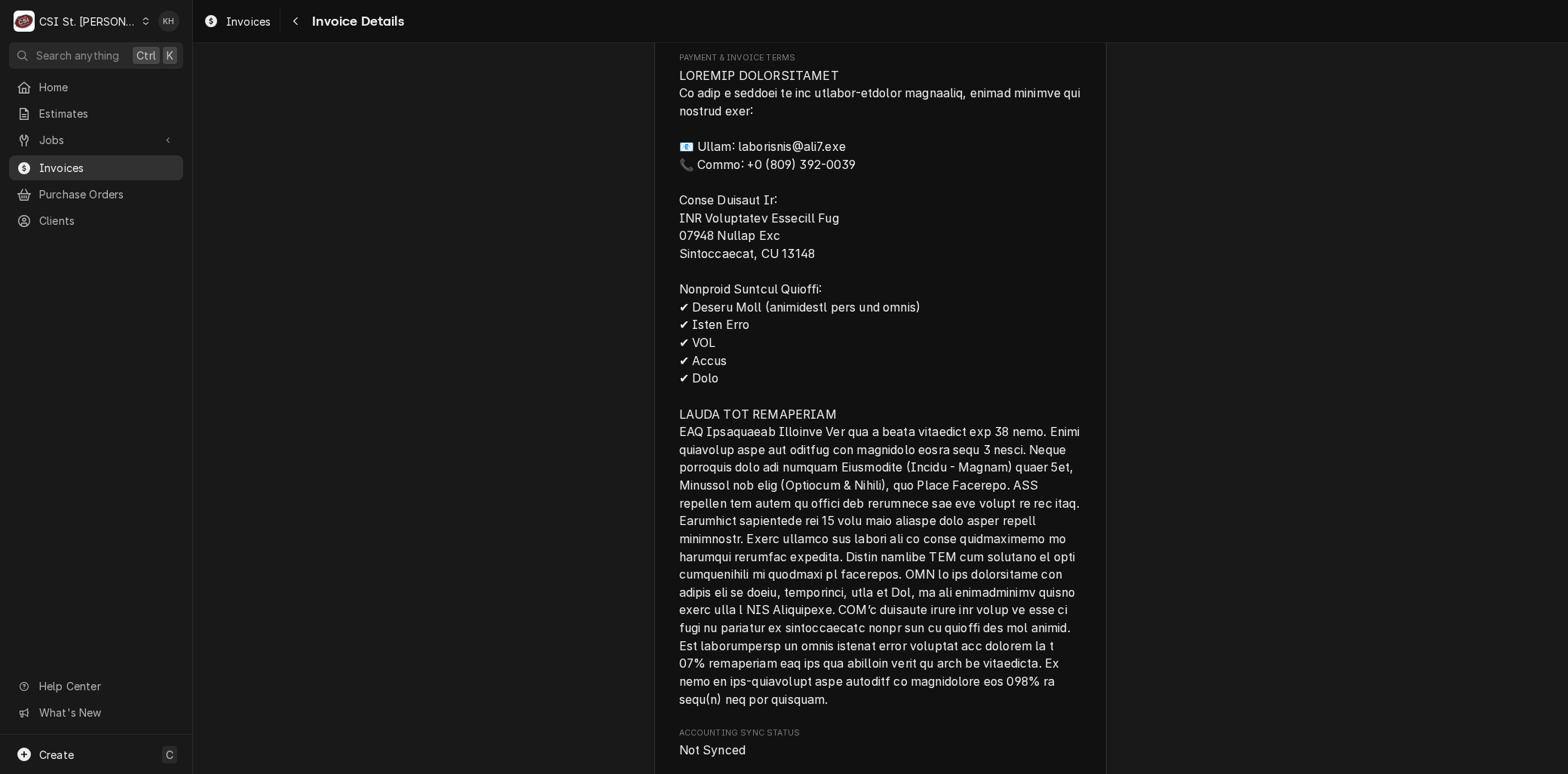
click at [63, 160] on span "Invoices" at bounding box center [107, 167] width 136 height 16
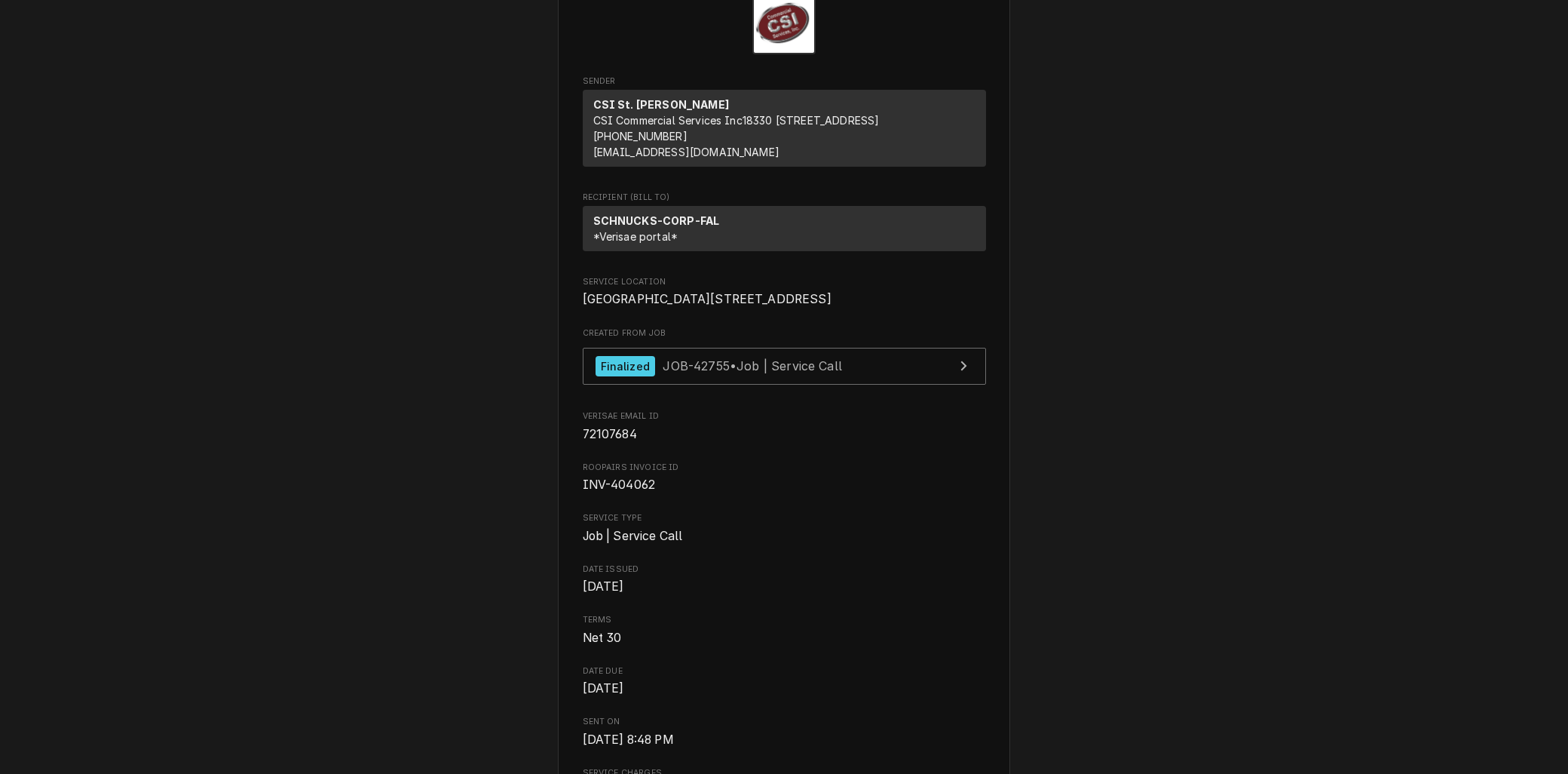
scroll to position [167, 0]
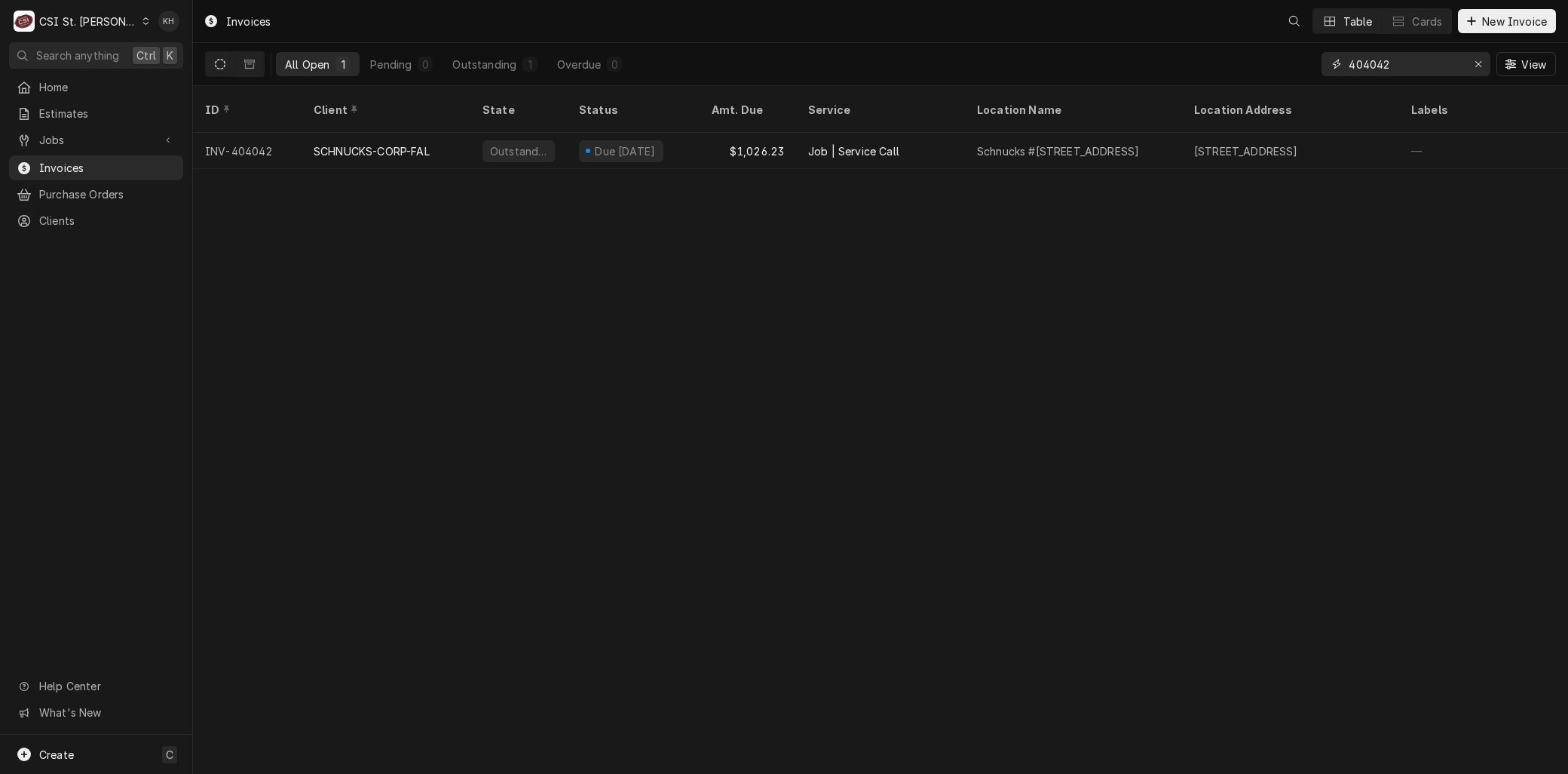
drag, startPoint x: 1408, startPoint y: 66, endPoint x: 1149, endPoint y: 53, distance: 259.3
click at [1152, 53] on div "All Open 1 Pending 0 Outstanding 1 Overdue 0 404042 View" at bounding box center [881, 64] width 1351 height 42
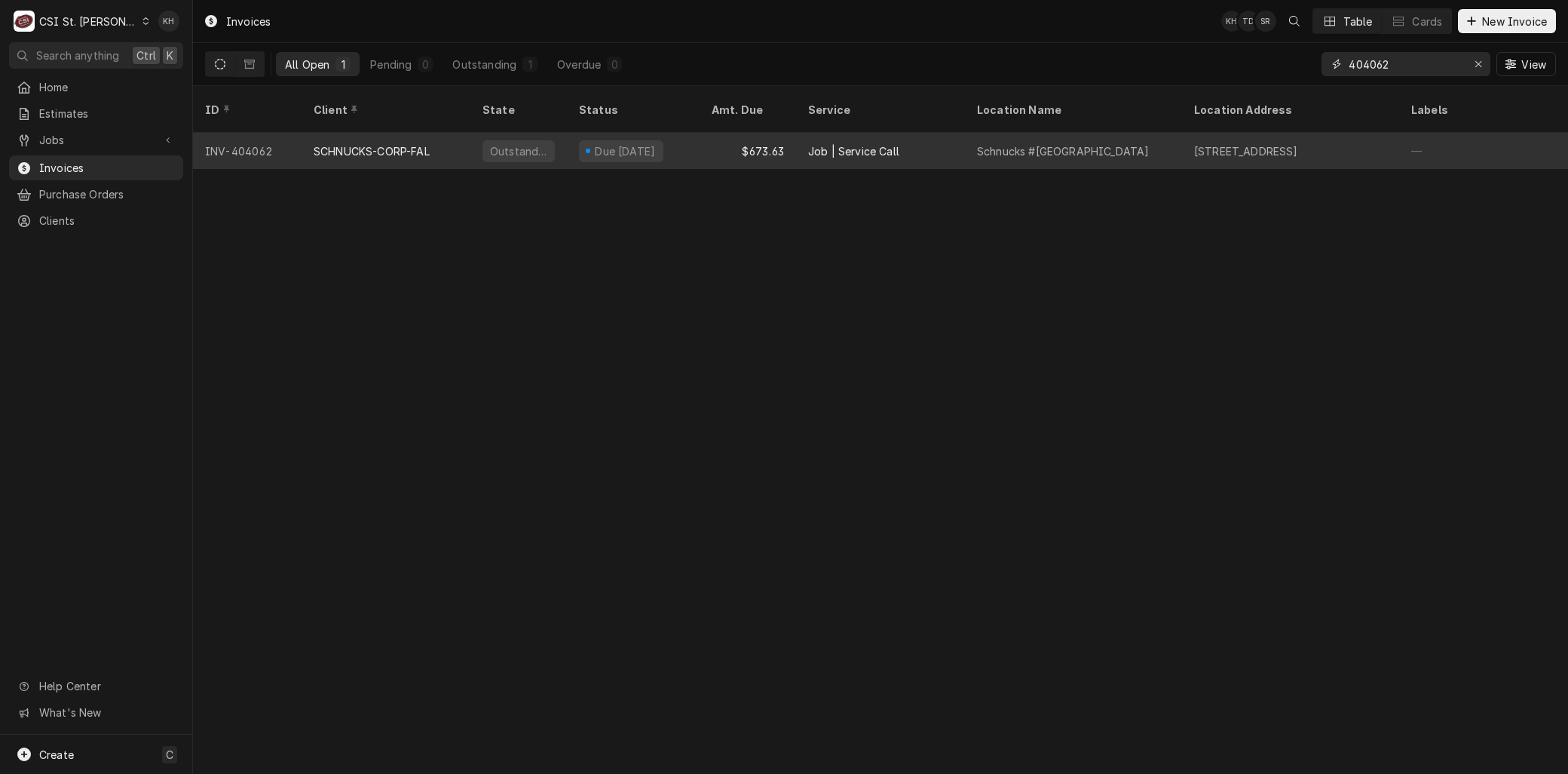
type input "404062"
click at [367, 143] on div "SCHNUCKS-CORP-FAL" at bounding box center [371, 150] width 116 height 16
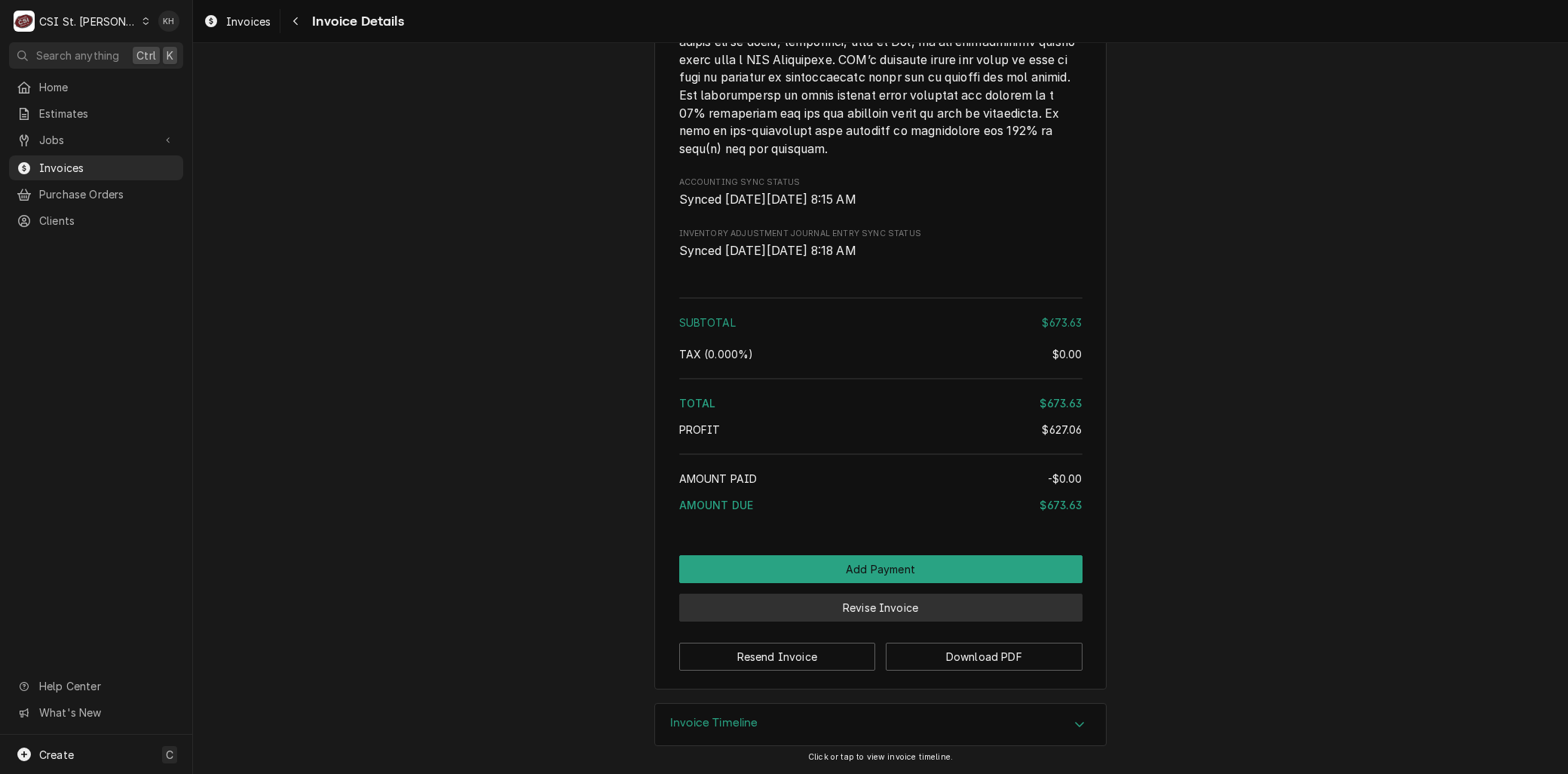
scroll to position [2817, 0]
click at [877, 606] on button "Revise Invoice" at bounding box center [880, 608] width 403 height 28
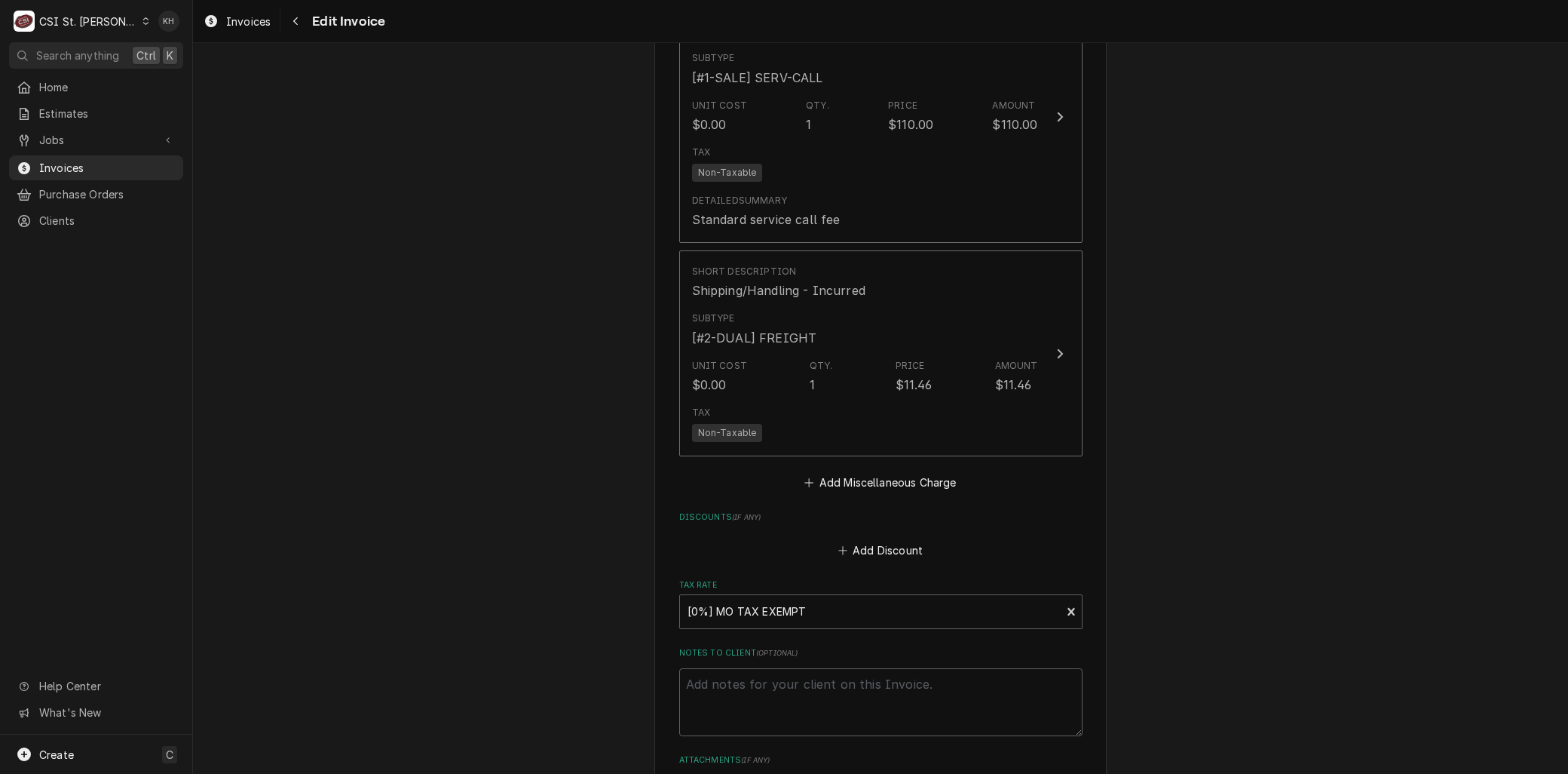
scroll to position [2514, 0]
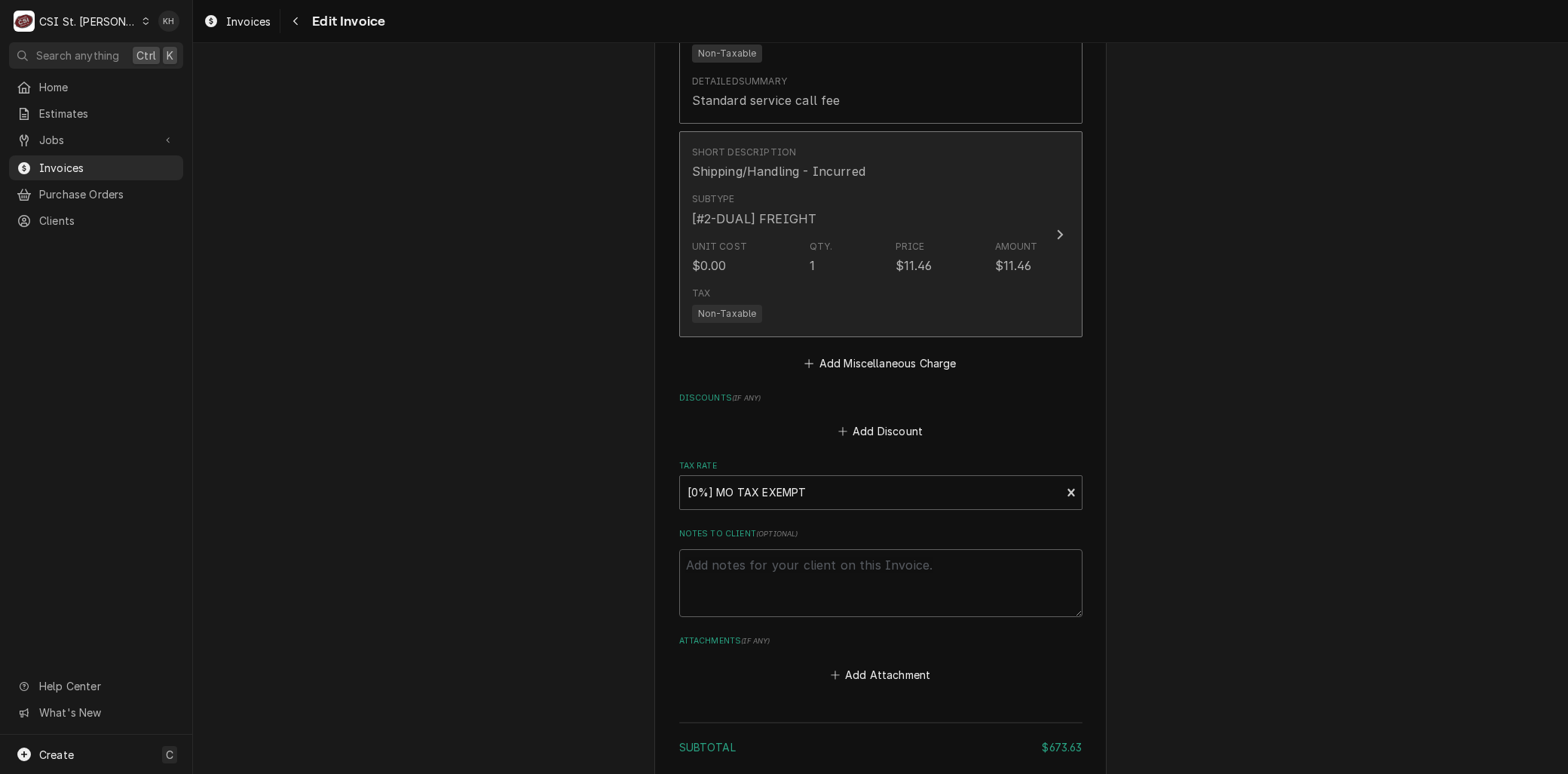
click at [771, 280] on div "Tax Non-Taxable" at bounding box center [865, 304] width 346 height 48
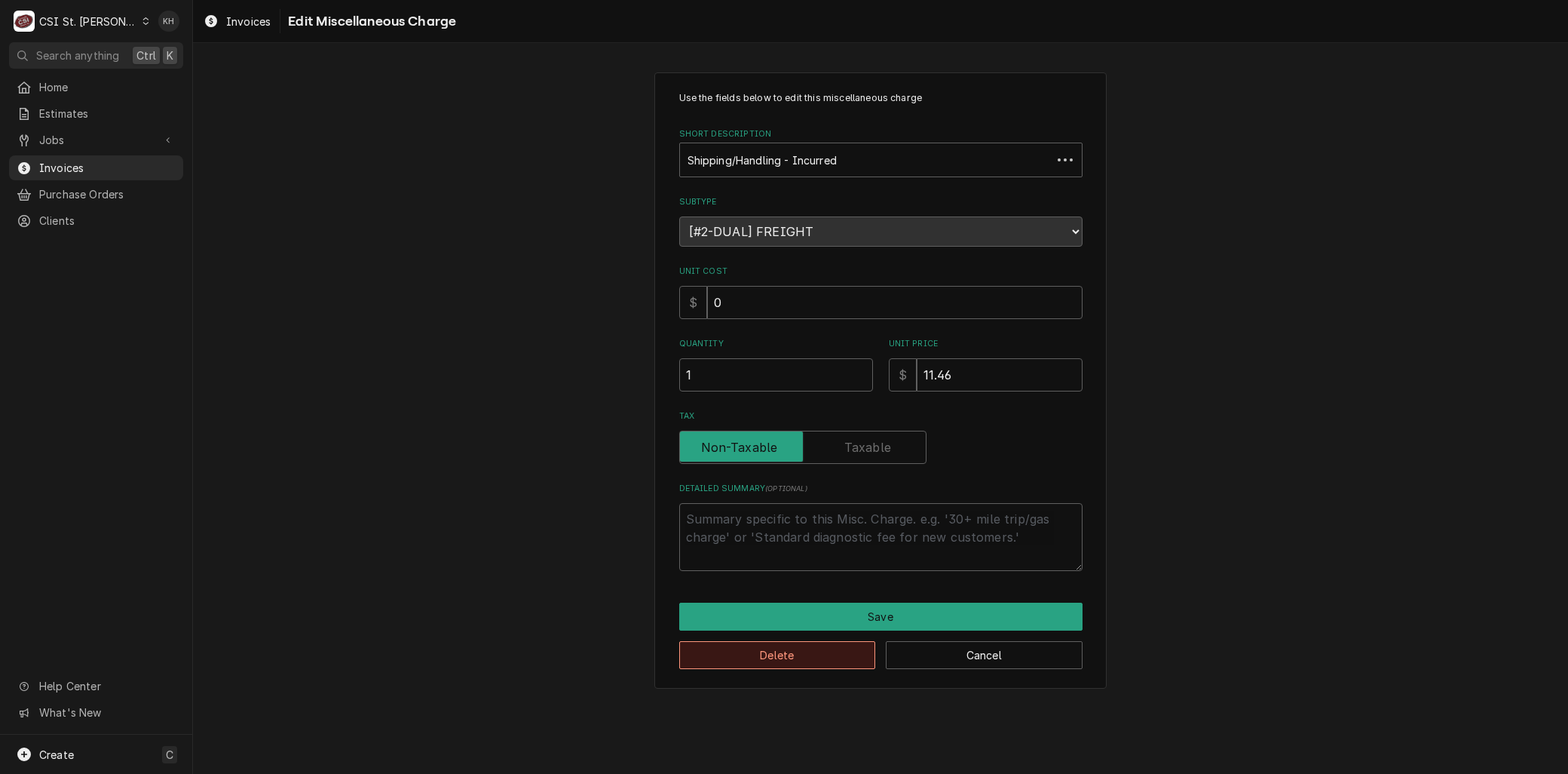
click at [779, 654] on button "Delete" at bounding box center [777, 655] width 197 height 28
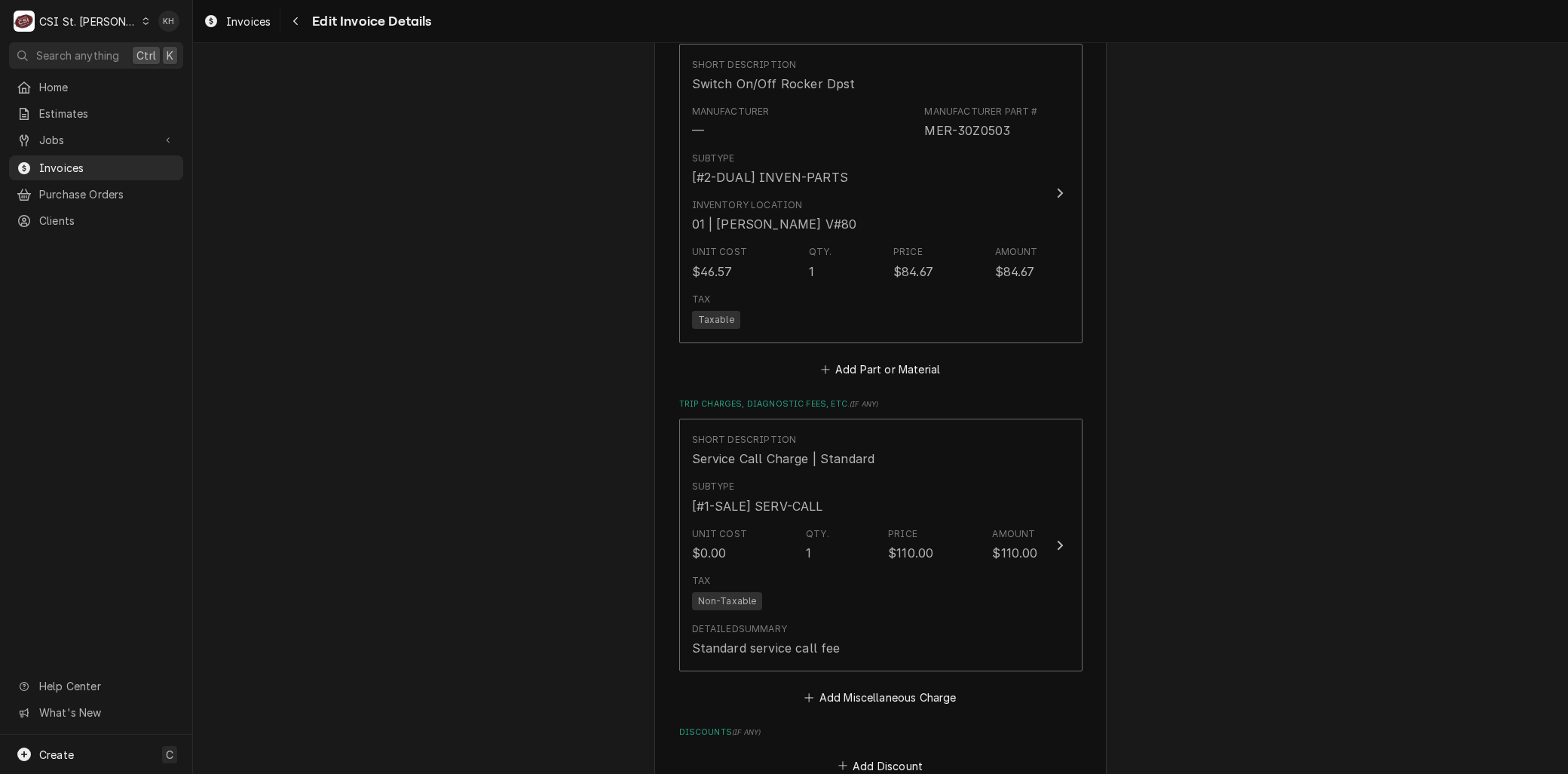
scroll to position [1871, 0]
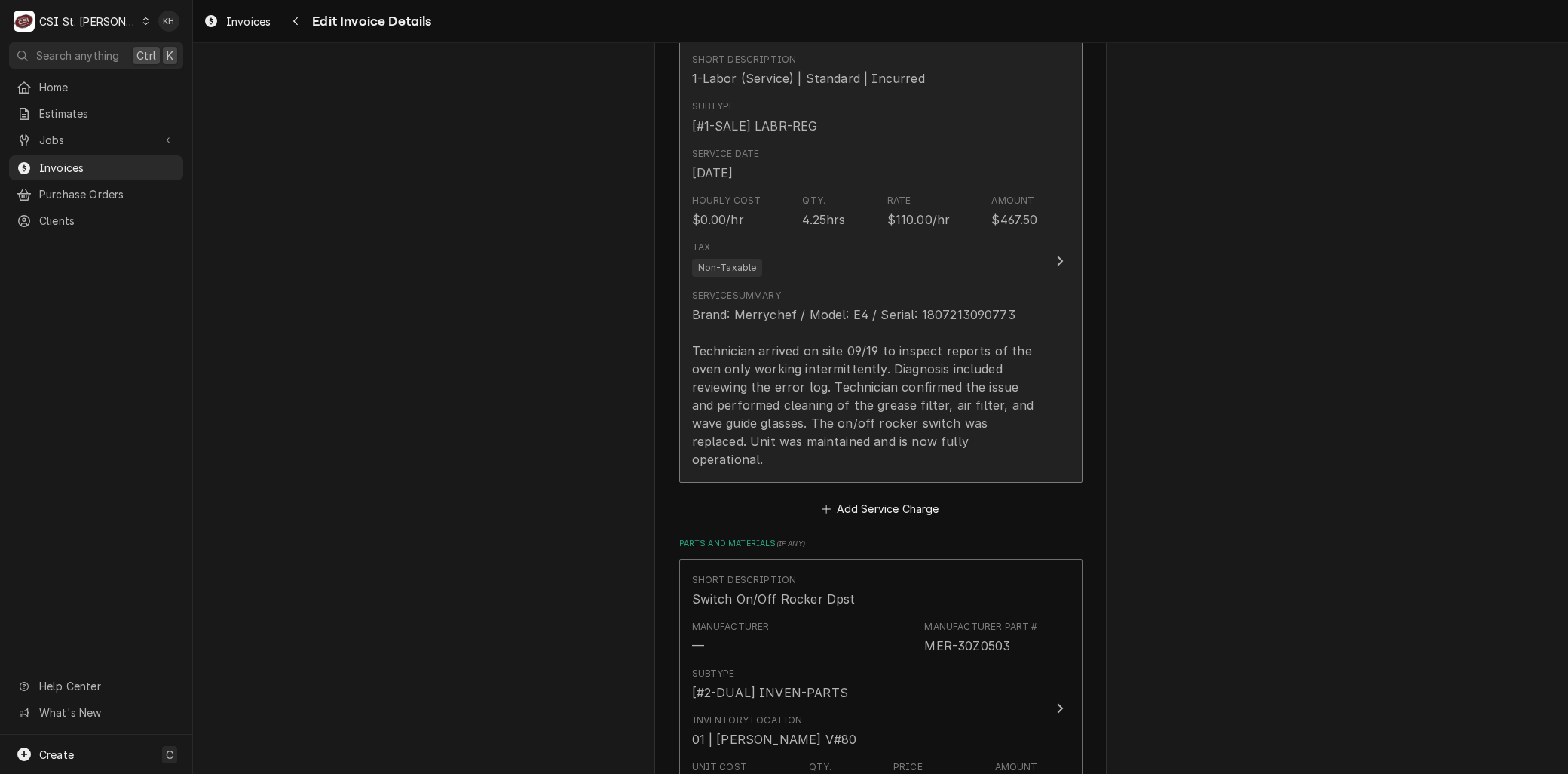
click at [885, 370] on div "Brand: Merrychef / Model: E4 / Serial: 1807213090773 Technician arrived on site…" at bounding box center [865, 387] width 346 height 163
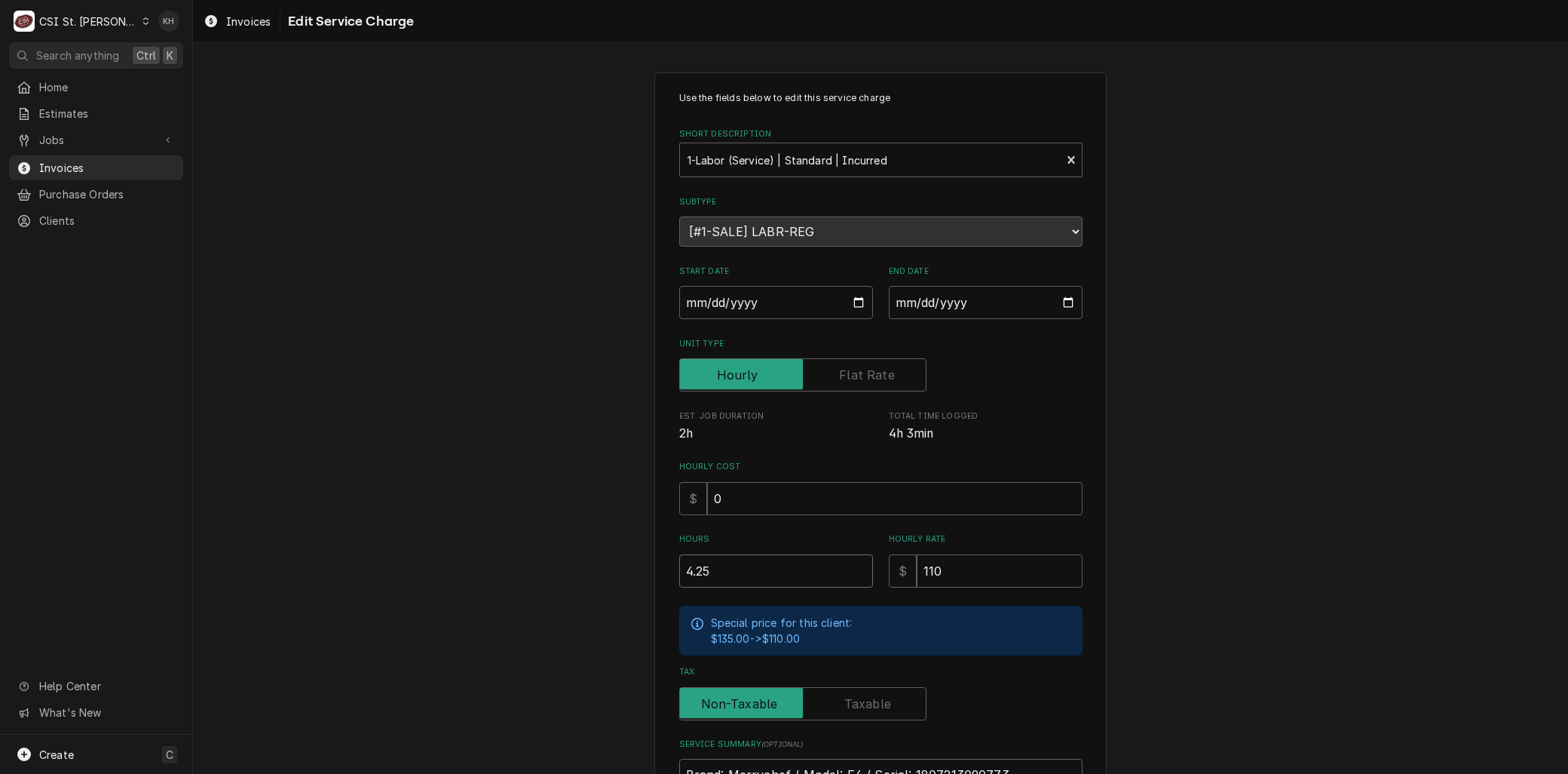
drag, startPoint x: 726, startPoint y: 570, endPoint x: 541, endPoint y: 560, distance: 185.3
click at [541, 560] on div "Use the fields below to edit this service charge Short Description 1-Labor (Ser…" at bounding box center [880, 554] width 1375 height 989
type textarea "x"
type input "4"
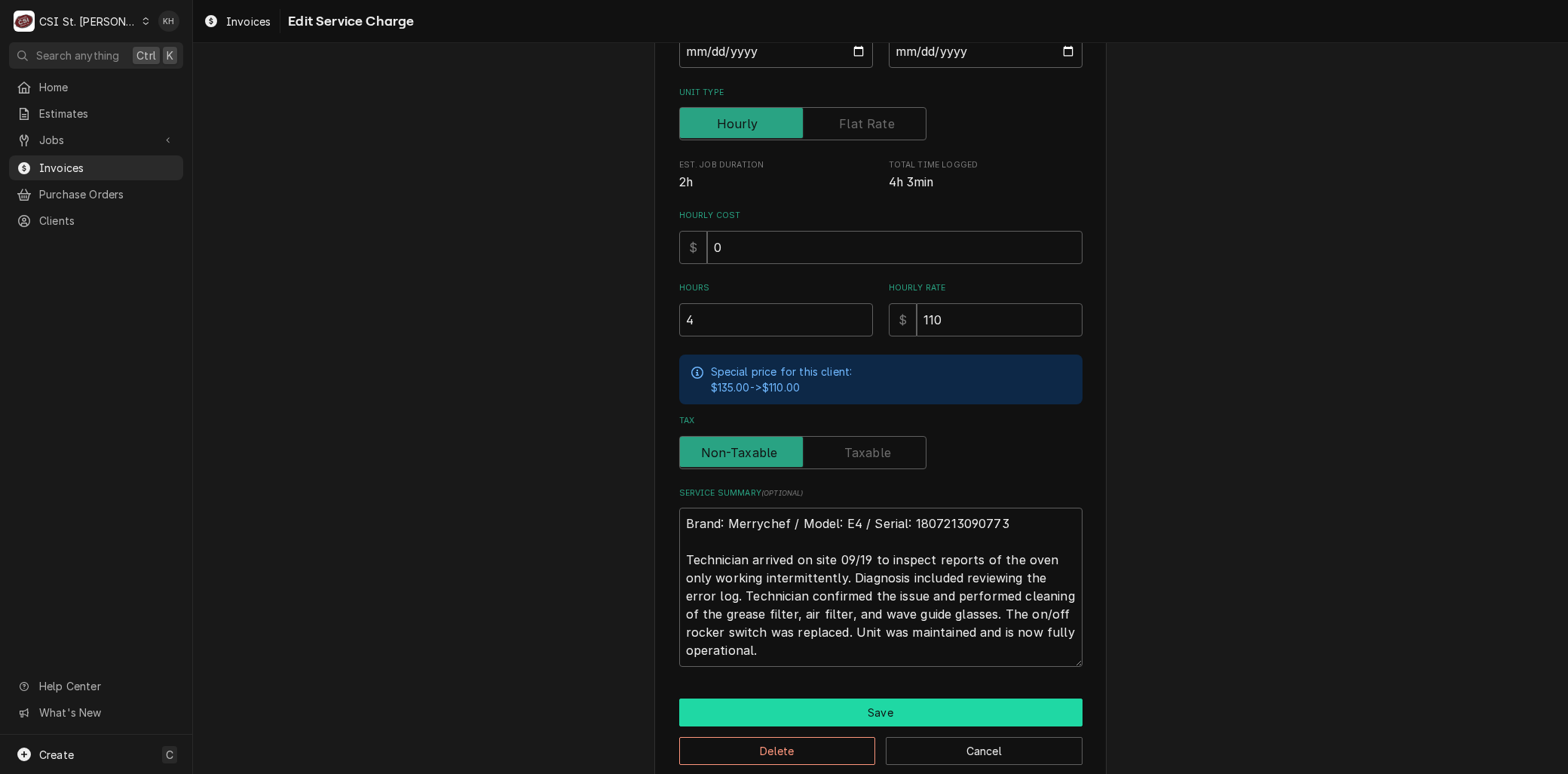
click at [848, 703] on button "Save" at bounding box center [880, 712] width 403 height 28
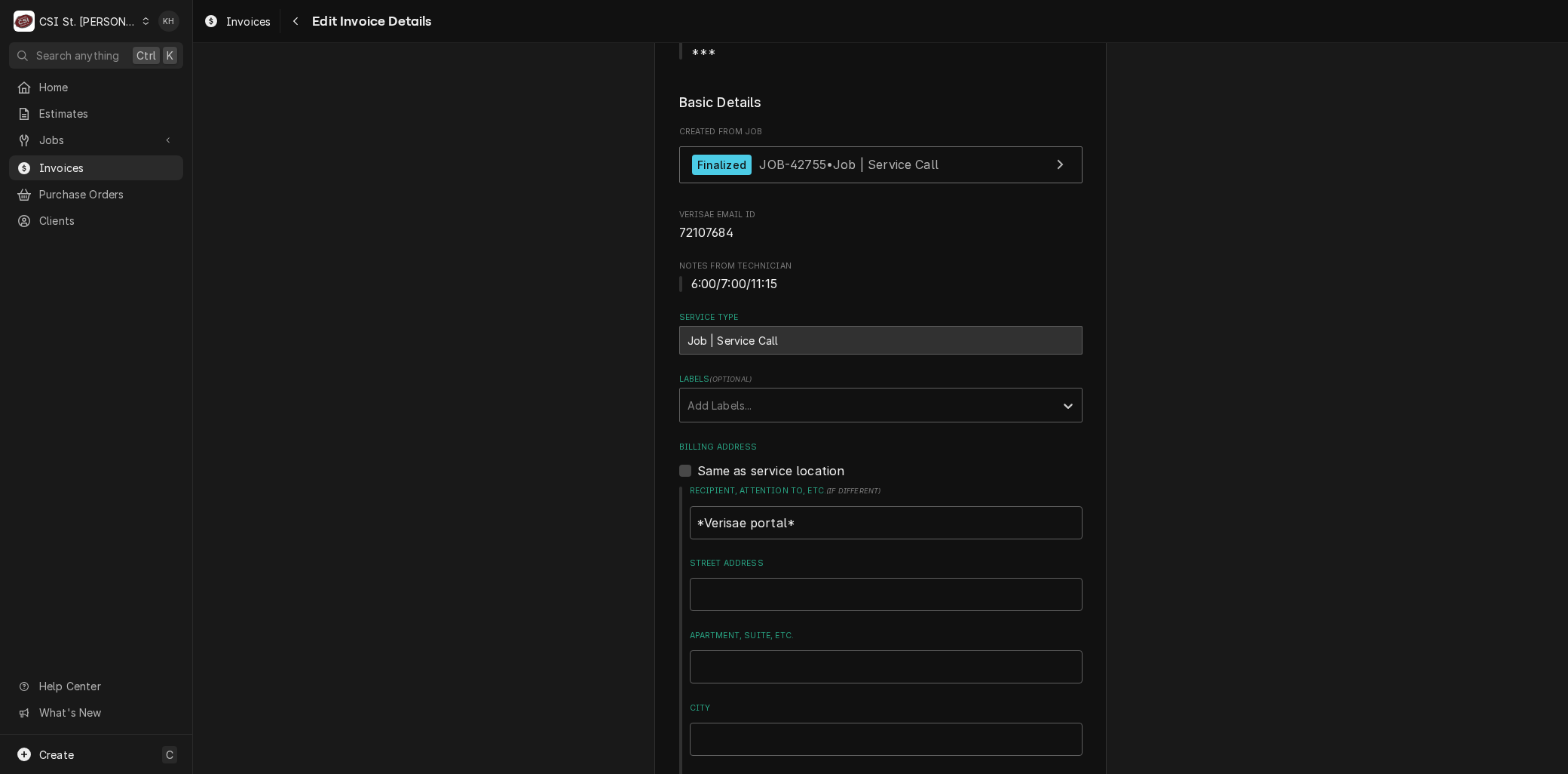
scroll to position [199, 0]
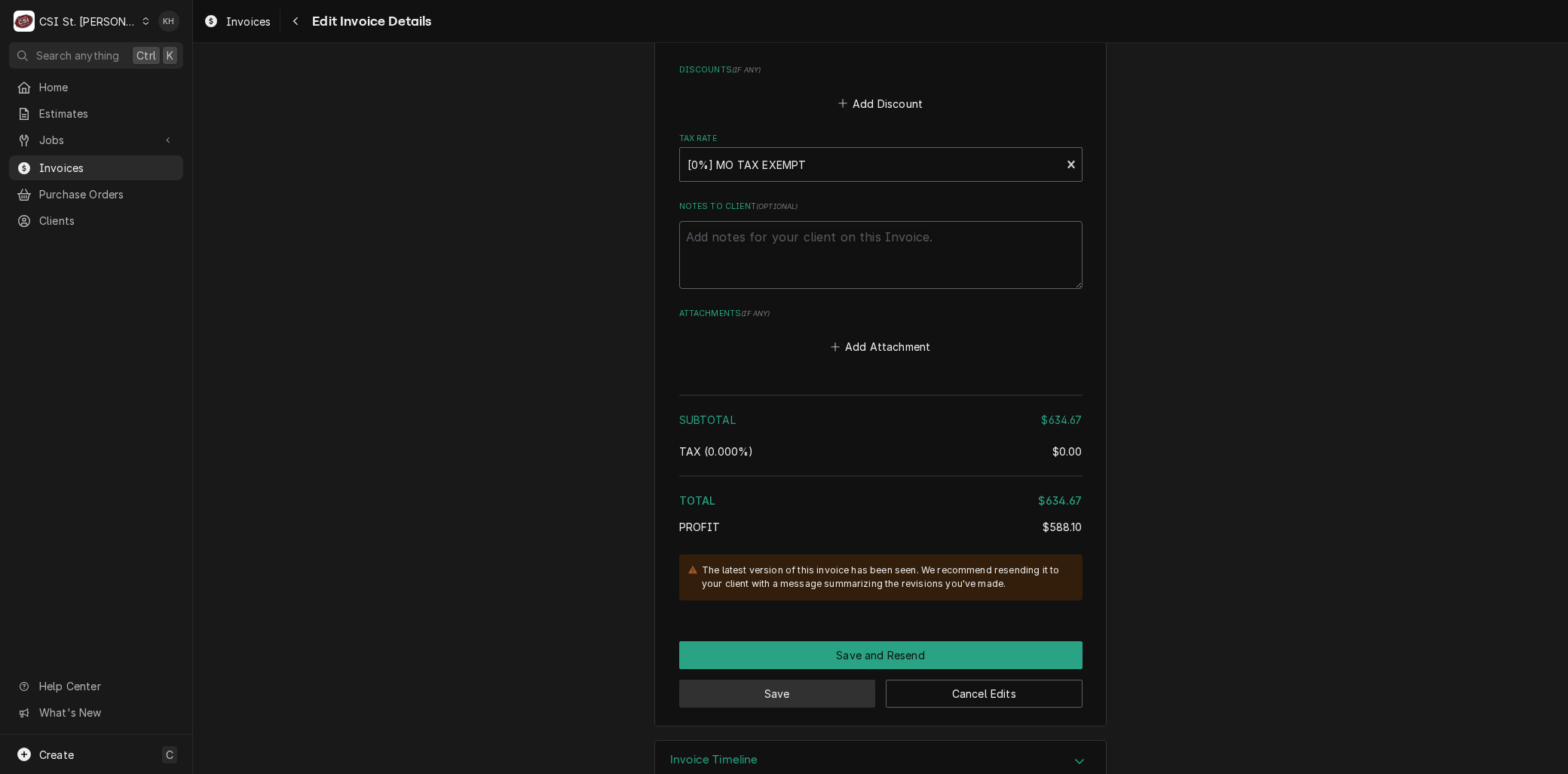
click at [790, 679] on button "Save" at bounding box center [777, 693] width 197 height 28
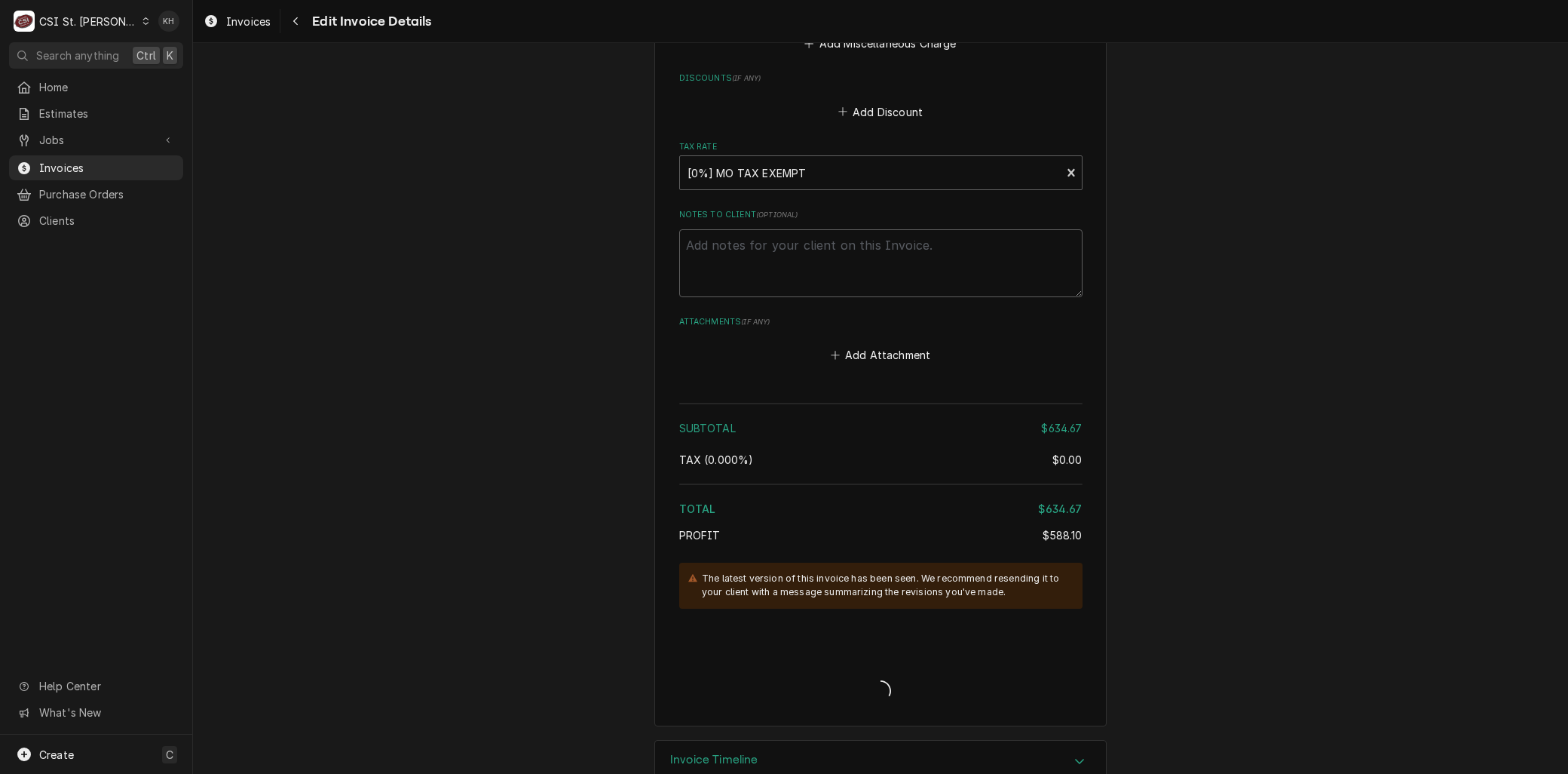
type textarea "x"
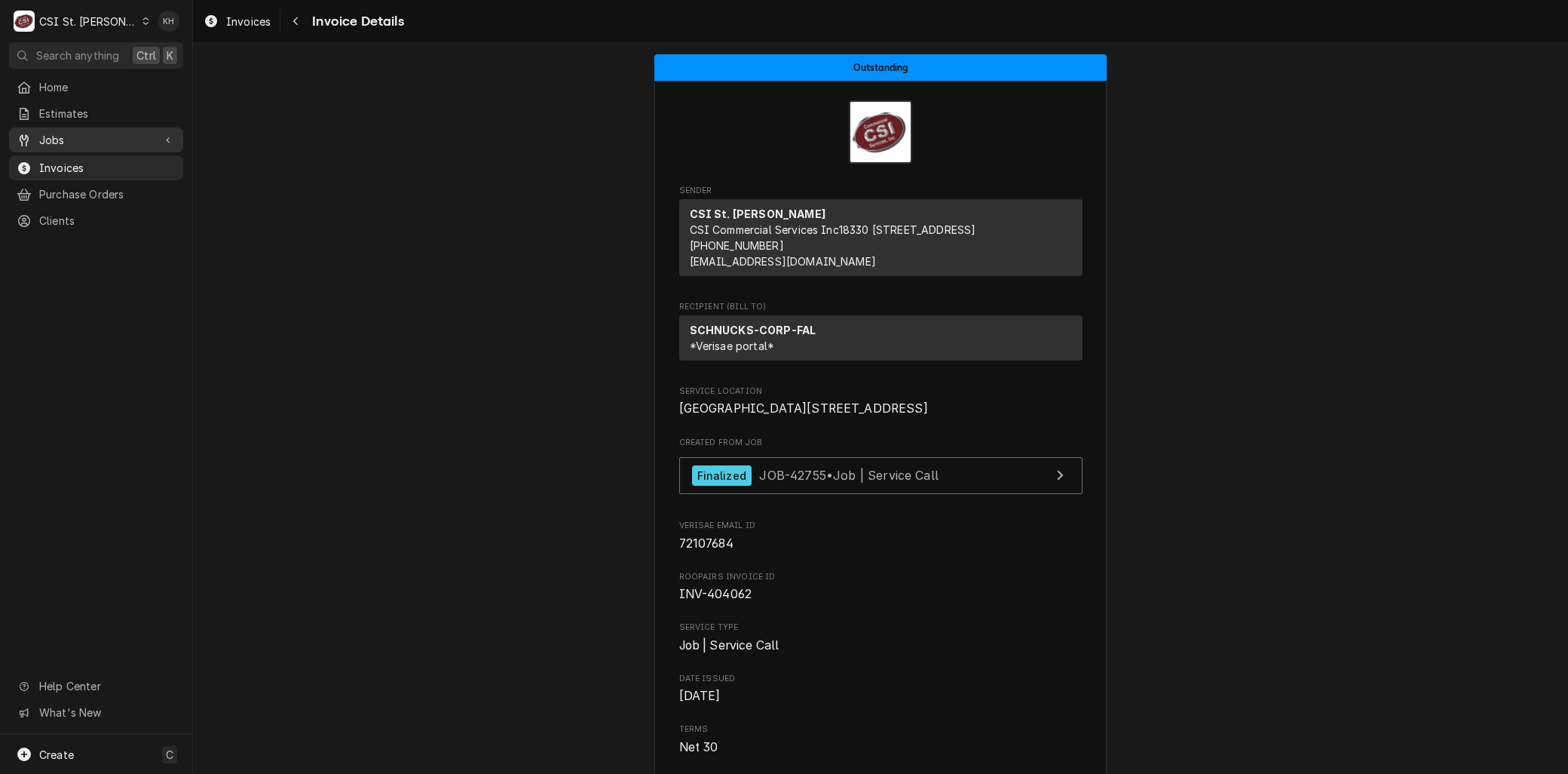
click at [50, 132] on span "Jobs" at bounding box center [96, 140] width 114 height 16
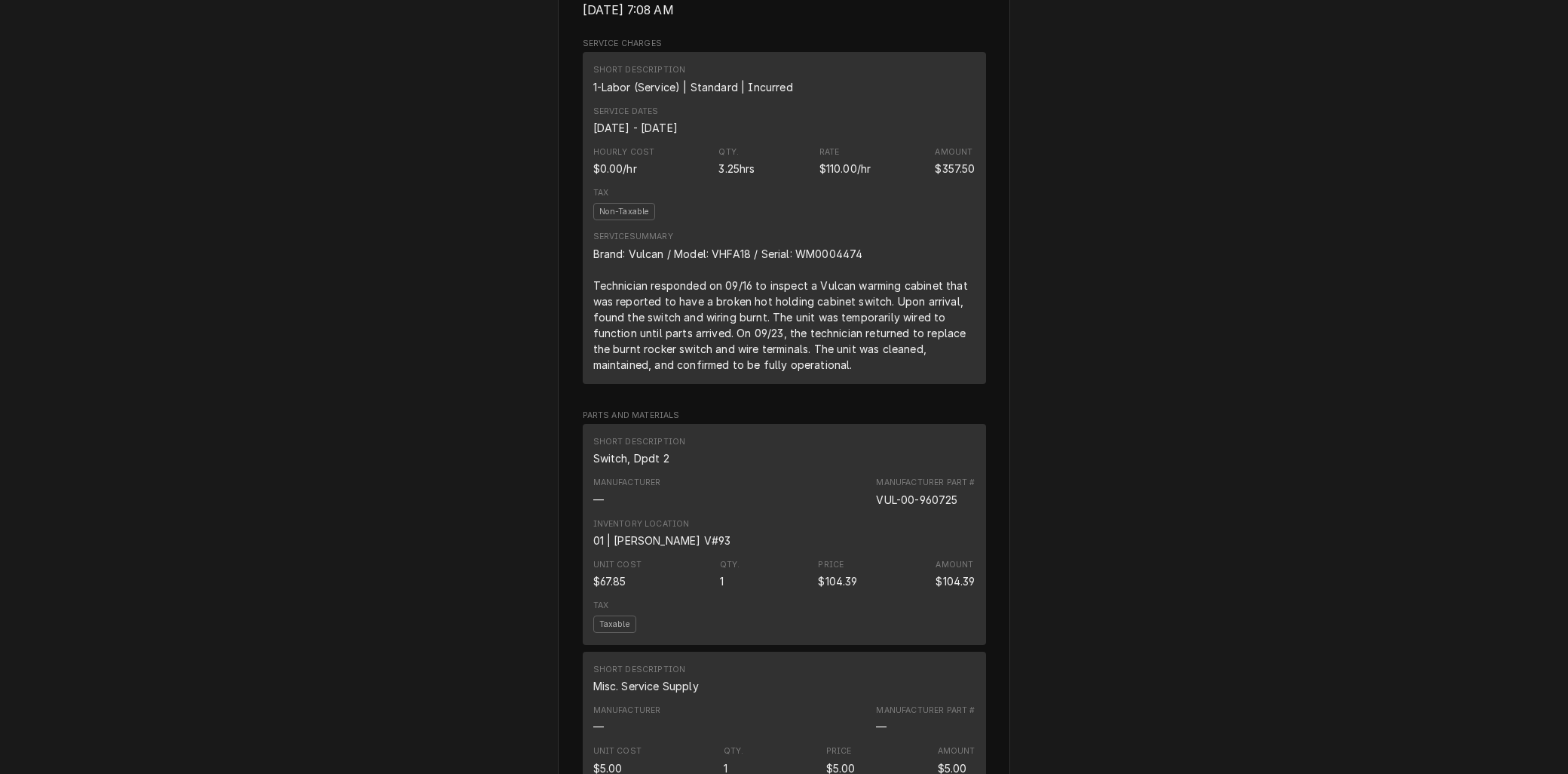
scroll to position [209, 0]
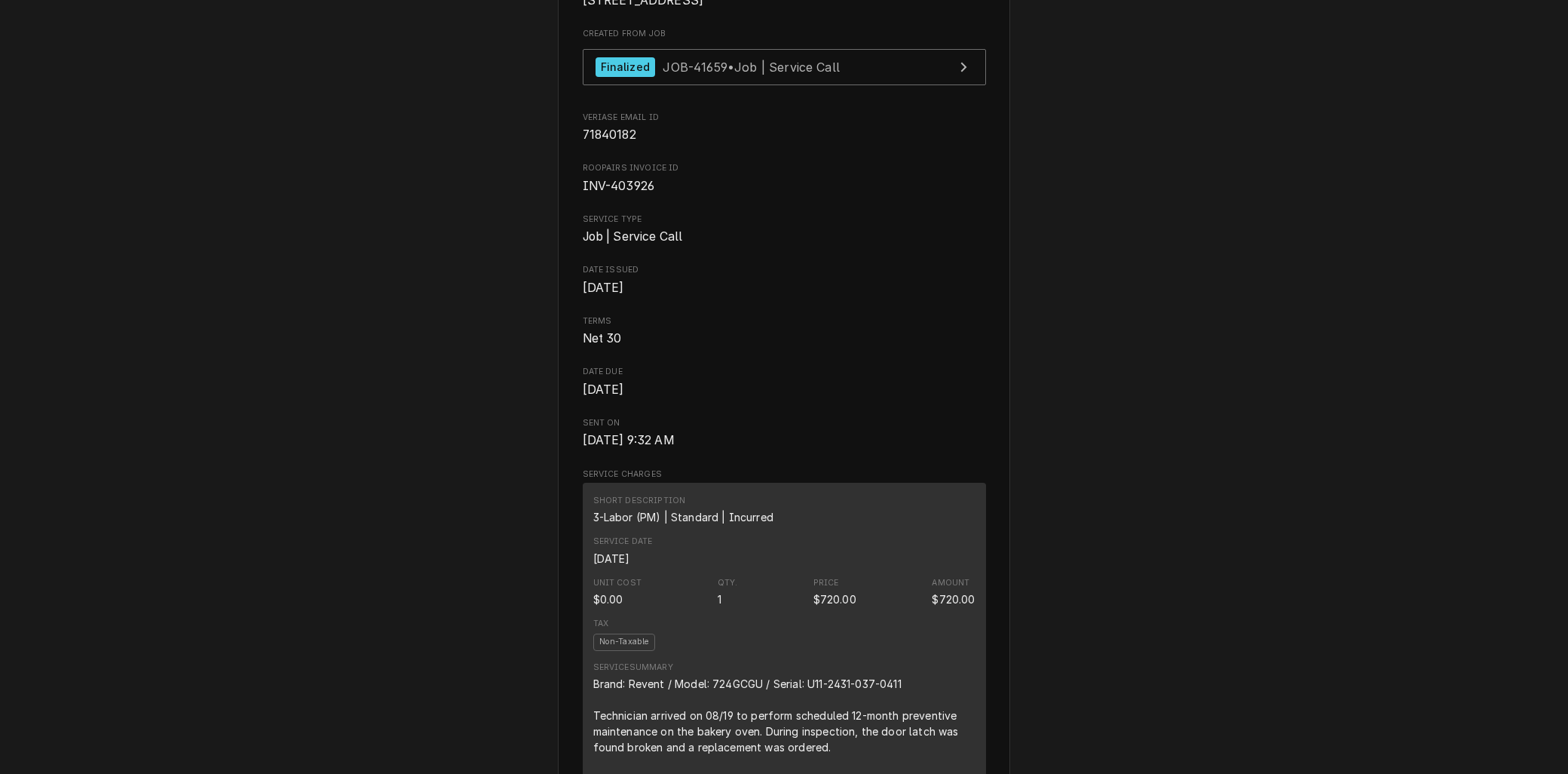
scroll to position [167, 0]
